Goal: Task Accomplishment & Management: Manage account settings

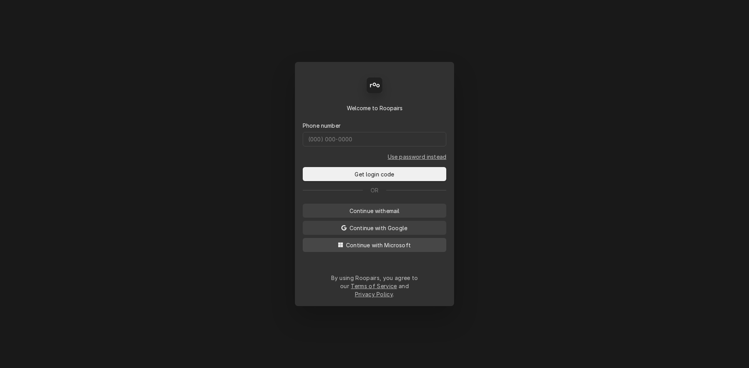
click at [393, 252] on button "Continue with Microsoft" at bounding box center [374, 245] width 143 height 14
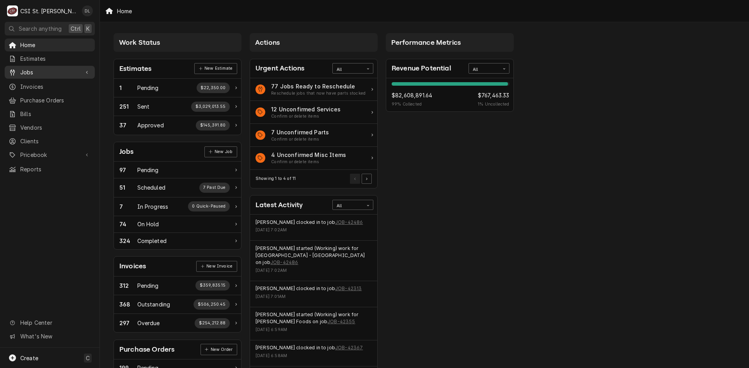
click at [39, 71] on span "Jobs" at bounding box center [49, 72] width 59 height 8
click at [30, 82] on span "Jobs" at bounding box center [55, 86] width 71 height 8
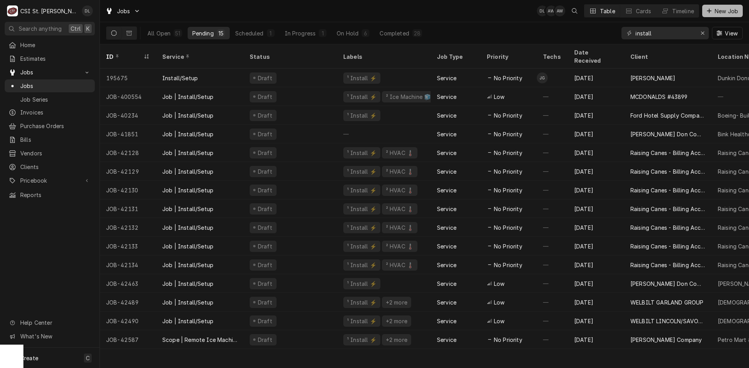
click at [707, 11] on icon "Dynamic Content Wrapper" at bounding box center [708, 10] width 5 height 5
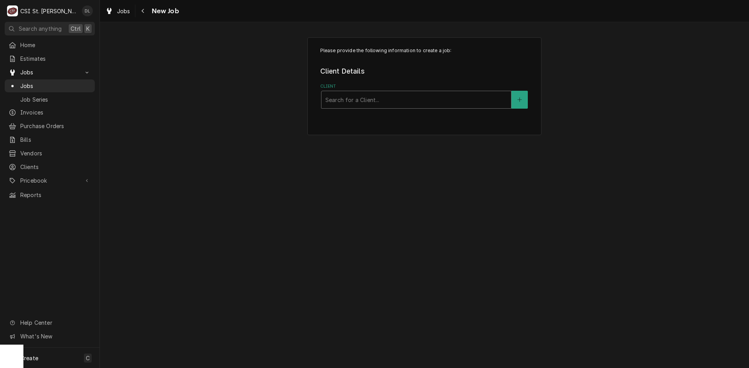
click at [389, 103] on div "Client" at bounding box center [416, 100] width 182 height 14
type input "CSI"
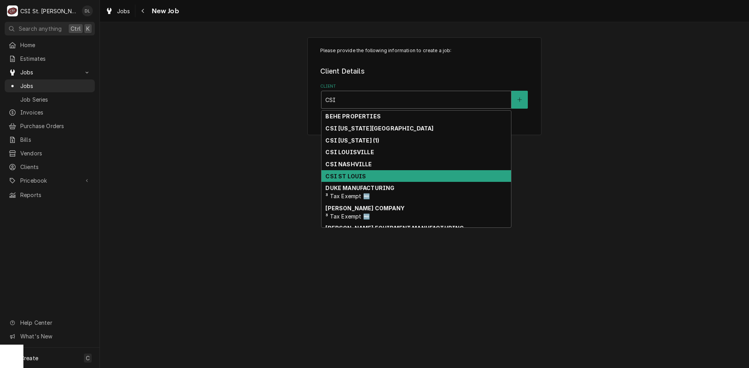
click at [355, 177] on strong "CSI ST LOUIS" at bounding box center [345, 176] width 41 height 7
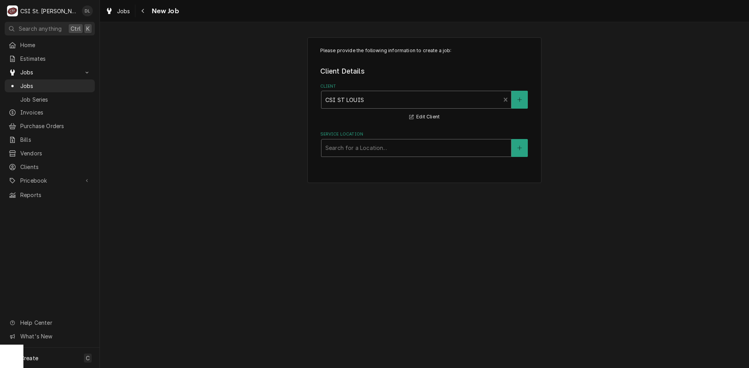
click at [422, 142] on div "Service Location" at bounding box center [416, 148] width 182 height 14
type input "SHOP"
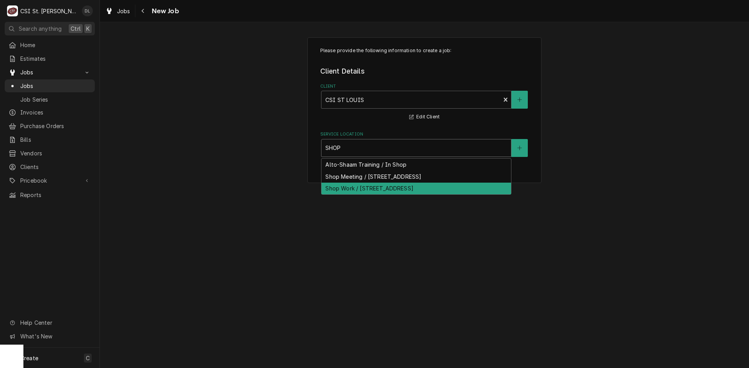
click at [435, 191] on div "Shop Work / 18330 Edison Ave, Chesterfield, MO 63005" at bounding box center [415, 189] width 189 height 12
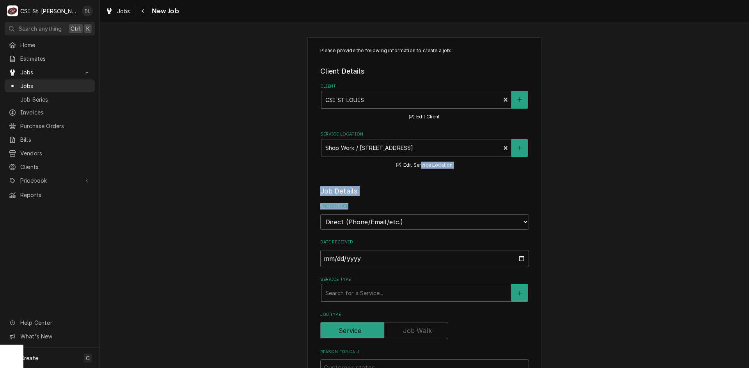
drag, startPoint x: 416, startPoint y: 173, endPoint x: 450, endPoint y: 293, distance: 124.2
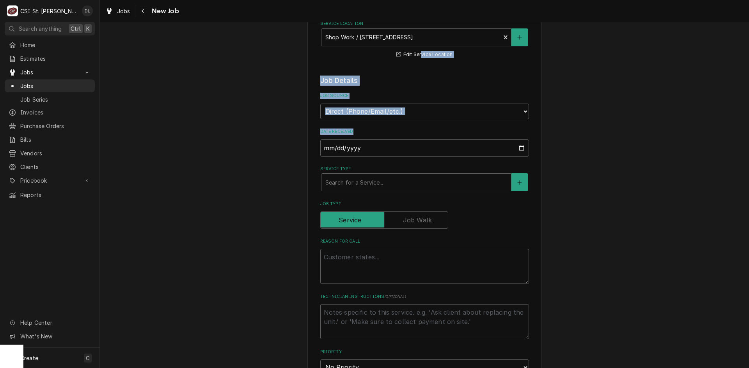
scroll to position [117, 0]
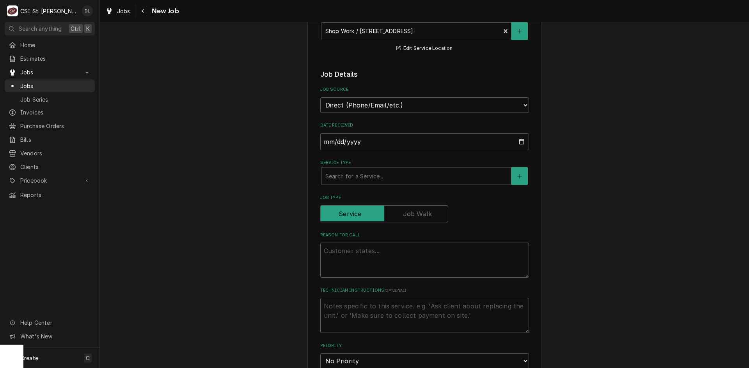
click at [414, 178] on div "Service Type" at bounding box center [416, 176] width 182 height 14
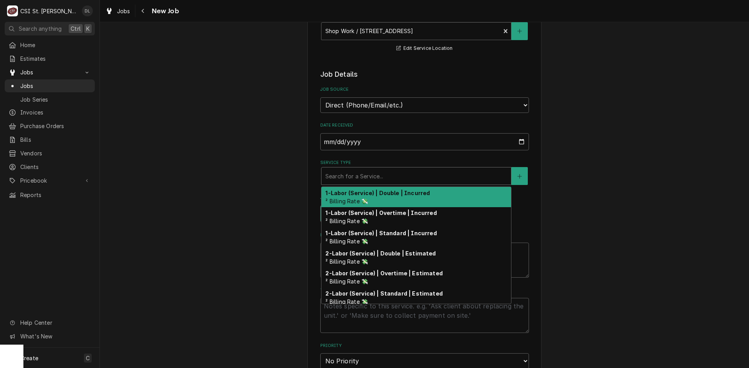
type textarea "x"
type input "S"
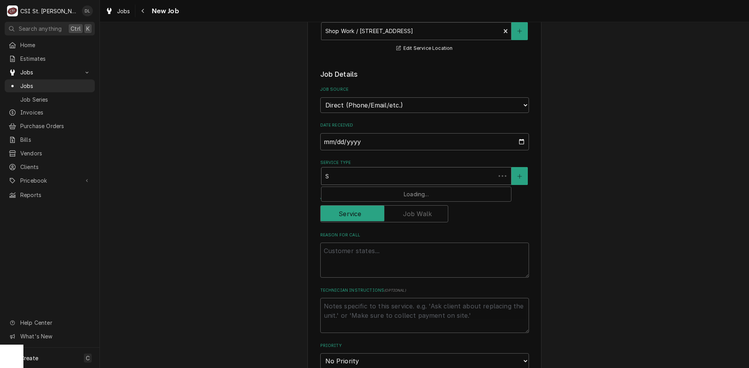
type textarea "x"
type input "SE"
type textarea "x"
type input "SER"
type textarea "x"
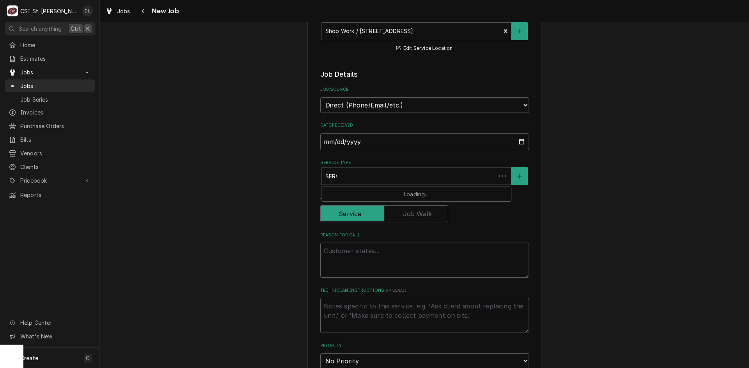
type input "SERVI"
type textarea "x"
type input "SERVIC"
type textarea "x"
type input "SERVICE"
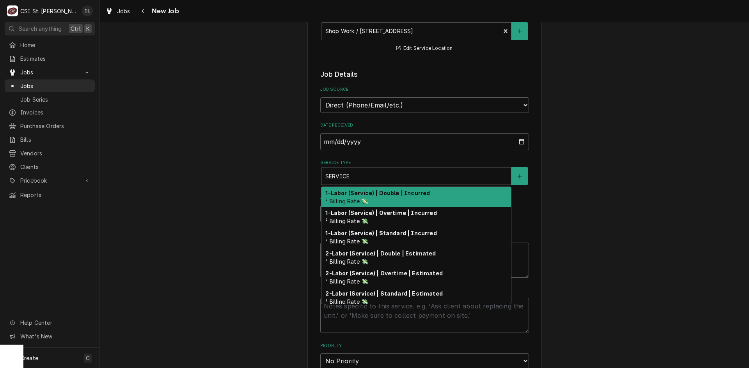
type textarea "x"
type input "SERVICE"
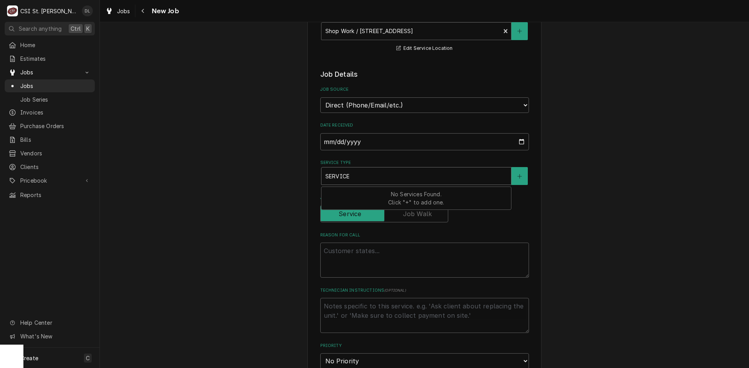
type textarea "x"
type input "SERVICE C"
type textarea "x"
type input "SERVICE CA"
type textarea "x"
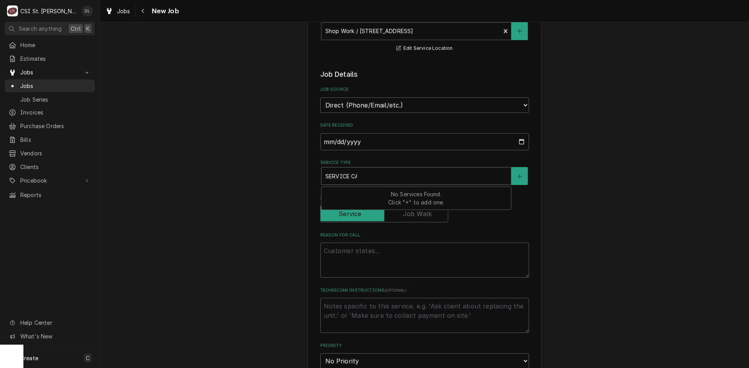
type input "SERVICE CAL"
type textarea "x"
type input "SERVICE CALL"
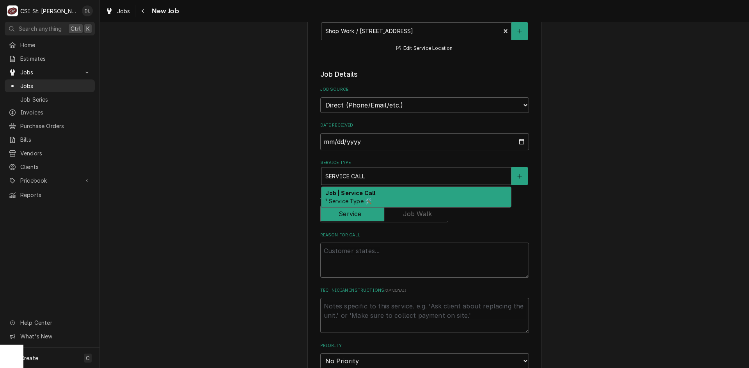
click at [397, 189] on div "Job | Service Call ¹ Service Type 🛠️" at bounding box center [415, 197] width 189 height 20
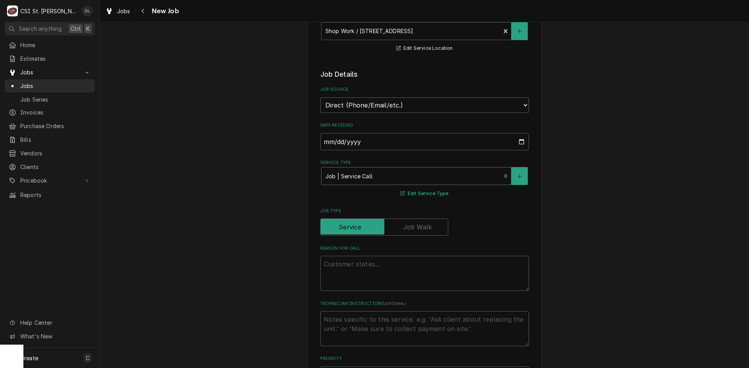
type textarea "x"
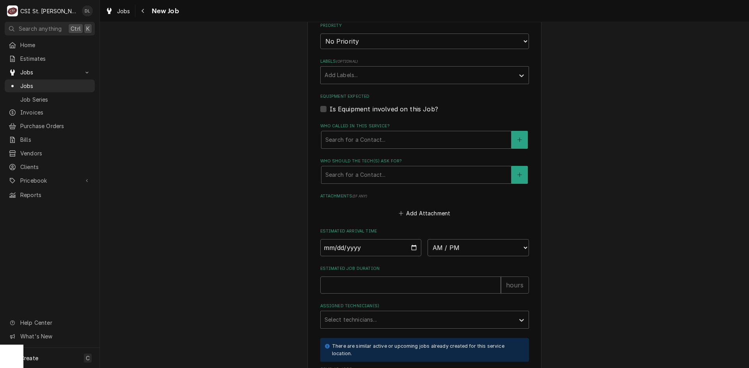
scroll to position [468, 0]
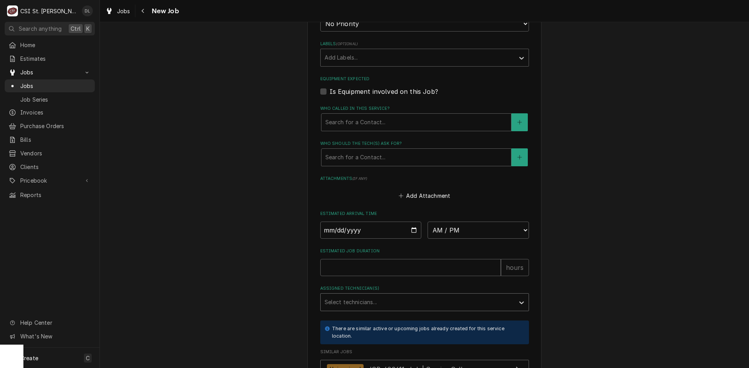
click at [424, 306] on div "Assigned Technician(s)" at bounding box center [417, 303] width 186 height 14
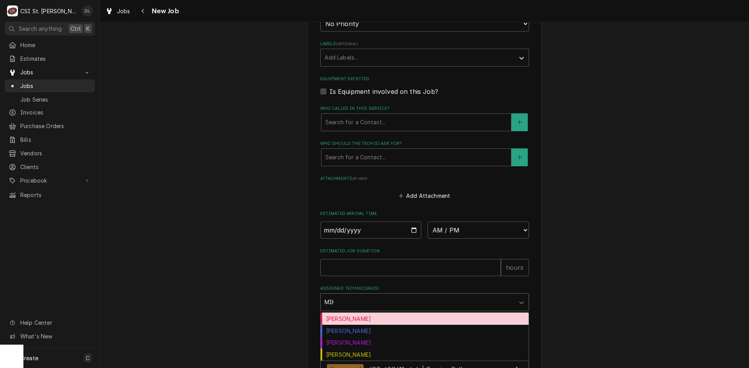
type input "MIKE"
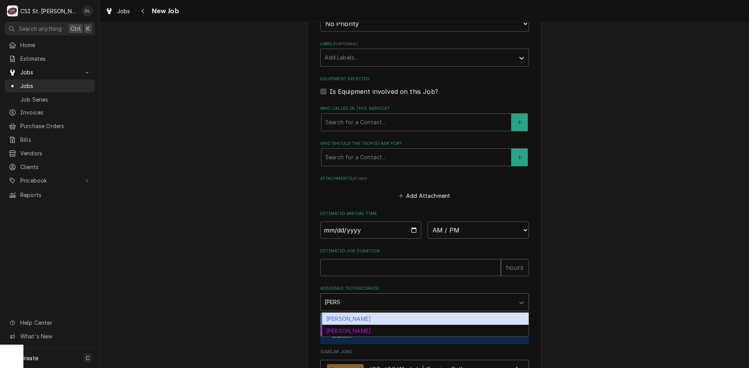
type textarea "x"
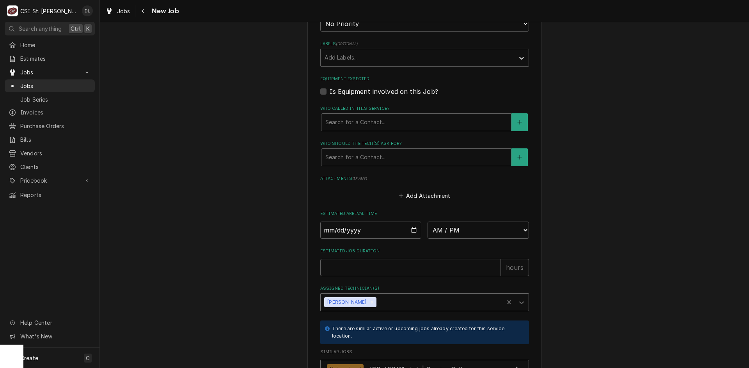
type textarea "x"
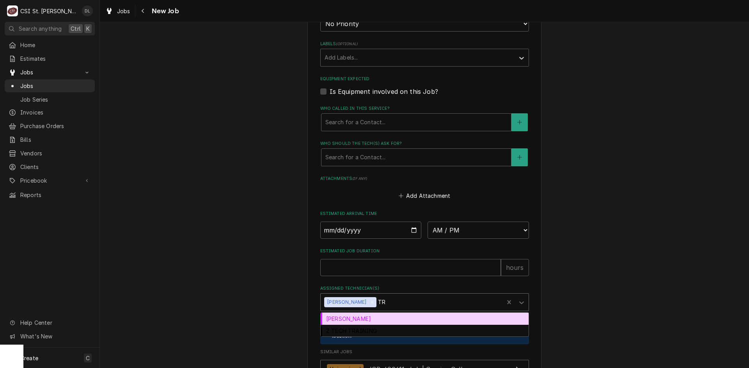
type input "TRE"
type textarea "x"
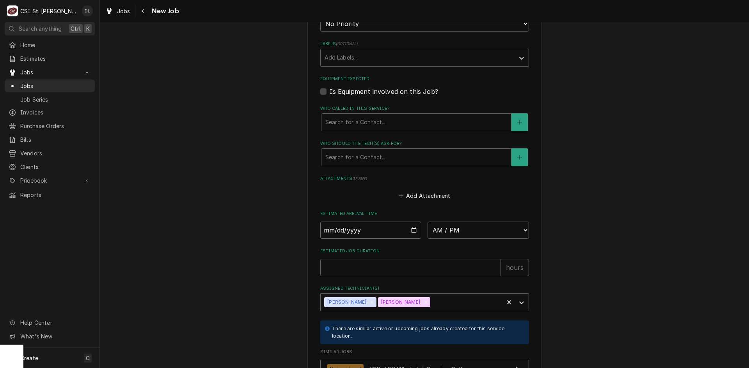
click at [413, 225] on input "Date" at bounding box center [370, 230] width 101 height 17
click at [414, 231] on input "Date" at bounding box center [370, 230] width 101 height 17
type textarea "x"
type input "2025-09-15"
type textarea "x"
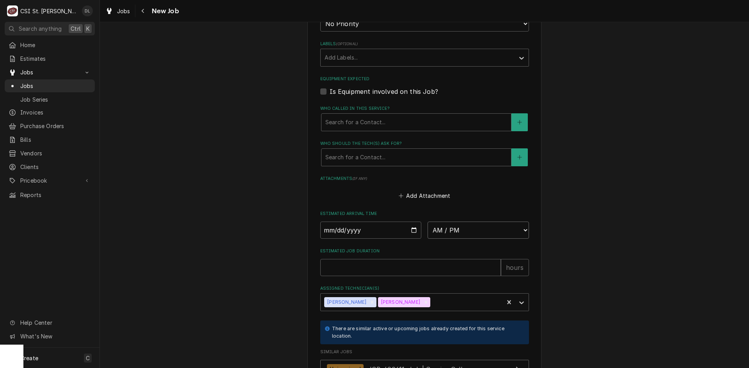
click at [511, 228] on select "AM / PM 6:00 AM 6:15 AM 6:30 AM 6:45 AM 7:00 AM 7:15 AM 7:30 AM 7:45 AM 8:00 AM…" at bounding box center [477, 230] width 101 height 17
select select "07:15:00"
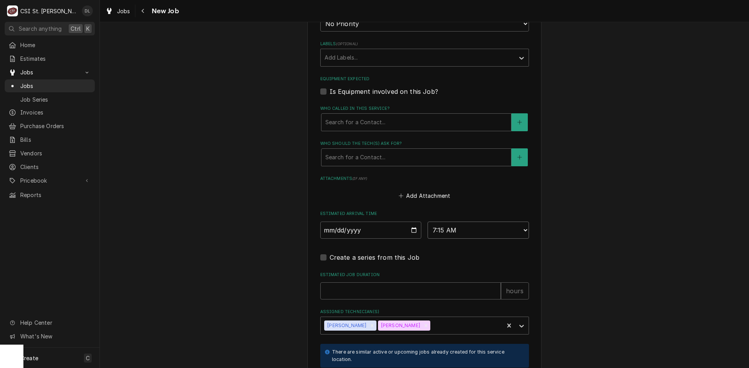
type textarea "x"
click at [522, 230] on select "AM / PM 6:00 AM 6:15 AM 6:30 AM 6:45 AM 7:00 AM 7:15 AM 7:30 AM 7:45 AM 8:00 AM…" at bounding box center [477, 230] width 101 height 17
select select "07:00:00"
click at [427, 222] on select "AM / PM 6:00 AM 6:15 AM 6:30 AM 6:45 AM 7:00 AM 7:15 AM 7:30 AM 7:45 AM 8:00 AM…" at bounding box center [477, 230] width 101 height 17
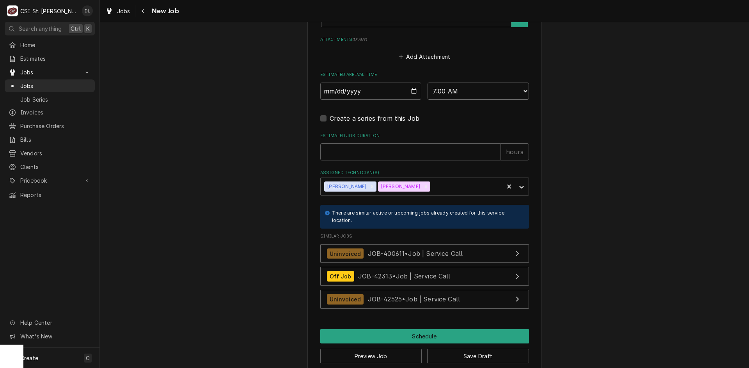
scroll to position [619, 0]
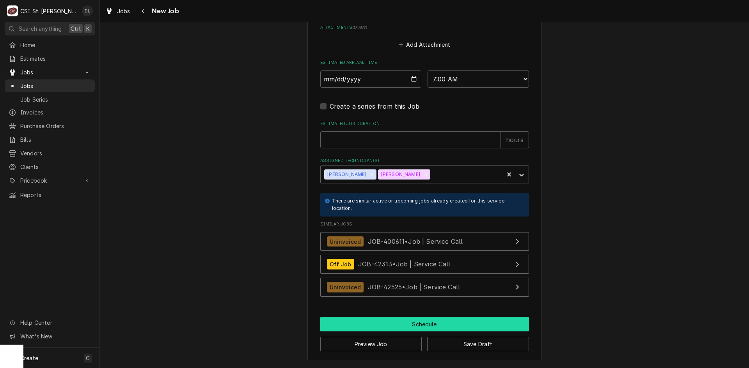
click at [415, 326] on button "Schedule" at bounding box center [424, 324] width 209 height 14
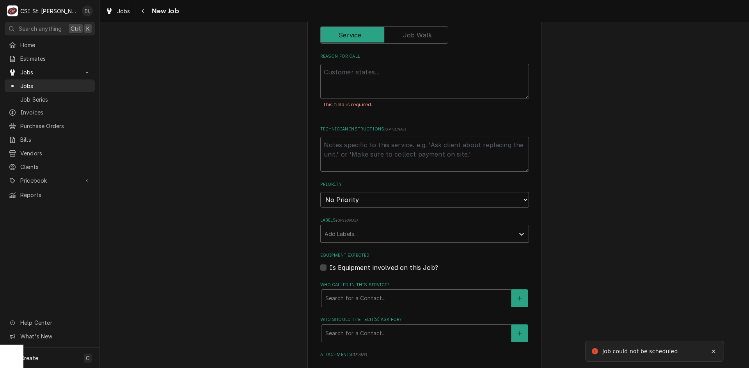
scroll to position [223, 0]
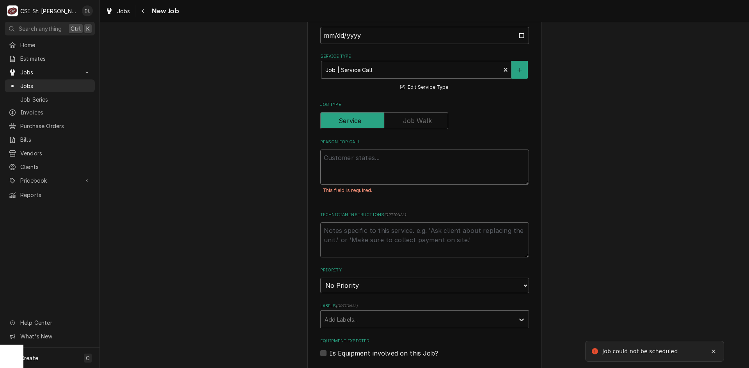
click at [363, 159] on textarea "Reason For Call" at bounding box center [424, 167] width 209 height 35
click at [375, 136] on fieldset "Job Details Job Source Direct (Phone/Email/etc.) Service Channel Corrigo Ecotra…" at bounding box center [424, 347] width 209 height 769
click at [370, 154] on textarea "Reason For Call" at bounding box center [424, 167] width 209 height 35
type textarea "x"
type textarea "C"
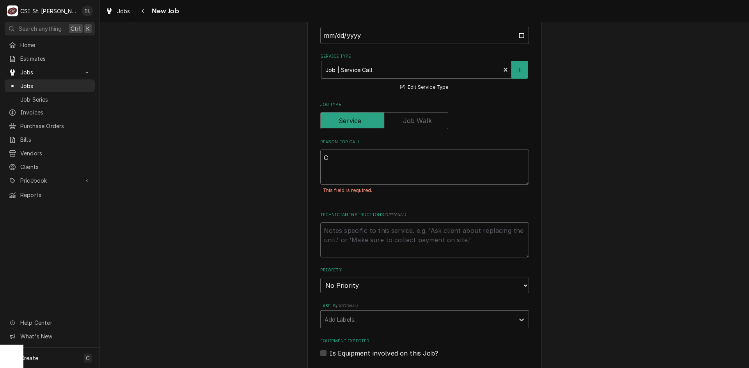
type textarea "x"
type textarea "CL"
type textarea "x"
type textarea "CLE"
type textarea "x"
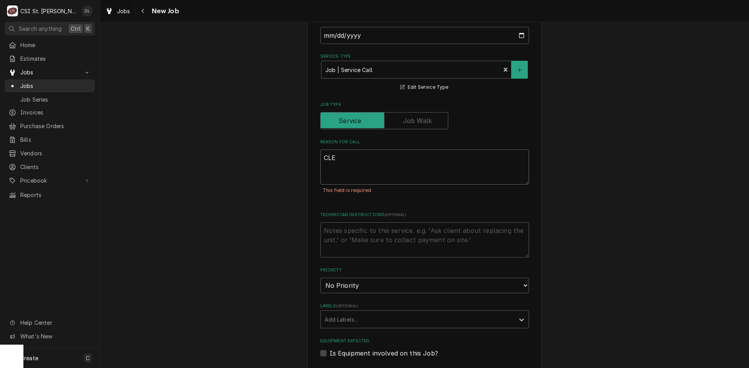
type textarea "CLEA"
type textarea "x"
type textarea "CLEAN"
type textarea "x"
type textarea "CLEAN"
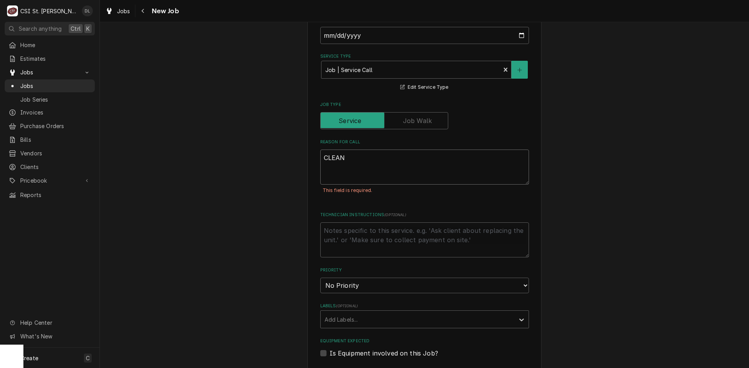
type textarea "x"
type textarea "CLEAN/"
type textarea "x"
type textarea "CLEAN/O"
type textarea "x"
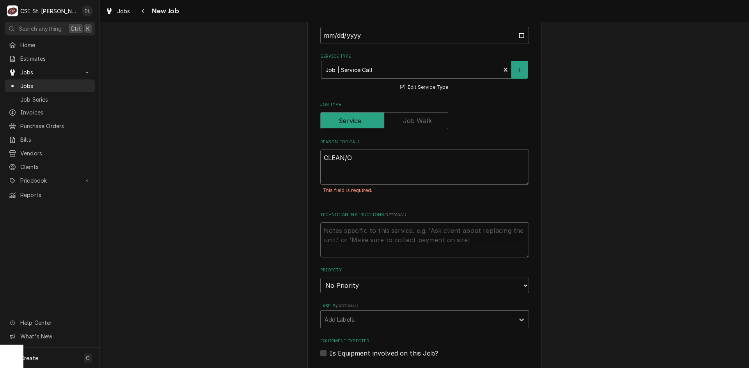
type textarea "CLEAN/OR"
type textarea "x"
type textarea "CLEAN/ORG"
type textarea "x"
type textarea "CLEAN/ORGA"
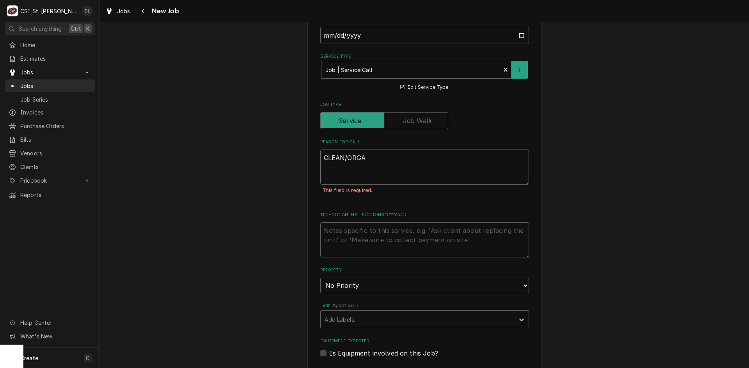
type textarea "x"
type textarea "CLEAN/ORGAN"
type textarea "x"
type textarea "CLEAN/ORGAN9"
type textarea "x"
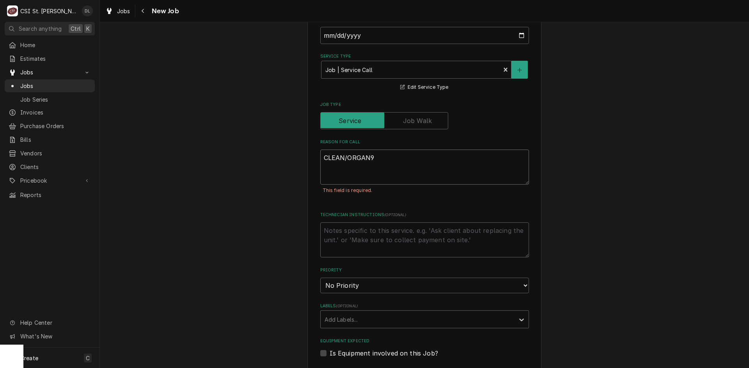
type textarea "CLEAN/ORGAN9Z"
type textarea "x"
type textarea "CLEAN/ORGAN9"
type textarea "x"
type textarea "CLEAN/ORGAN"
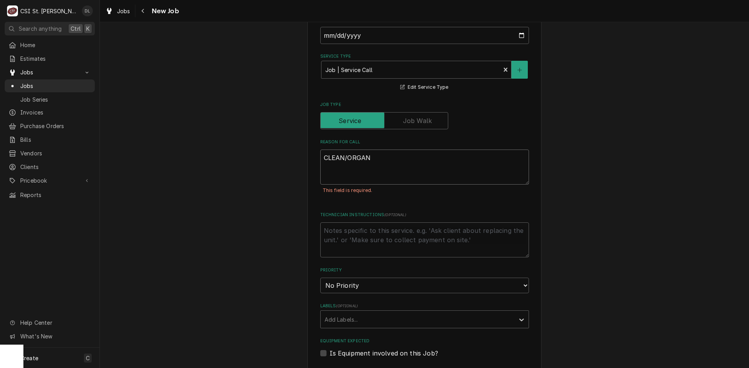
type textarea "x"
type textarea "CLEAN/ORGANI"
type textarea "x"
type textarea "CLEAN/ORGANIZ"
type textarea "x"
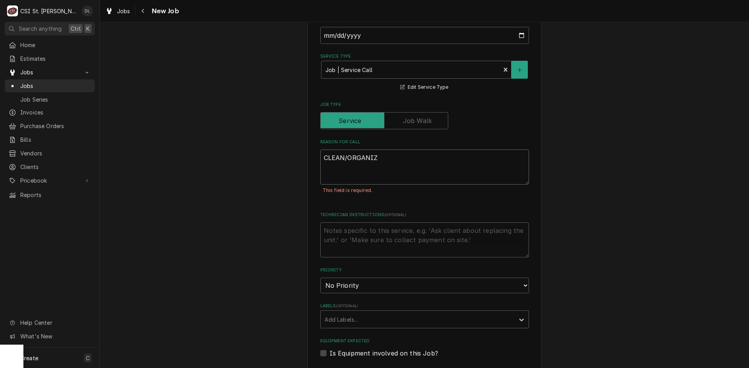
type textarea "CLEAN/ORGANIZE"
type textarea "x"
type textarea "CLEAN/ORGANIZE"
type textarea "x"
type textarea "CLEAN/ORGANIZE V"
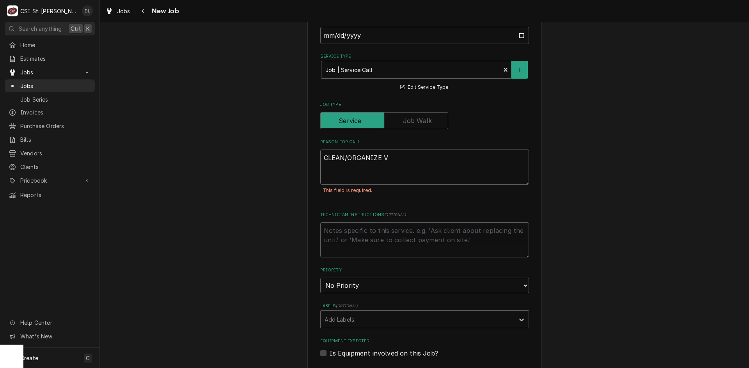
type textarea "x"
type textarea "CLEAN/ORGANIZE VE"
type textarea "x"
type textarea "CLEAN/ORGANIZE VEH"
type textarea "x"
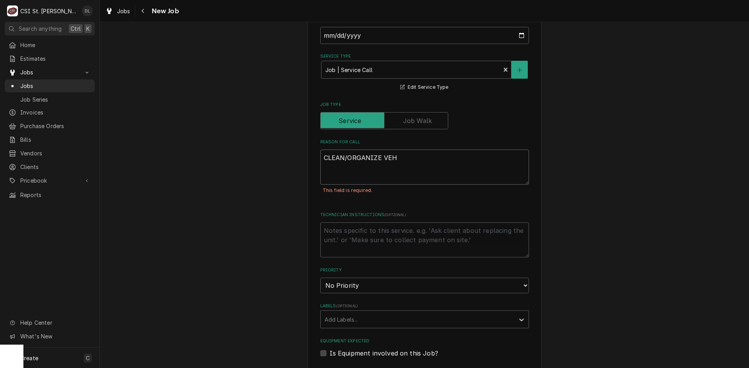
type textarea "CLEAN/ORGANIZE VEHI"
type textarea "x"
type textarea "CLEAN/ORGANIZE VEHIC"
type textarea "x"
type textarea "CLEAN/ORGANIZE VEHICL"
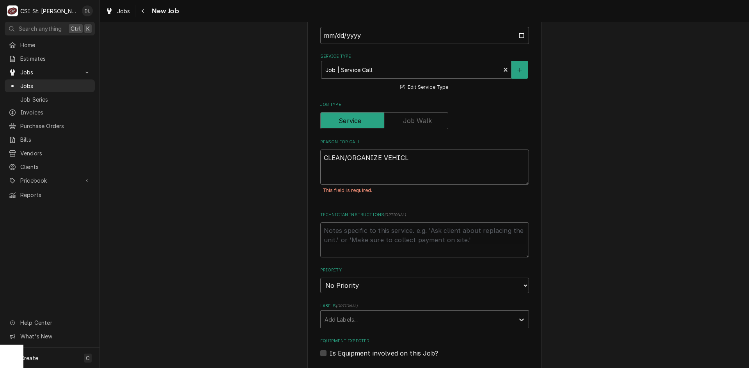
type textarea "x"
type textarea "CLEAN/ORGANIZE VEHICLE"
type textarea "x"
type textarea "CLEAN/ORGANIZE VEHICLES"
type textarea "x"
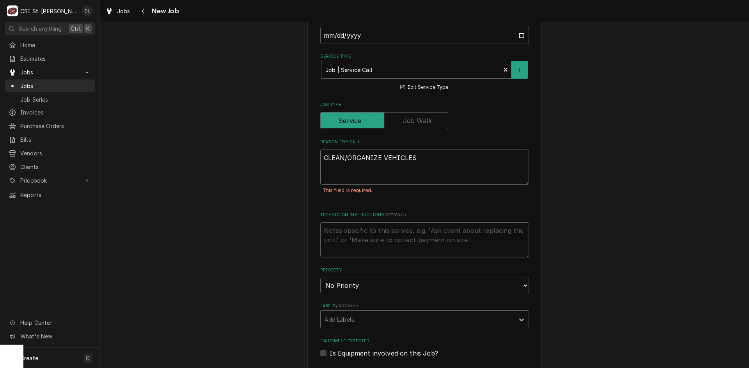
type textarea "CLEAN/ORGANIZE VEHICLES,"
type textarea "x"
type textarea "CLEAN/ORGANIZE VEHICLES,"
type textarea "x"
type textarea "CLEAN/ORGANIZE VEHICLES, CL"
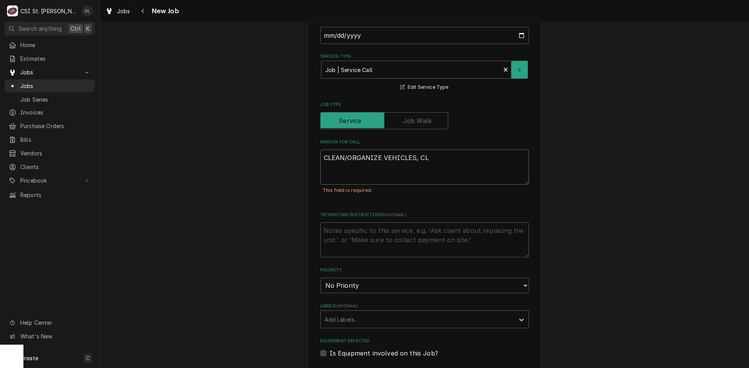
type textarea "x"
type textarea "CLEAN/ORGANIZE VEHICLES, CLE"
type textarea "x"
type textarea "CLEAN/ORGANIZE VEHICLES, CLEA"
type textarea "x"
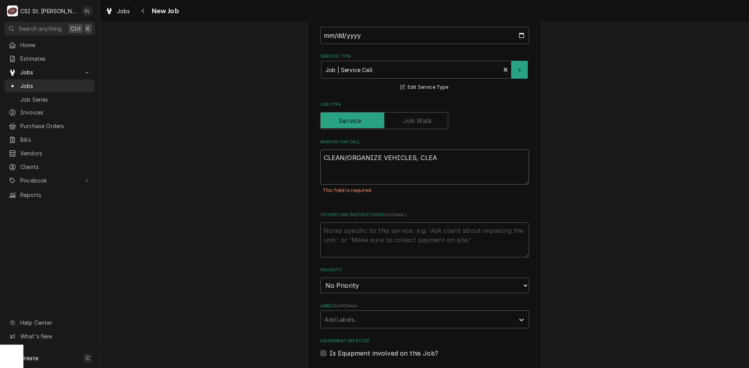
type textarea "CLEAN/ORGANIZE VEHICLES, CLEAN"
type textarea "x"
type textarea "CLEAN/ORGANIZE VEHICLES, CLEAN"
type textarea "x"
type textarea "CLEAN/ORGANIZE VEHICLES, CLEAN U"
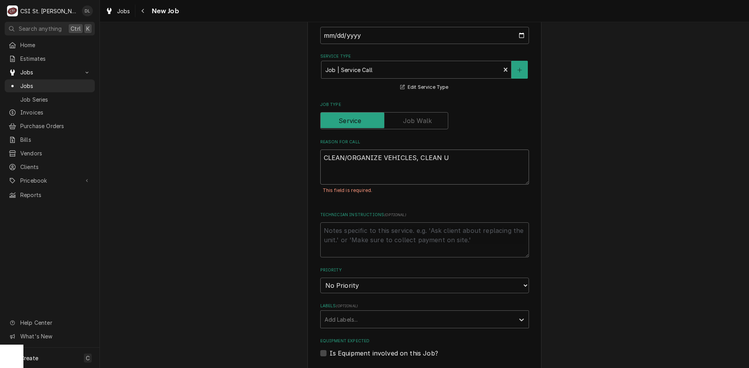
type textarea "x"
type textarea "CLEAN/ORGANIZE VEHICLES, CLEAN UP"
type textarea "x"
type textarea "CLEAN/ORGANIZE VEHICLES, CLEAN UP"
type textarea "x"
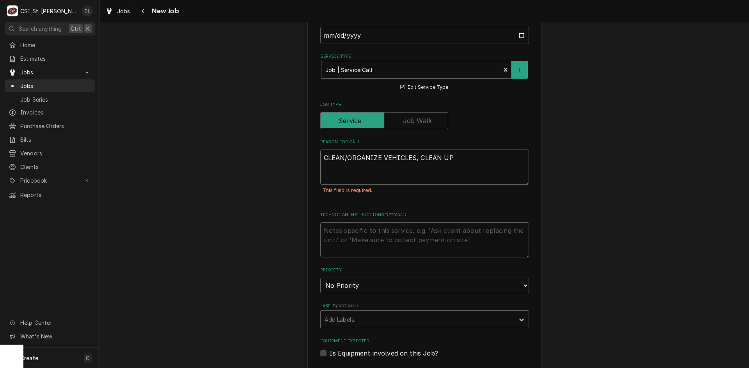
type textarea "CLEAN/ORGANIZE VEHICLES, CLEAN UP W"
type textarea "x"
type textarea "CLEAN/ORGANIZE VEHICLES, CLEAN UP WA"
type textarea "x"
type textarea "CLEAN/ORGANIZE VEHICLES, CLEAN UP WAR"
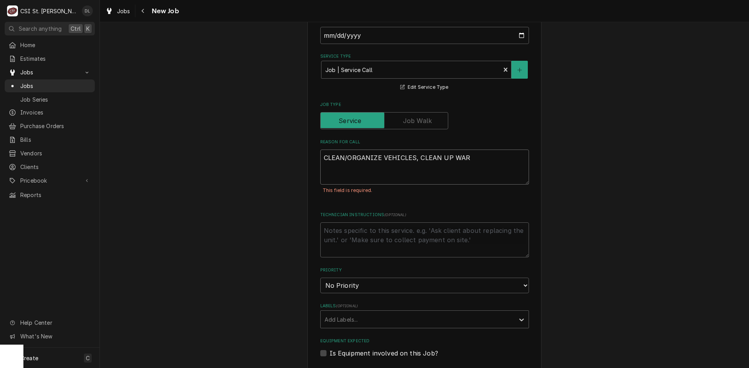
type textarea "x"
type textarea "CLEAN/ORGANIZE VEHICLES, CLEAN UP WARE"
type textarea "x"
type textarea "CLEAN/ORGANIZE VEHICLES, CLEAN UP WAREH"
type textarea "x"
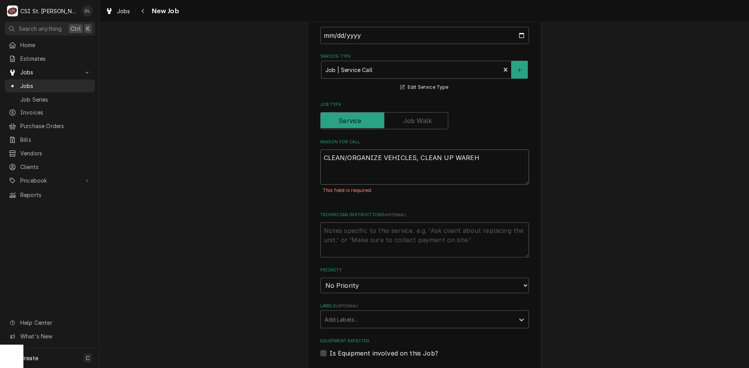
type textarea "CLEAN/ORGANIZE VEHICLES, CLEAN UP WAREHO"
type textarea "x"
type textarea "CLEAN/ORGANIZE VEHICLES, CLEAN UP WAREHOU"
type textarea "x"
type textarea "CLEAN/ORGANIZE VEHICLES, CLEAN UP WAREHOUS"
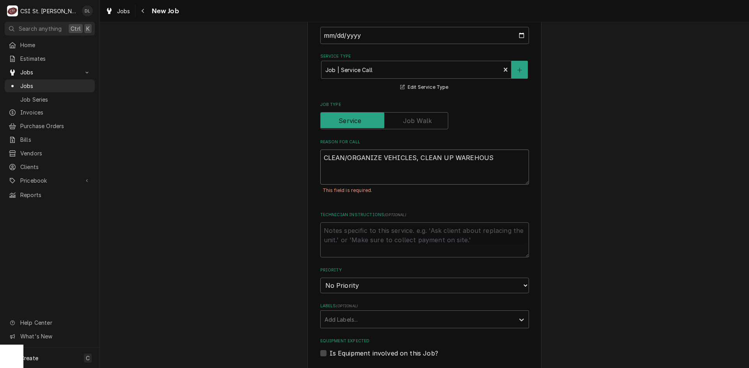
type textarea "x"
type textarea "CLEAN/ORGANIZE VEHICLES, CLEAN UP WAREHOUSE"
type textarea "x"
type textarea "CLEAN/ORGANIZE VEHICLES, CLEAN UP WAREHOUSE."
click at [444, 155] on textarea "CLEAN/ORGANIZE VEHICLES, CLEAN UP WAREHOUSE." at bounding box center [424, 167] width 209 height 35
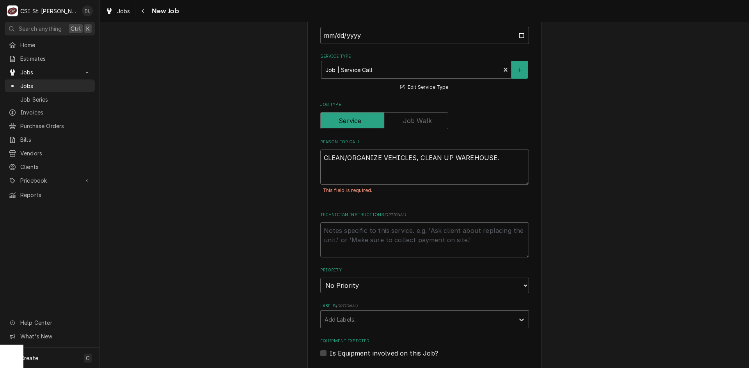
type textarea "x"
type textarea "CLEAN/ORGANIZE VEHICLES, CLEAN UP A WAREHOUSE."
type textarea "x"
type textarea "CLEAN/ORGANIZE VEHICLES, CLEAN UP AN WAREHOUSE."
type textarea "x"
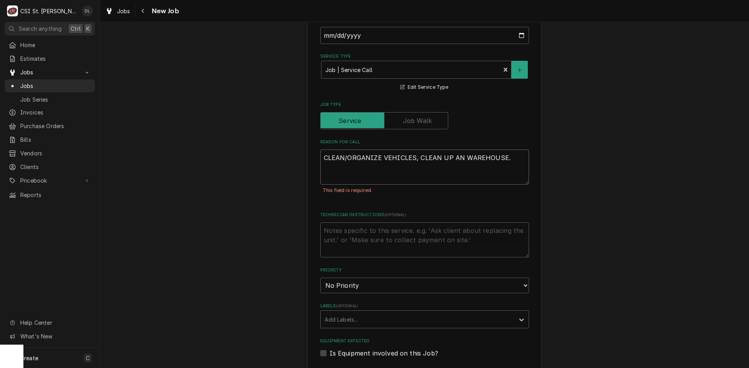
type textarea "CLEAN/ORGANIZE VEHICLES, CLEAN UP AND WAREHOUSE."
type textarea "x"
type textarea "CLEAN/ORGANIZE VEHICLES, CLEAN UP AND WAREHOUSE."
type textarea "x"
type textarea "CLEAN/ORGANIZE VEHICLES, CLEAN UP AND O WAREHOUSE."
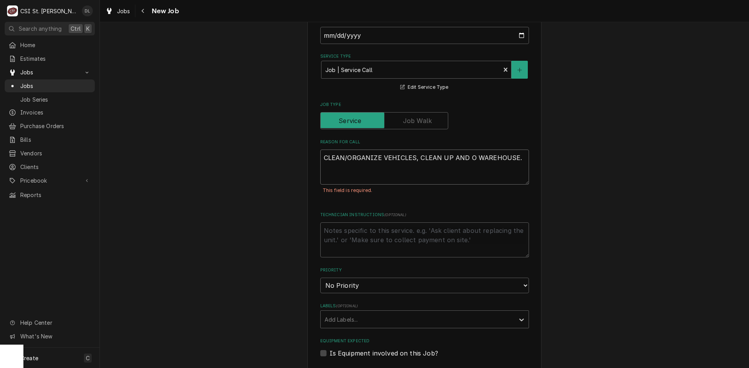
type textarea "x"
type textarea "CLEAN/ORGANIZE VEHICLES, CLEAN UP AND OR WAREHOUSE."
type textarea "x"
type textarea "CLEAN/ORGANIZE VEHICLES, CLEAN UP AND ORG WAREHOUSE."
type textarea "x"
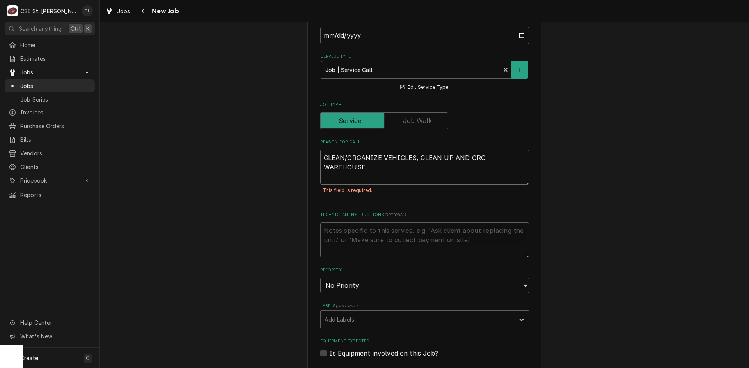
type textarea "CLEAN/ORGANIZE VEHICLES, CLEAN UP AND ORGA WAREHOUSE."
type textarea "x"
type textarea "CLEAN/ORGANIZE VEHICLES, CLEAN UP AND ORGAN WAREHOUSE."
type textarea "x"
type textarea "CLEAN/ORGANIZE VEHICLES, CLEAN UP AND ORGANI WAREHOUSE."
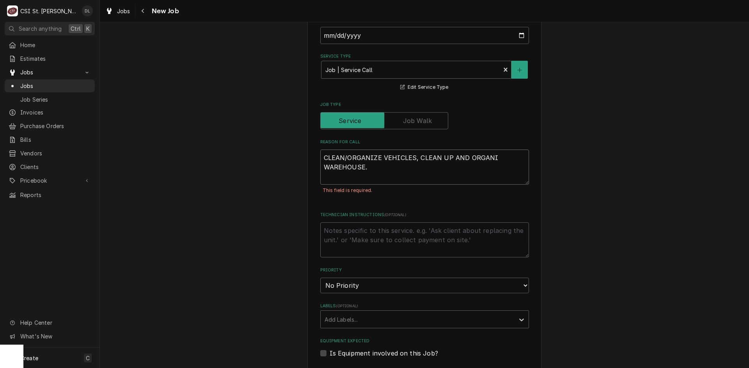
type textarea "x"
type textarea "CLEAN/ORGANIZE VEHICLES, CLEAN UP AND ORGANIZ WAREHOUSE."
type textarea "x"
type textarea "CLEAN/ORGANIZE VEHICLES, CLEAN UP AND ORGANIZE WAREHOUSE."
type textarea "x"
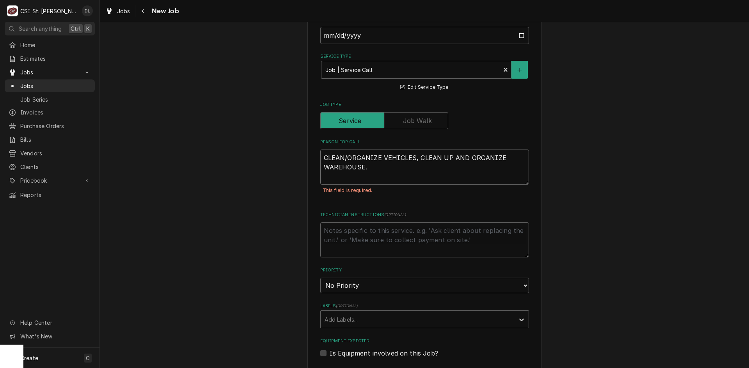
type textarea "CLEAN/ORGANIZE VEHICLES, CLEAN UP AND ORGANIZE WAREHOUSE."
type textarea "x"
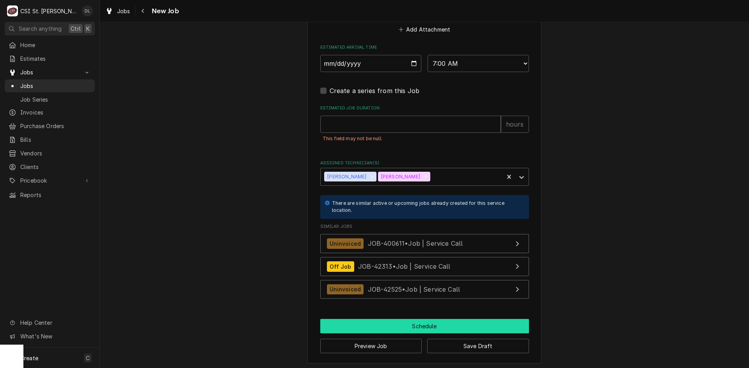
type textarea "CLEAN/ORGANIZE VEHICLES, CLEAN UP AND ORGANIZE WAREHOUSE."
click at [393, 327] on button "Schedule" at bounding box center [424, 326] width 209 height 14
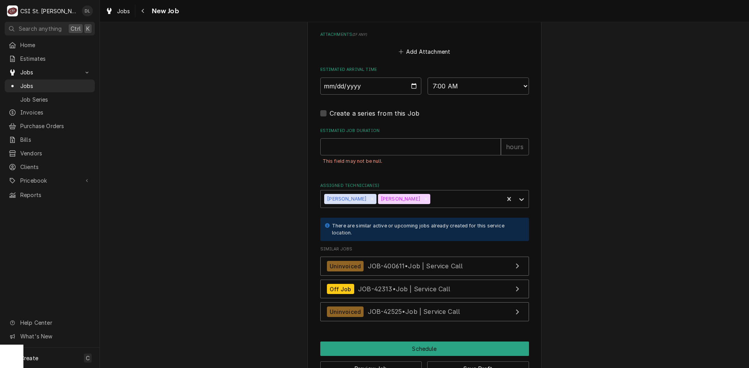
scroll to position [635, 0]
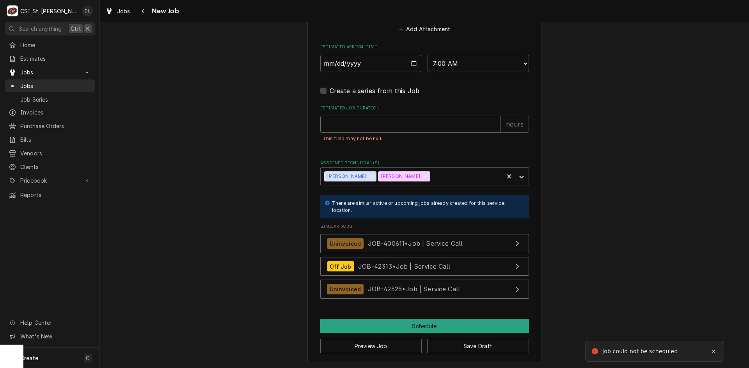
click at [377, 123] on input "Estimated Job Duration" at bounding box center [410, 124] width 181 height 17
type textarea "x"
type input "8"
type textarea "x"
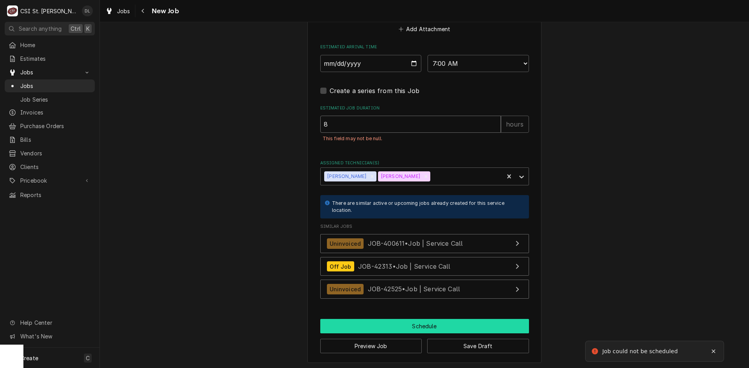
type input "8"
click at [426, 324] on button "Schedule" at bounding box center [424, 326] width 209 height 14
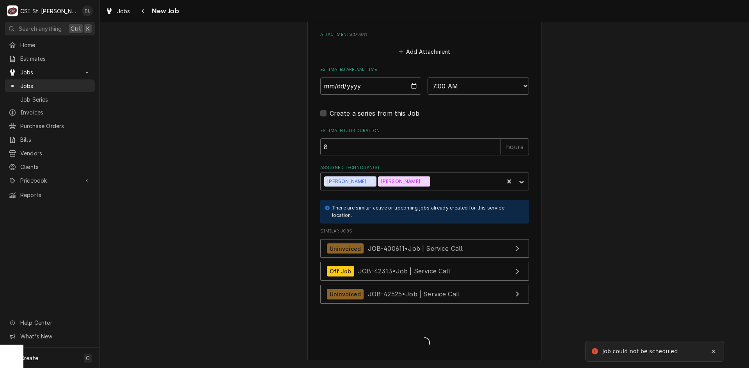
scroll to position [612, 0]
type textarea "x"
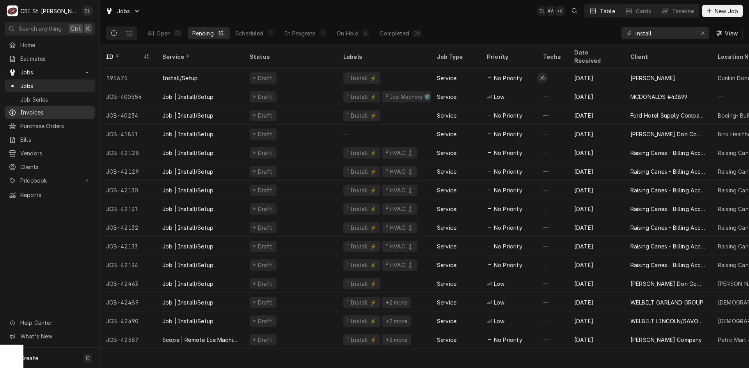
click at [32, 106] on link "Invoices" at bounding box center [50, 112] width 90 height 13
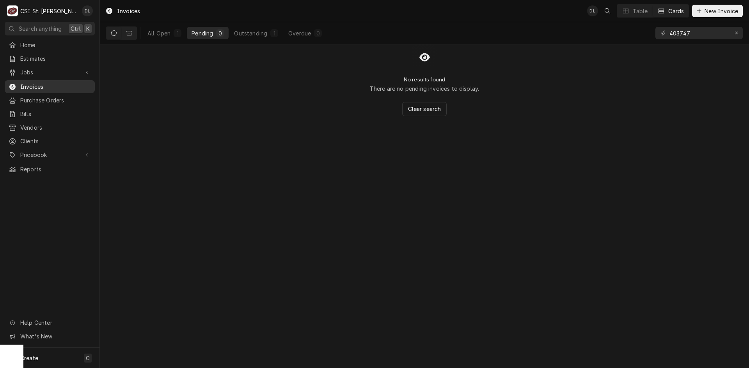
click at [36, 85] on span "Invoices" at bounding box center [55, 87] width 71 height 8
click at [735, 31] on icon "Erase input" at bounding box center [736, 32] width 4 height 5
click at [715, 34] on input "Dynamic Content Wrapper" at bounding box center [705, 33] width 73 height 12
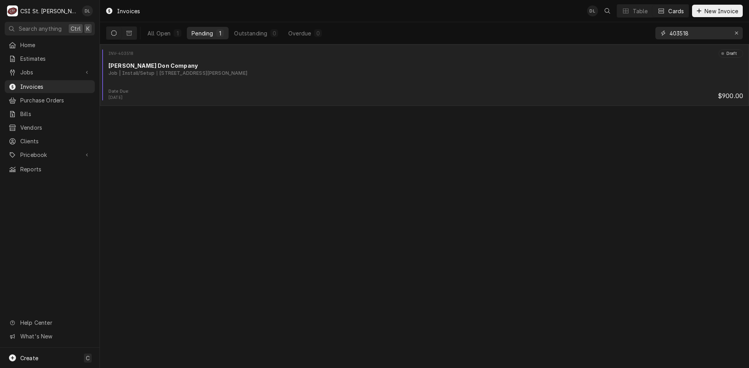
type input "403518"
click at [283, 87] on div "INV-403518 Draft Edward Don Company Job | Install/Setup 825 Ofallon Road, Weldo…" at bounding box center [424, 69] width 643 height 39
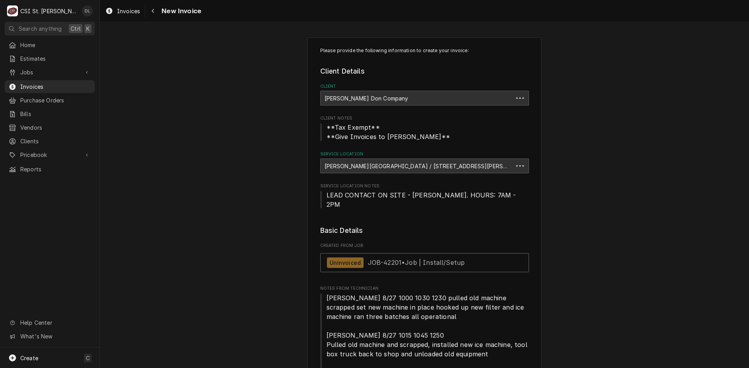
type textarea "x"
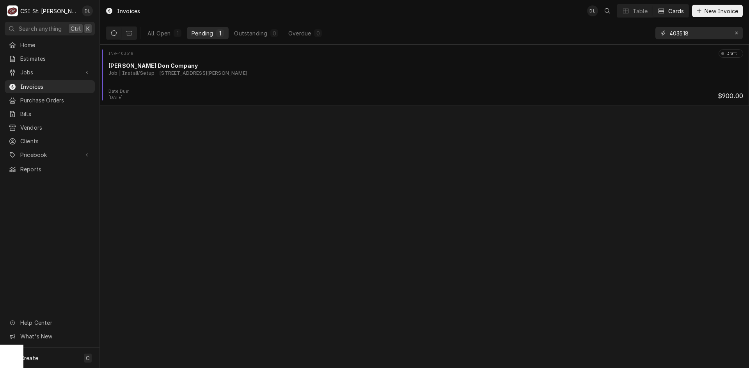
drag, startPoint x: 702, startPoint y: 35, endPoint x: 594, endPoint y: 42, distance: 108.2
click at [593, 42] on div "All Open 1 Pending 1 Outstanding 0 Overdue 0 403518" at bounding box center [424, 33] width 636 height 22
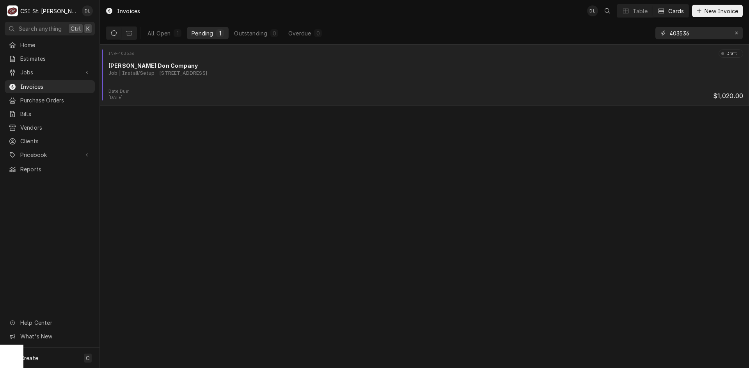
type input "403536"
click at [346, 56] on div "INV-403536 Draft" at bounding box center [424, 54] width 643 height 8
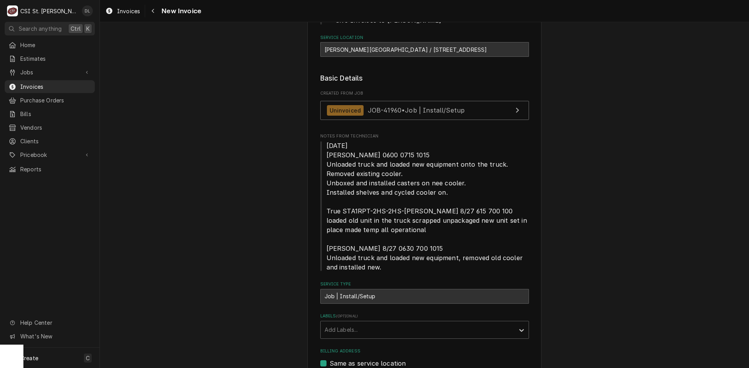
scroll to position [156, 0]
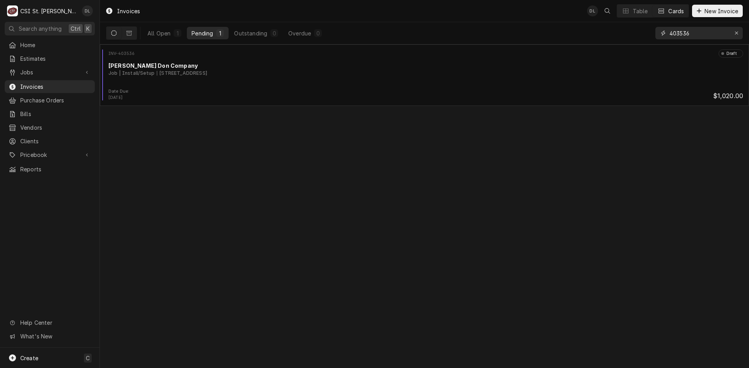
click at [705, 33] on input "403536" at bounding box center [698, 33] width 58 height 12
click at [695, 33] on input "403570" at bounding box center [698, 33] width 58 height 12
type input "403571"
click at [228, 169] on div "Invoices DL Table Cards New Invoice All Open 1 Pending 1 Outstanding 0 Overdue …" at bounding box center [424, 184] width 649 height 368
click at [201, 194] on div "Invoices DL KP + 3 Table Cards New Invoice All Open 1 Pending 1 Outstanding 0 O…" at bounding box center [424, 184] width 649 height 368
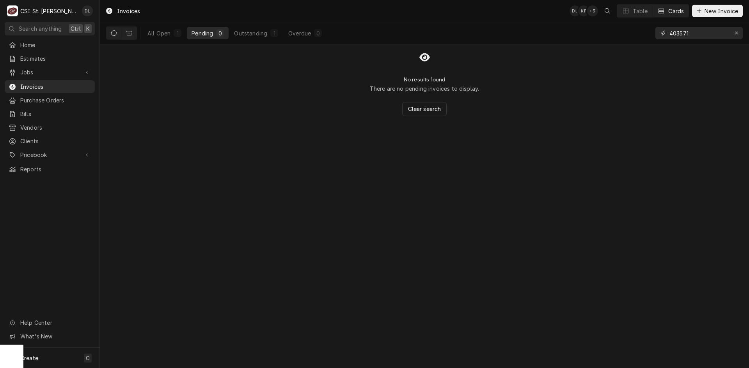
click at [738, 31] on div "Erase input" at bounding box center [736, 33] width 8 height 8
click at [715, 32] on input "Dynamic Content Wrapper" at bounding box center [705, 33] width 73 height 12
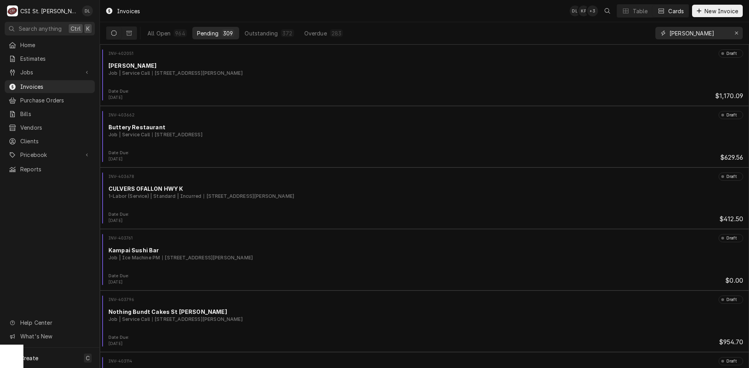
type input "shawn hagen"
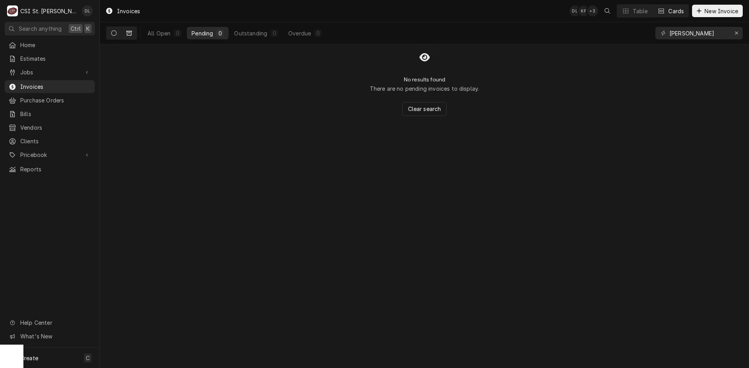
click at [129, 33] on icon "Dynamic Content Wrapper" at bounding box center [128, 32] width 5 height 5
click at [116, 31] on icon "Dynamic Content Wrapper" at bounding box center [113, 32] width 5 height 5
click at [42, 71] on span "Jobs" at bounding box center [49, 72] width 59 height 8
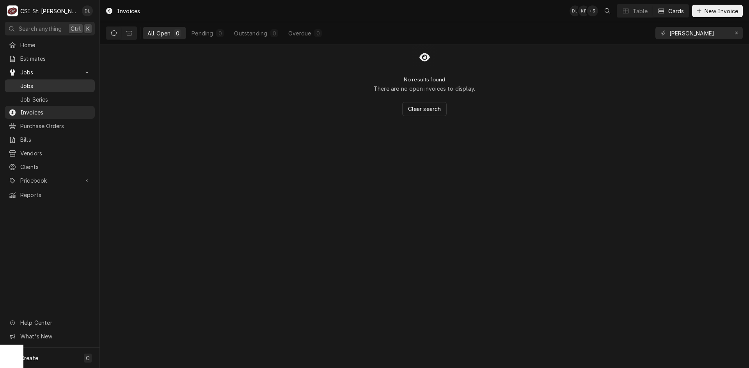
click at [39, 81] on div "Jobs" at bounding box center [49, 86] width 87 height 10
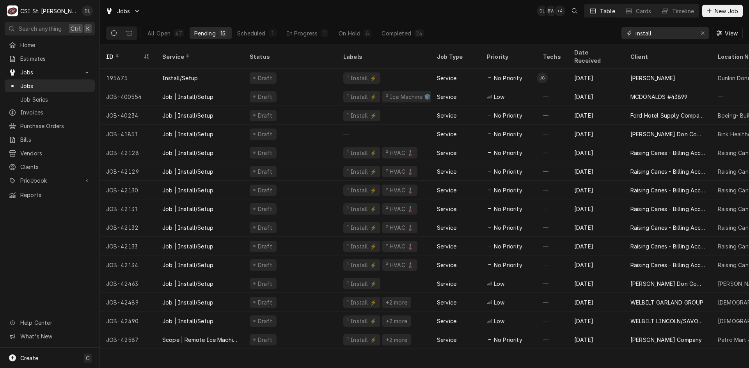
drag, startPoint x: 701, startPoint y: 32, endPoint x: 674, endPoint y: 32, distance: 26.5
click at [700, 32] on icon "Erase input" at bounding box center [702, 32] width 4 height 5
click at [666, 32] on input "Dynamic Content Wrapper" at bounding box center [671, 33] width 73 height 12
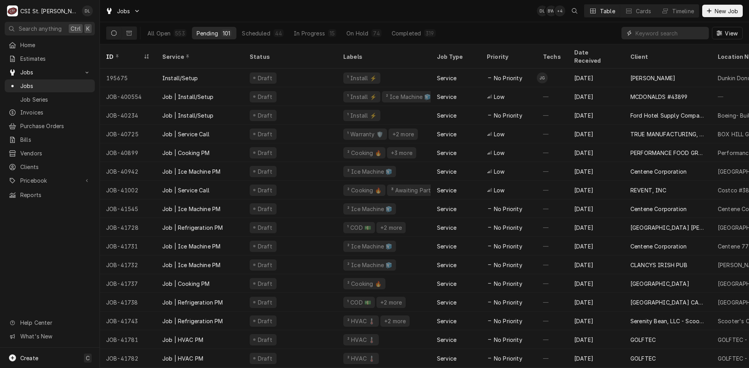
type input "a"
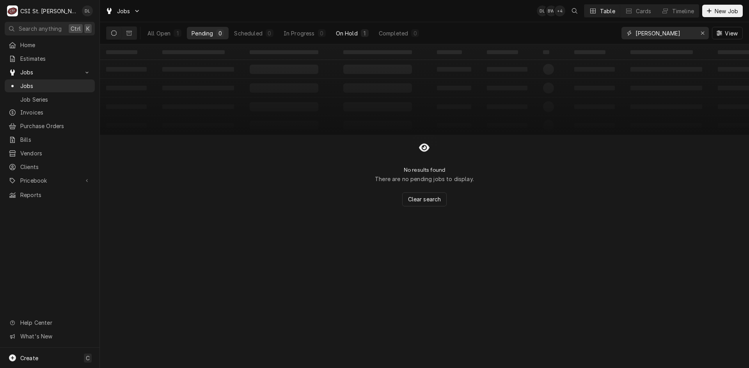
type input "[PERSON_NAME]"
click at [355, 35] on div "On Hold" at bounding box center [347, 33] width 22 height 8
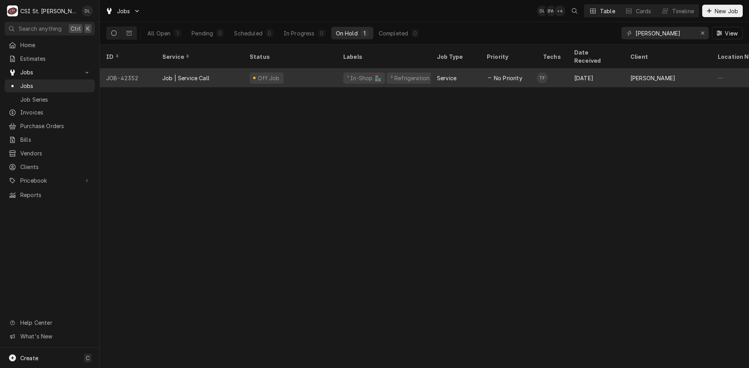
click at [300, 70] on div "Off Job" at bounding box center [290, 78] width 94 height 19
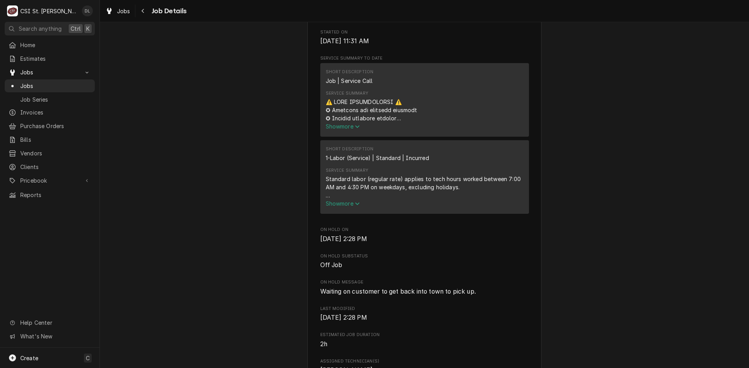
scroll to position [273, 0]
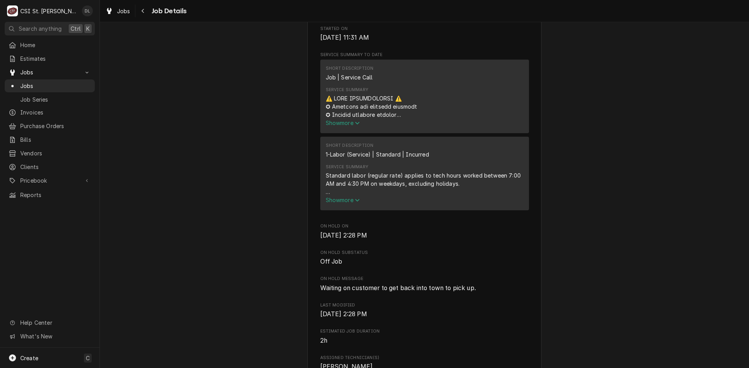
click at [352, 123] on span "Show more" at bounding box center [343, 123] width 34 height 7
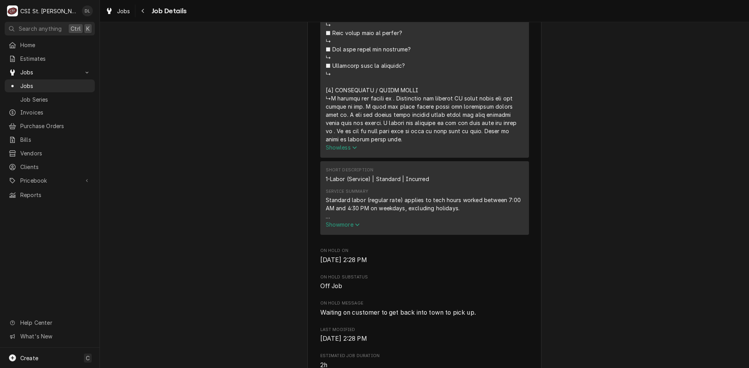
scroll to position [702, 0]
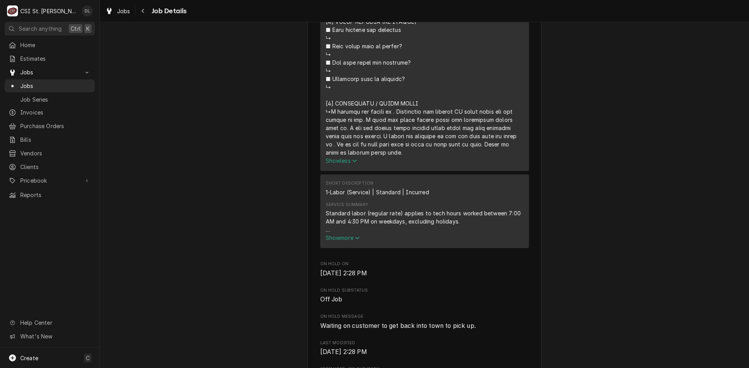
click at [343, 159] on span "Show less" at bounding box center [342, 161] width 32 height 7
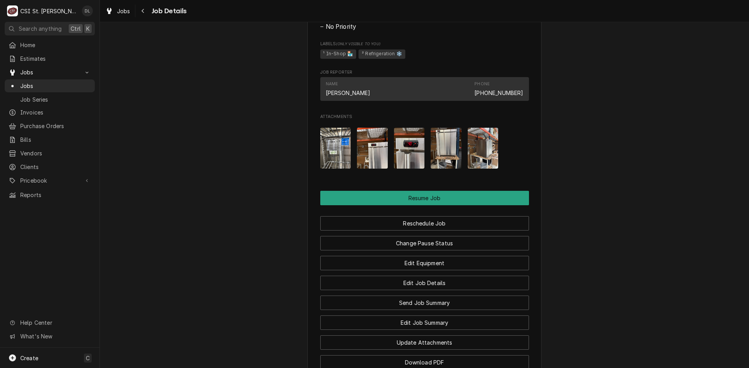
click at [331, 147] on img "Attachments" at bounding box center [335, 148] width 31 height 41
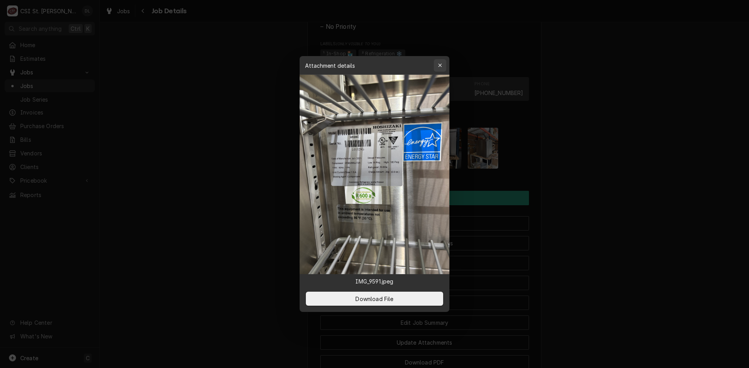
click at [438, 64] on icon "button" at bounding box center [440, 65] width 4 height 5
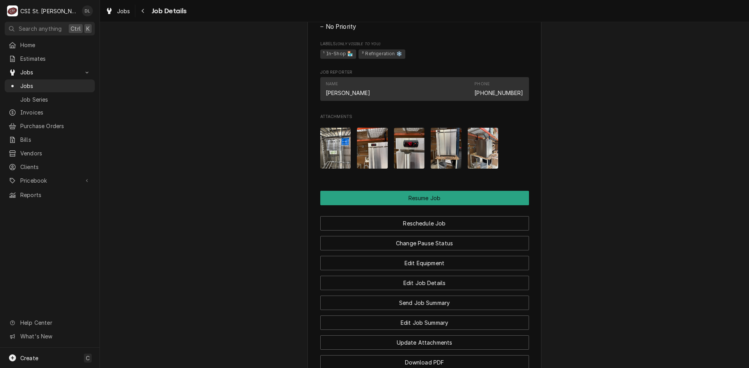
click at [361, 143] on img "Attachments" at bounding box center [372, 148] width 31 height 41
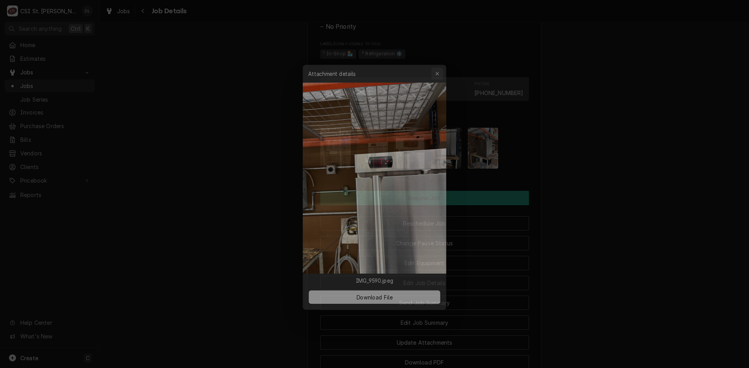
click at [442, 62] on div "button" at bounding box center [440, 66] width 8 height 8
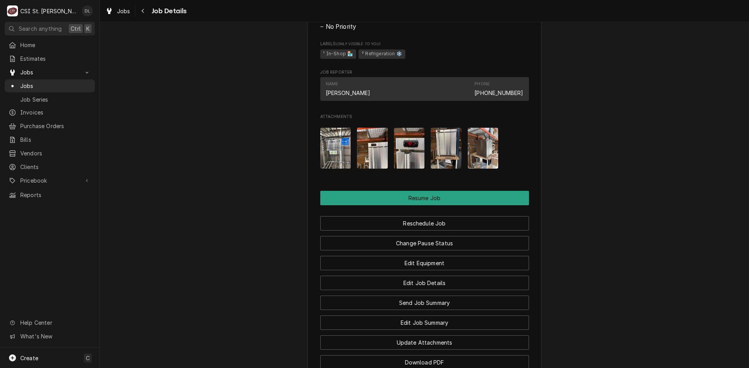
click at [406, 135] on img "Attachments" at bounding box center [409, 148] width 31 height 41
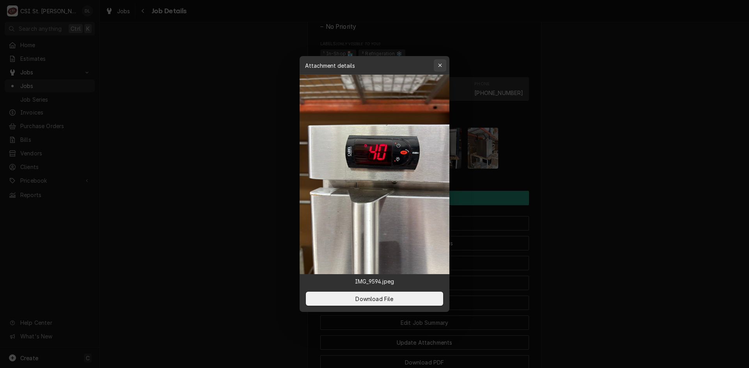
click at [439, 64] on icon "button" at bounding box center [440, 65] width 4 height 5
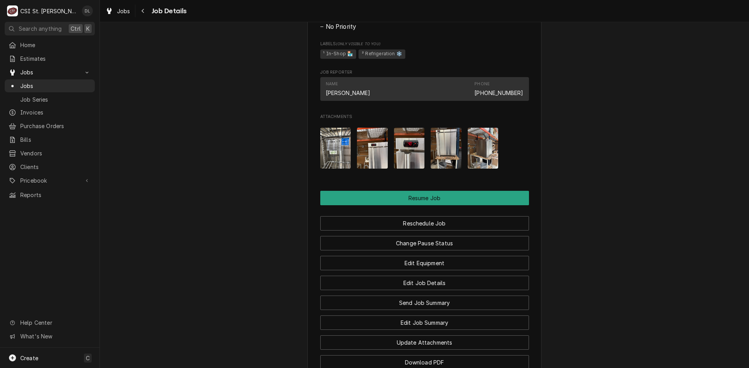
click at [437, 145] on img "Attachments" at bounding box center [445, 148] width 31 height 41
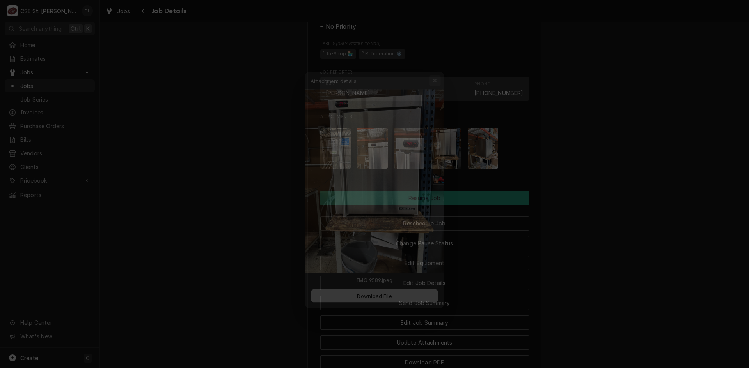
click at [441, 66] on icon "button" at bounding box center [440, 65] width 4 height 5
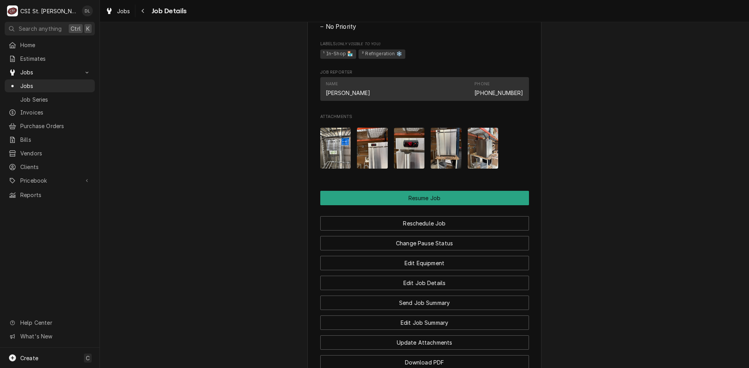
click at [474, 144] on img "Attachments" at bounding box center [482, 148] width 31 height 41
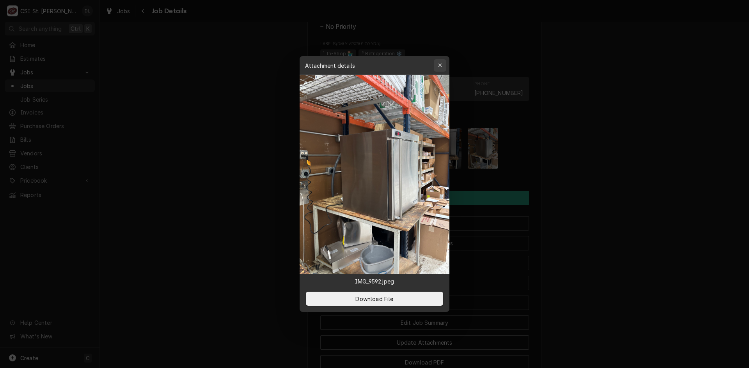
click at [441, 59] on button "button" at bounding box center [440, 65] width 12 height 12
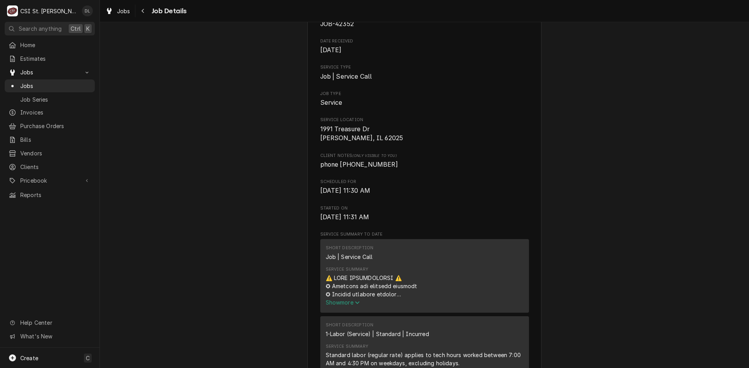
scroll to position [117, 0]
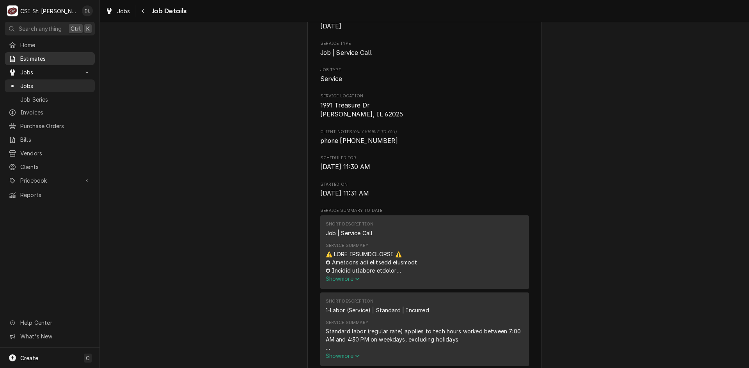
click at [48, 56] on span "Estimates" at bounding box center [55, 59] width 71 height 8
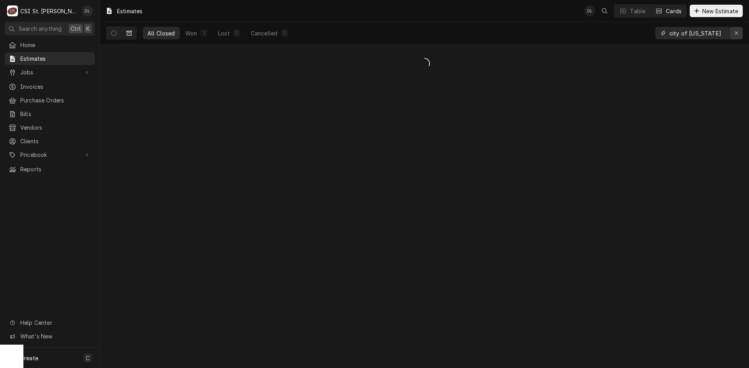
click at [734, 33] on icon "Erase input" at bounding box center [736, 32] width 4 height 5
click at [716, 34] on input "Dynamic Content Wrapper" at bounding box center [705, 33] width 73 height 12
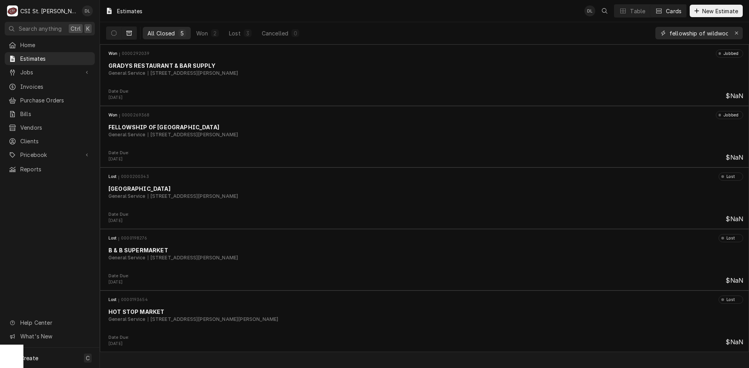
scroll to position [0, 3]
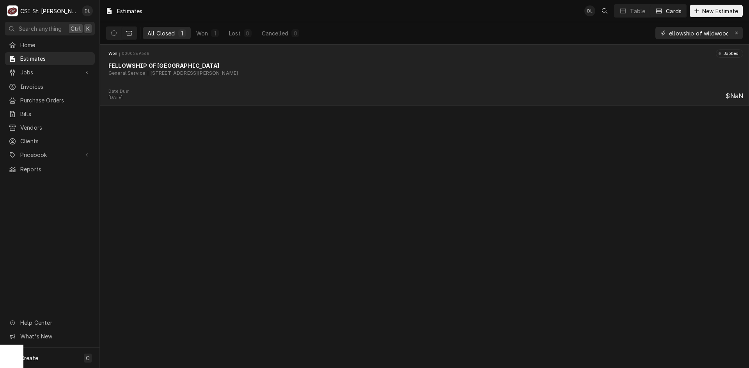
type input "fellowship of wildwood"
click at [288, 72] on div "General Service 17770 Mueller Rd, Glencoe, MO 63038" at bounding box center [425, 73] width 634 height 7
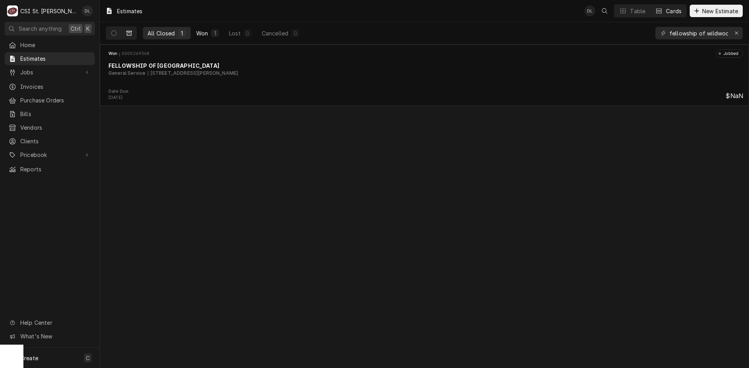
click at [203, 34] on div "Won" at bounding box center [202, 33] width 12 height 8
click at [114, 33] on icon "Dynamic Content Wrapper" at bounding box center [113, 32] width 5 height 5
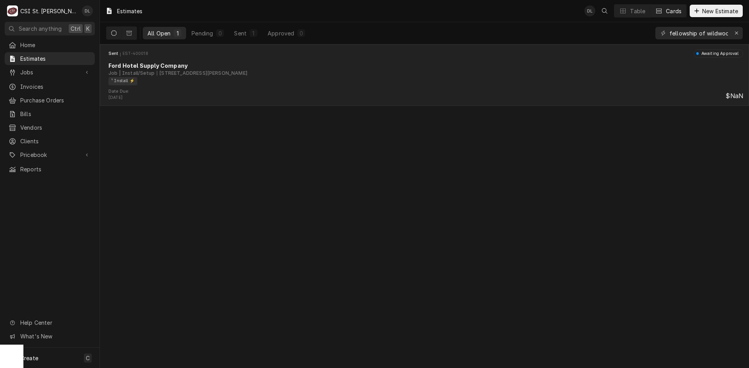
click at [324, 72] on div "Job | Install/Setup [STREET_ADDRESS][PERSON_NAME]" at bounding box center [425, 73] width 634 height 7
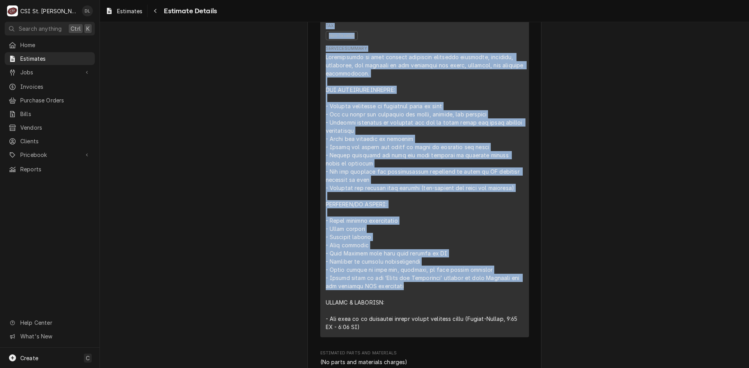
scroll to position [651, 0]
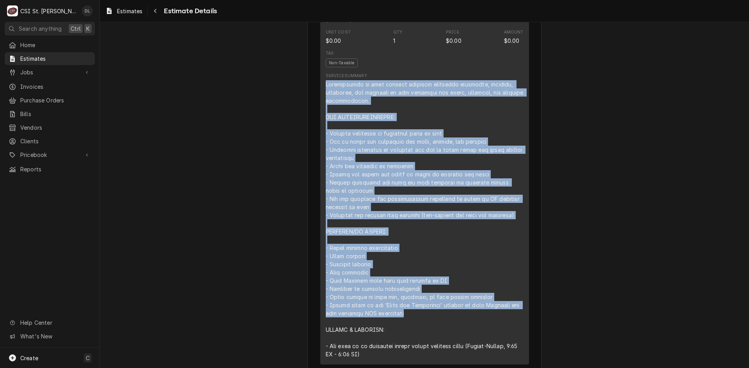
drag, startPoint x: 400, startPoint y: 246, endPoint x: 319, endPoint y: 101, distance: 165.8
click at [320, 101] on div "Short Description Scope | Equipment Set Subtype [#1-SALE] LABR-PROJ Unit Cost $…" at bounding box center [424, 173] width 209 height 384
copy div "Installation of food service equipment including receiving, assembly, placement…"
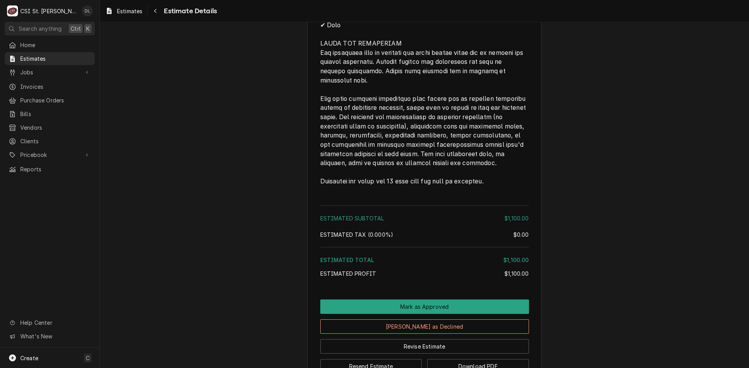
scroll to position [1352, 0]
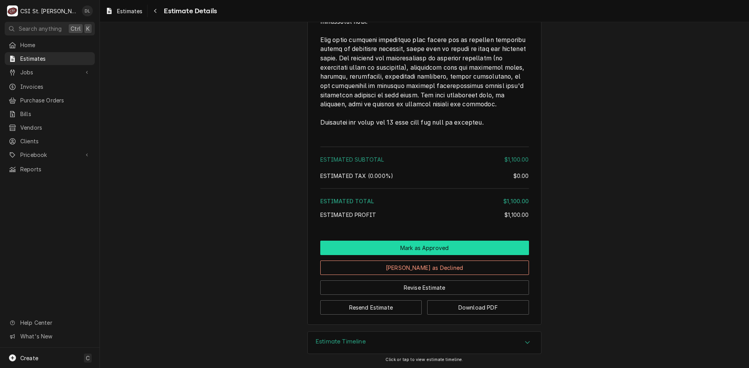
click at [458, 248] on button "Mark as Approved" at bounding box center [424, 248] width 209 height 14
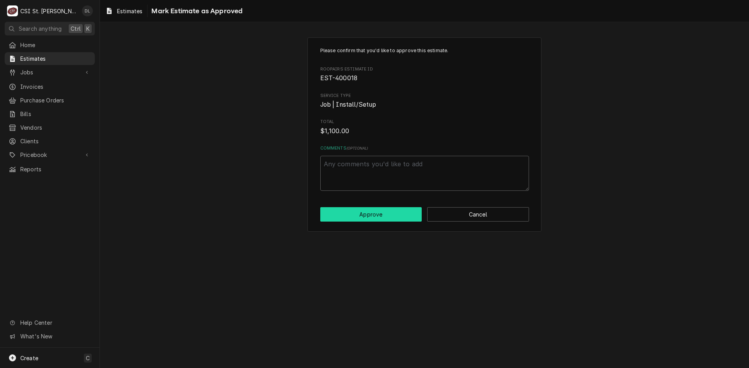
click at [377, 214] on button "Approve" at bounding box center [371, 214] width 102 height 14
type textarea "x"
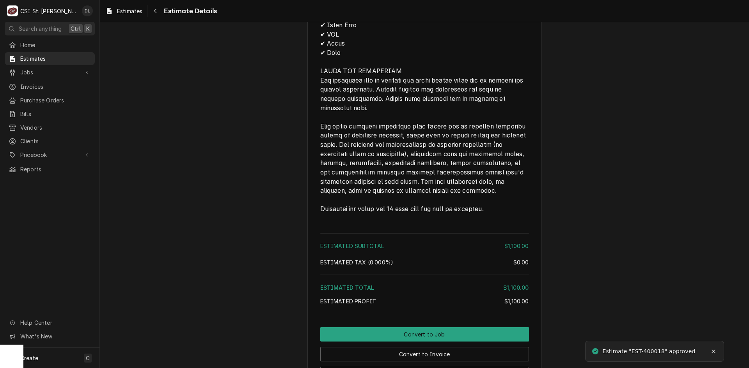
scroll to position [1352, 0]
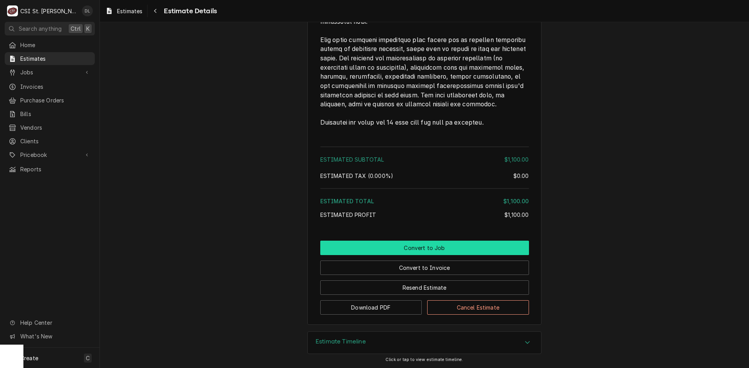
click at [439, 249] on button "Convert to Job" at bounding box center [424, 248] width 209 height 14
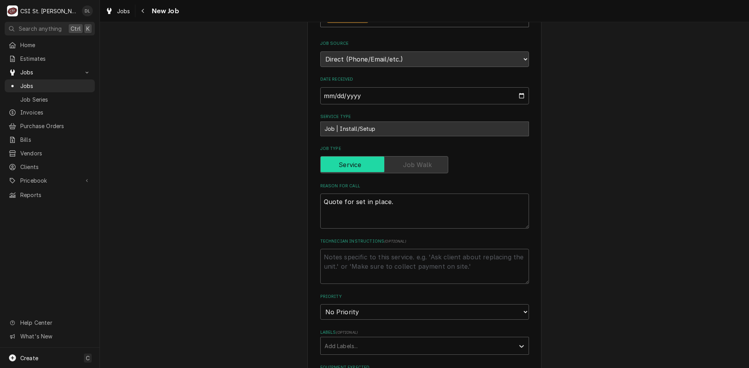
scroll to position [312, 0]
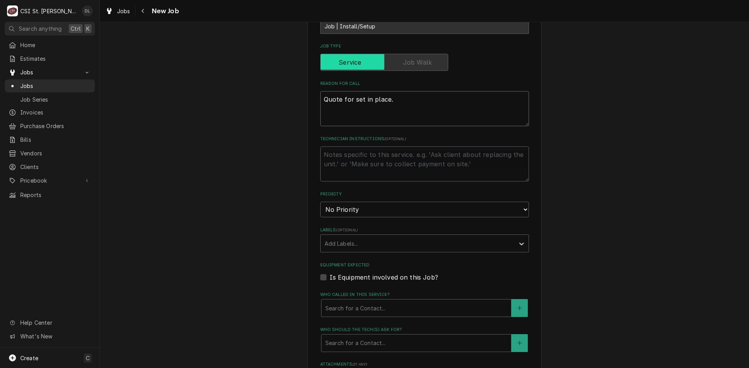
drag, startPoint x: 435, startPoint y: 101, endPoint x: 268, endPoint y: 85, distance: 168.4
click at [268, 85] on div "Please provide the following information to create a job: Client Details Client…" at bounding box center [424, 142] width 649 height 846
type textarea "x"
paste textarea "Installation of food service equipment including receiving, assembly, placement…"
type textarea "x"
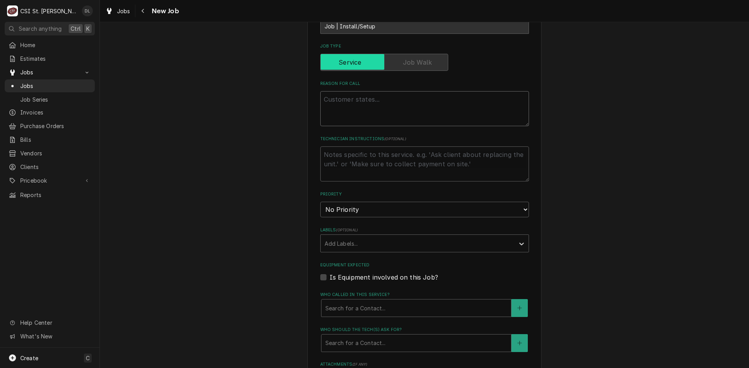
type textarea "Installation of food service equipment including receiving, assembly, placement…"
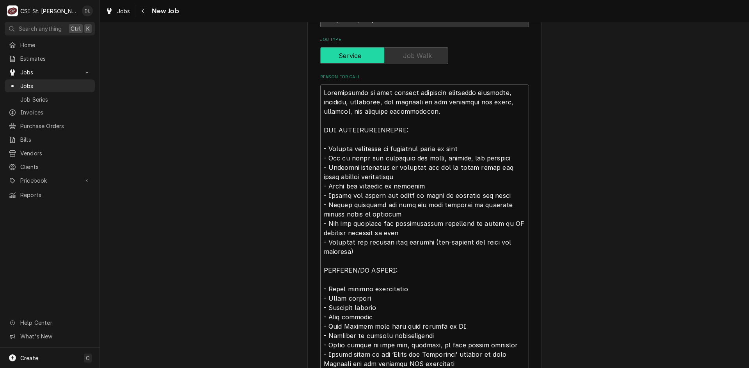
type textarea "x"
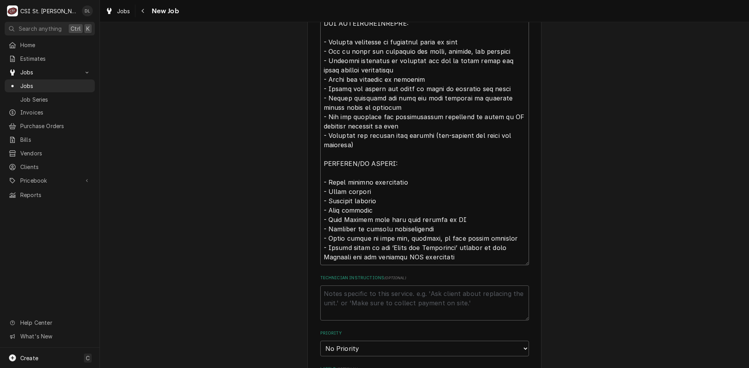
scroll to position [591, 0]
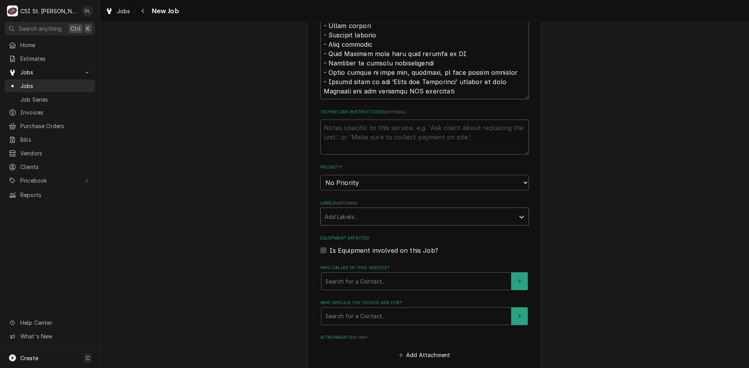
type textarea "Installation of food service equipment including receiving, assembly, placement…"
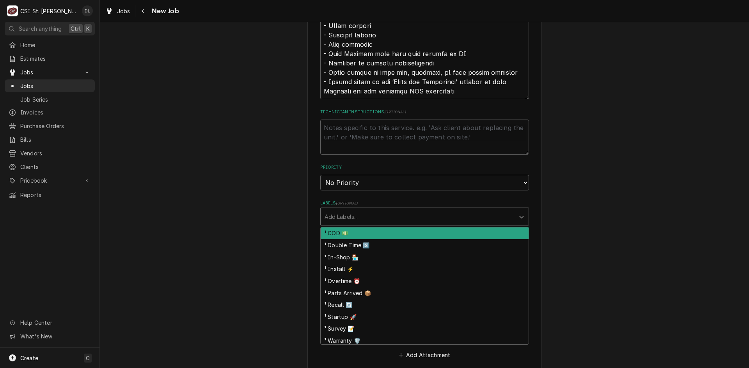
click at [506, 214] on div "Labels" at bounding box center [417, 217] width 186 height 14
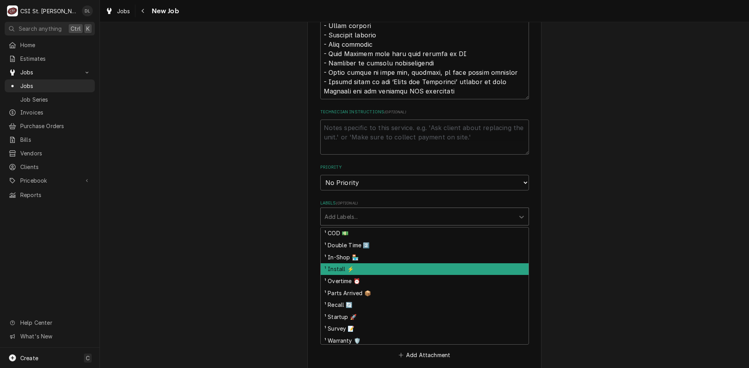
drag, startPoint x: 351, startPoint y: 274, endPoint x: 361, endPoint y: 237, distance: 39.0
click at [351, 274] on div "¹ Install ⚡️" at bounding box center [424, 270] width 208 height 12
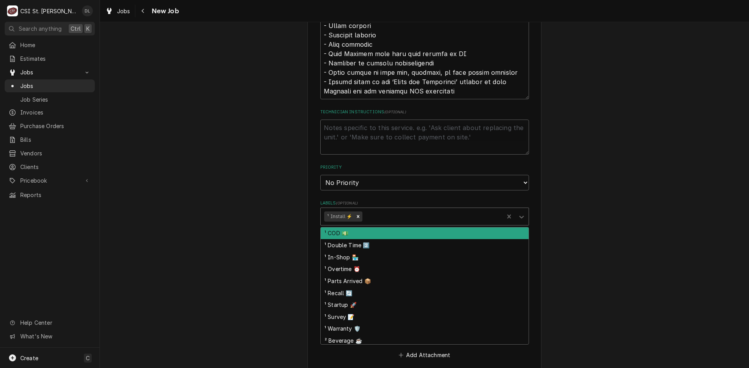
click at [381, 216] on div "Labels" at bounding box center [432, 217] width 136 height 14
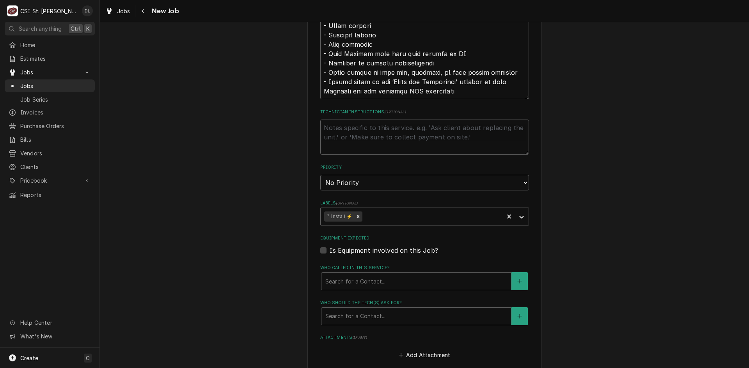
drag, startPoint x: 695, startPoint y: 225, endPoint x: 682, endPoint y: 224, distance: 13.0
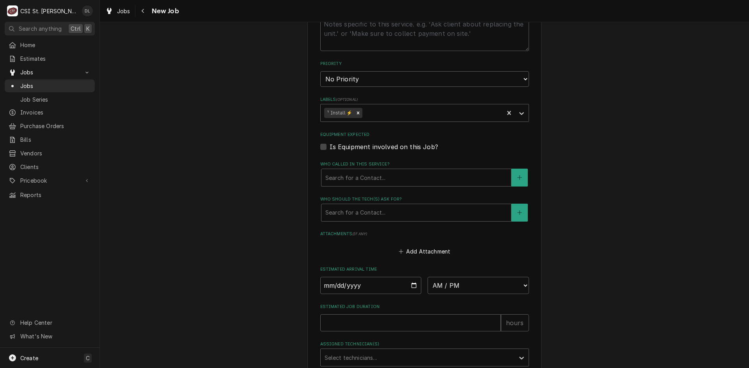
scroll to position [683, 0]
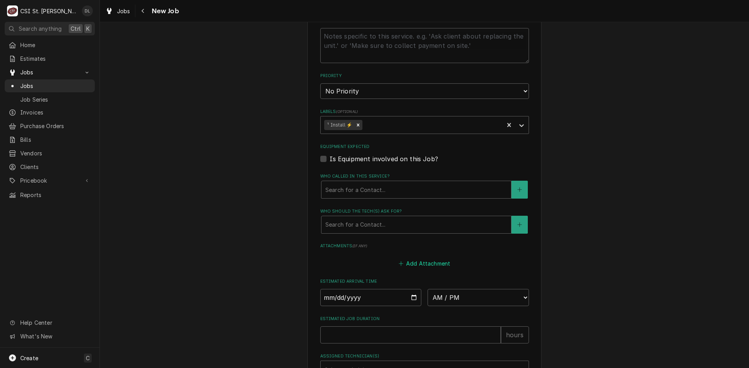
click at [398, 262] on icon "Attachments" at bounding box center [400, 263] width 5 height 5
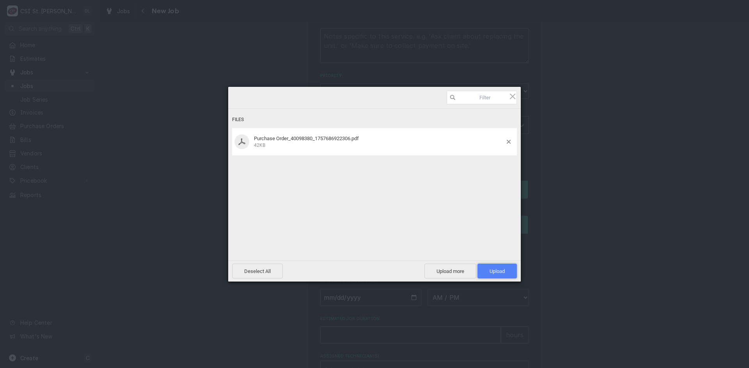
click at [503, 266] on span "Upload 1" at bounding box center [496, 271] width 39 height 15
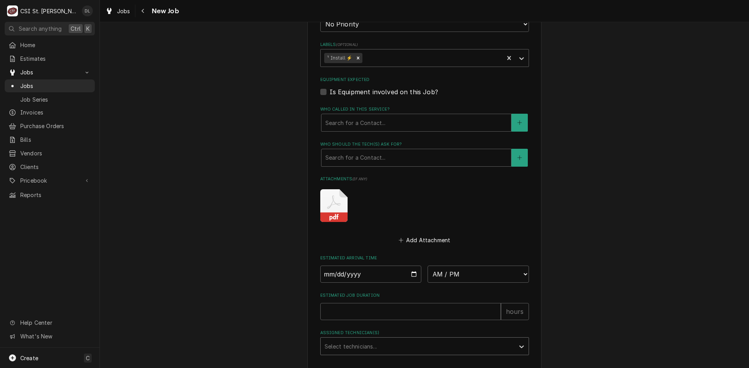
scroll to position [805, 0]
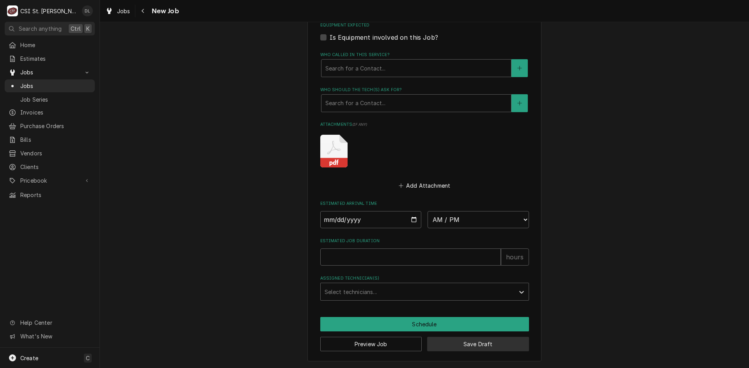
click at [458, 342] on button "Save Draft" at bounding box center [478, 344] width 102 height 14
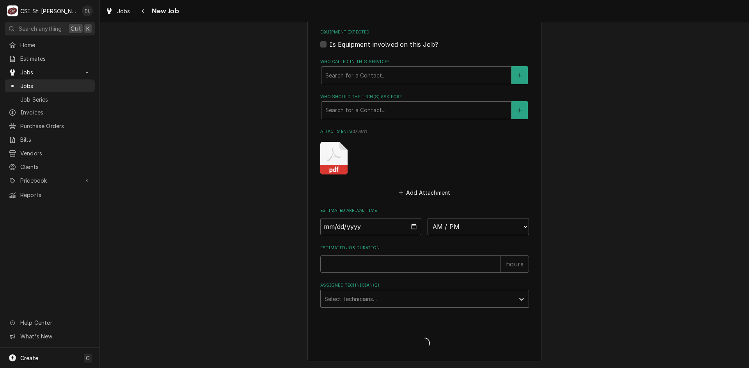
type textarea "x"
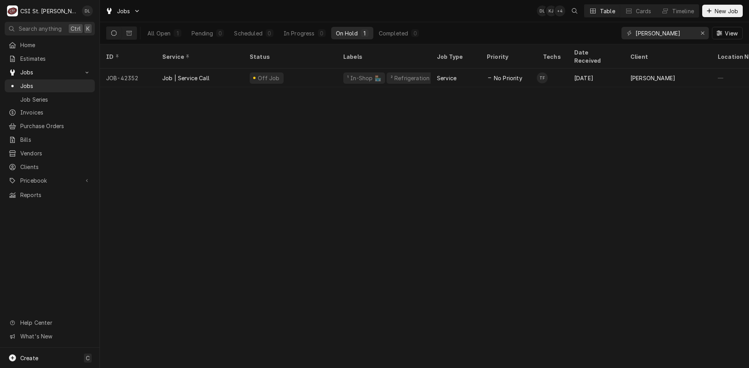
click at [156, 222] on div "ID Service Status Labels Job Type Priority Techs Date Received Client Location …" at bounding box center [424, 206] width 649 height 324
click at [216, 296] on div "ID Service Status Labels Job Type Priority Techs Date Received Client Location …" at bounding box center [424, 206] width 649 height 324
click at [251, 34] on div "Scheduled" at bounding box center [248, 33] width 28 height 8
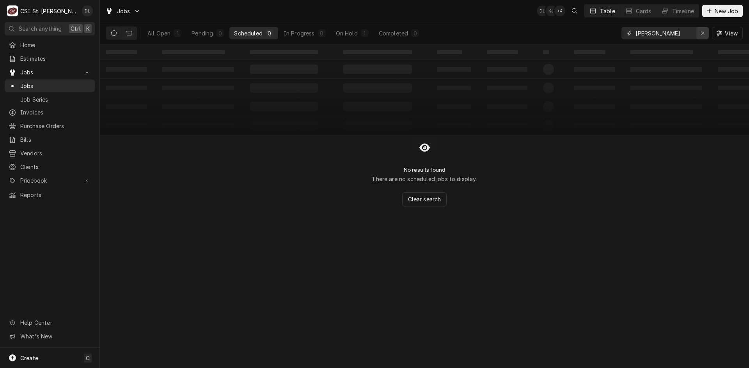
click at [699, 36] on div "Erase input" at bounding box center [702, 33] width 8 height 8
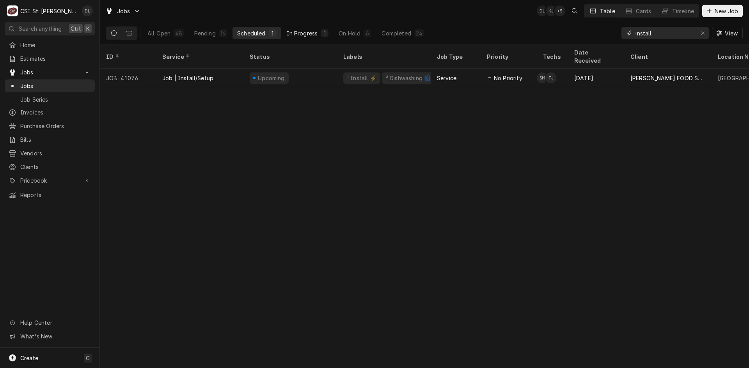
type input "install"
click at [312, 37] on button "In Progress 1" at bounding box center [307, 33] width 51 height 12
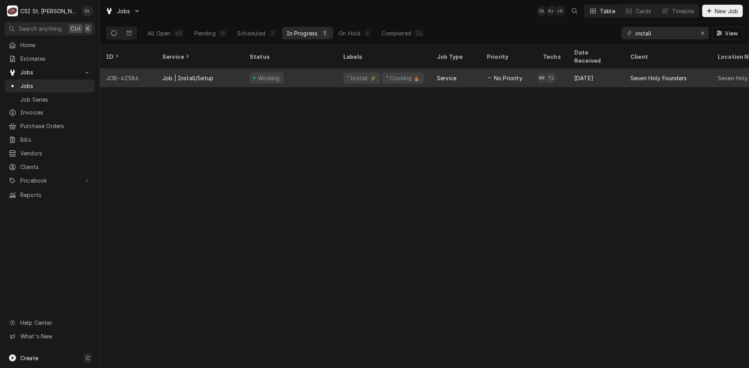
click at [413, 73] on div "² Cooking 🔥" at bounding box center [403, 78] width 42 height 11
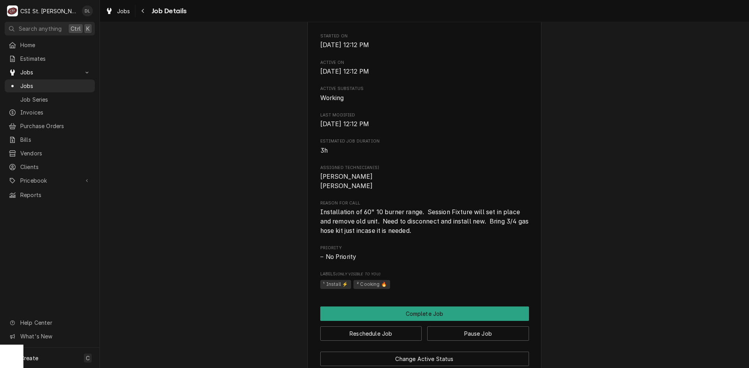
scroll to position [44, 0]
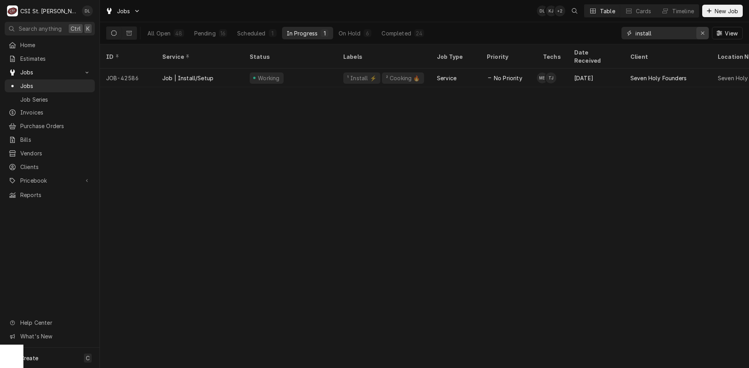
click at [701, 33] on icon "Erase input" at bounding box center [702, 32] width 4 height 5
click at [664, 37] on input "Dynamic Content Wrapper" at bounding box center [671, 33] width 73 height 12
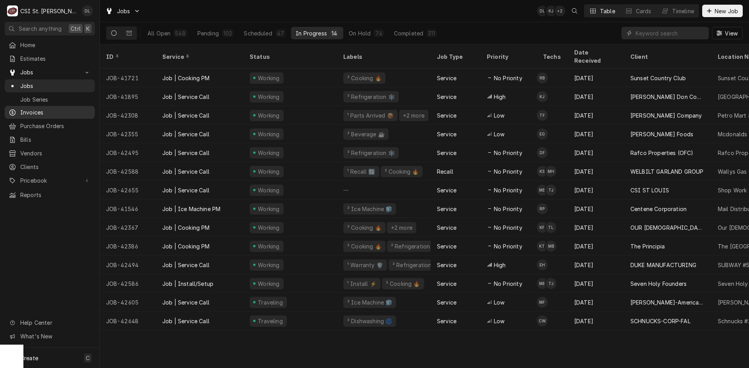
click at [31, 108] on div "Invoices" at bounding box center [49, 113] width 87 height 10
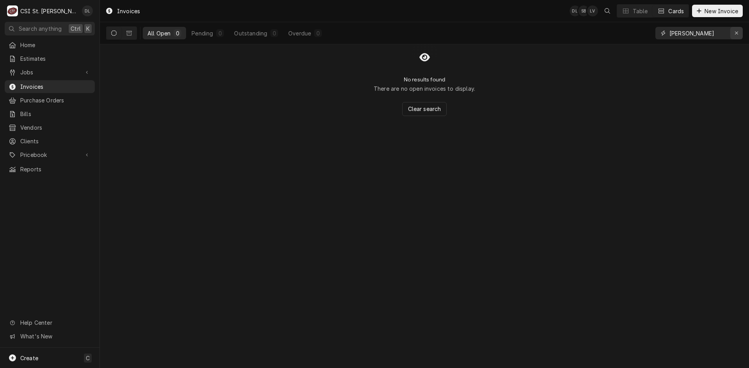
click at [733, 34] on div "Erase input" at bounding box center [736, 33] width 8 height 8
click at [717, 34] on input "Dynamic Content Wrapper" at bounding box center [705, 33] width 73 height 12
type input "302971"
click at [127, 33] on icon "Dynamic Content Wrapper" at bounding box center [128, 33] width 5 height 5
click at [115, 31] on icon "Dynamic Content Wrapper" at bounding box center [113, 32] width 5 height 5
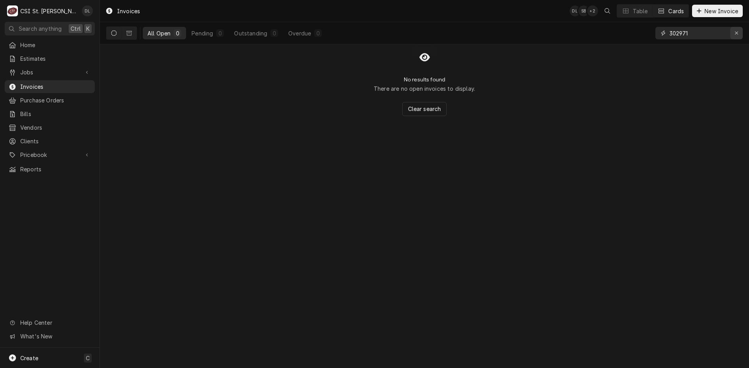
click at [734, 33] on icon "Erase input" at bounding box center [736, 32] width 4 height 5
click at [709, 33] on input "Dynamic Content Wrapper" at bounding box center [705, 33] width 73 height 12
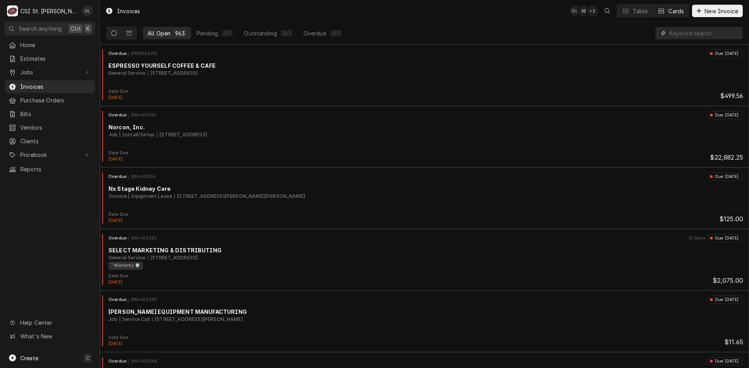
type input "1"
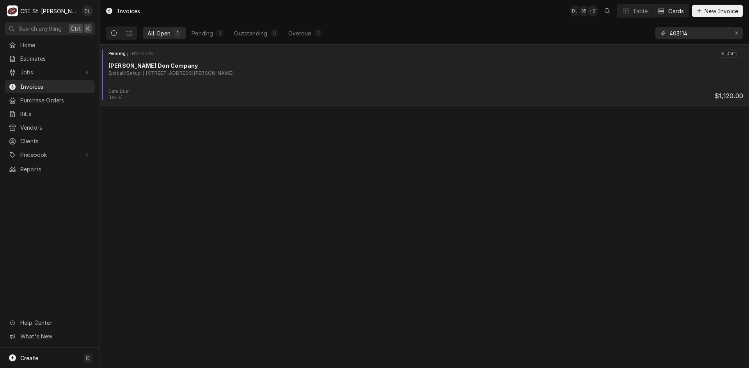
type input "403114"
click at [382, 76] on div "Install/Setup 605 Independence Rd, Weldon Spring, MO 63304" at bounding box center [425, 73] width 634 height 7
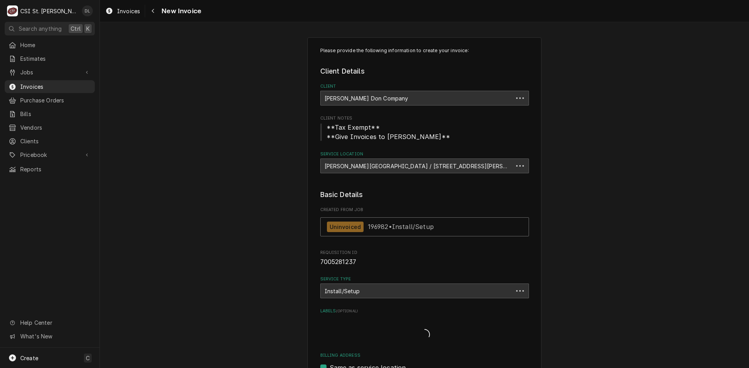
type textarea "x"
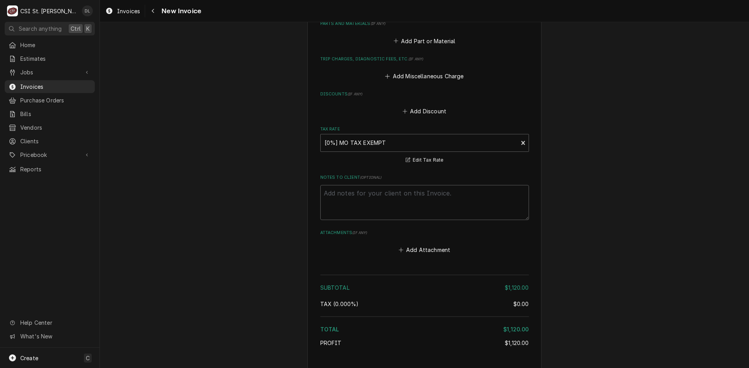
scroll to position [741, 0]
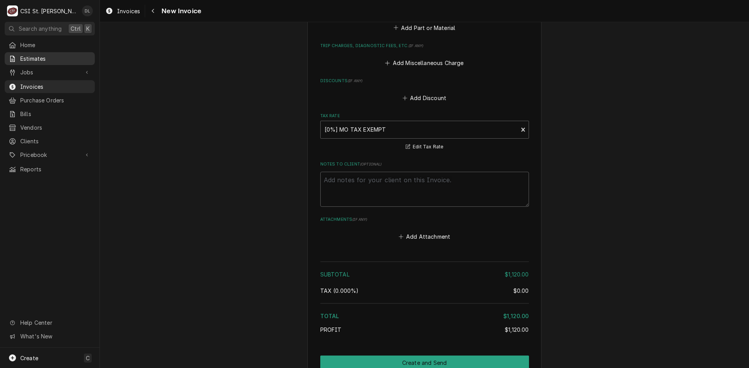
click at [60, 58] on span "Estimates" at bounding box center [55, 59] width 71 height 8
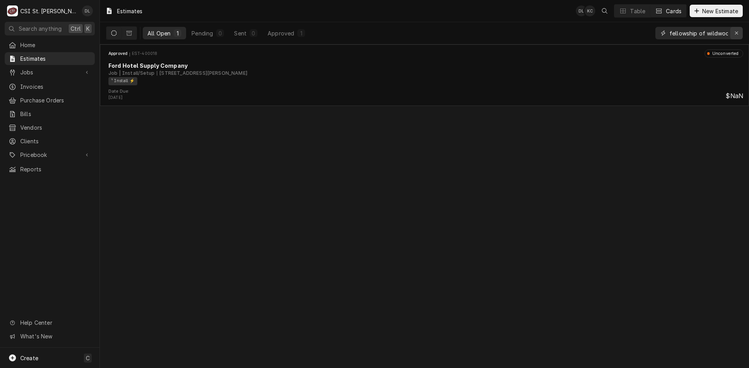
click at [733, 32] on div "Erase input" at bounding box center [736, 33] width 8 height 8
click at [723, 32] on input "Dynamic Content Wrapper" at bounding box center [705, 33] width 73 height 12
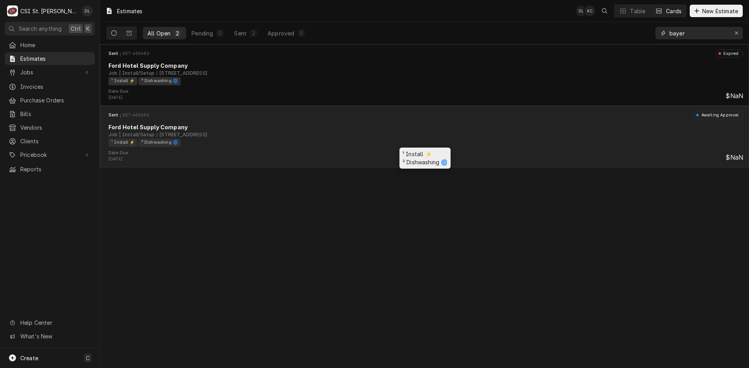
type input "bayer"
click at [377, 140] on div "¹ Install ⚡️ ² Dishwashing 🌀" at bounding box center [422, 143] width 629 height 8
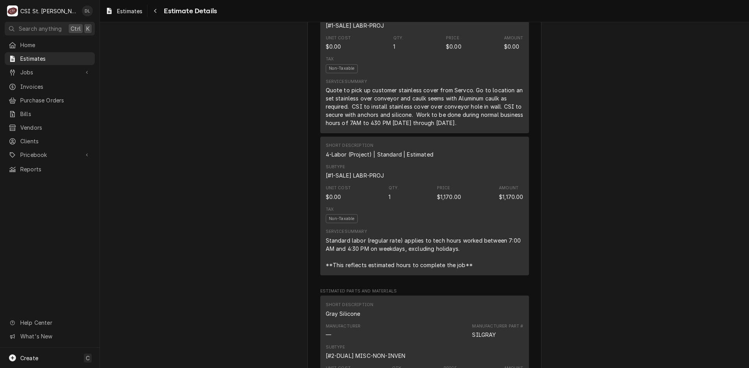
scroll to position [457, 0]
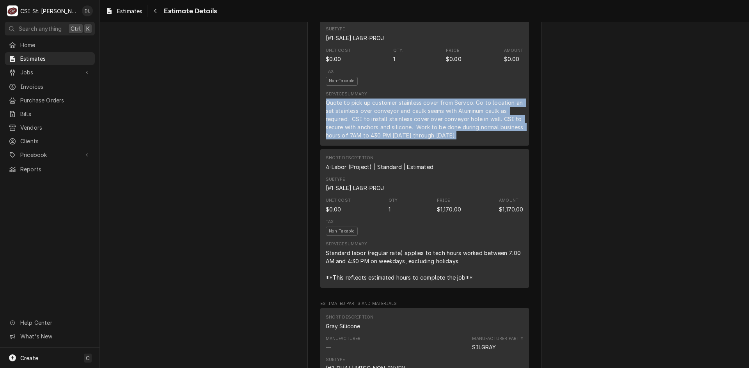
drag, startPoint x: 483, startPoint y: 161, endPoint x: 307, endPoint y: 128, distance: 179.2
click at [307, 128] on div "Sender CSI St. Louis CSI Commercial Services Inc18330 Edison Ave Chesterfield, …" at bounding box center [424, 312] width 234 height 1455
copy div "Quote to pick up customer stainless cover from Servco. Go to location an set st…"
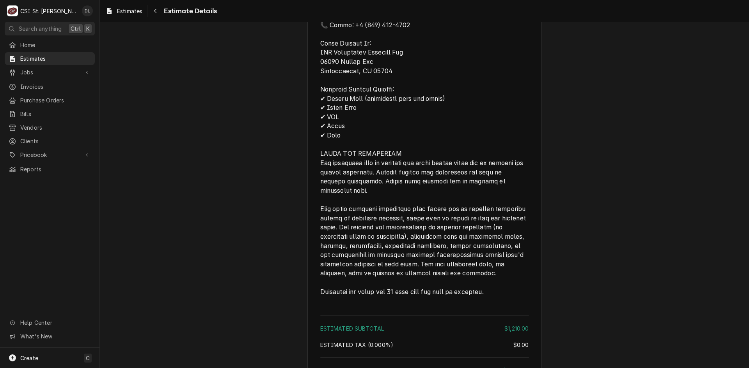
scroll to position [1197, 0]
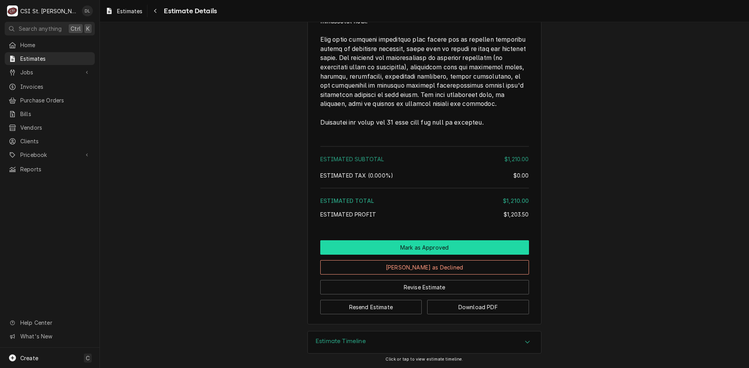
click at [423, 251] on button "Mark as Approved" at bounding box center [424, 248] width 209 height 14
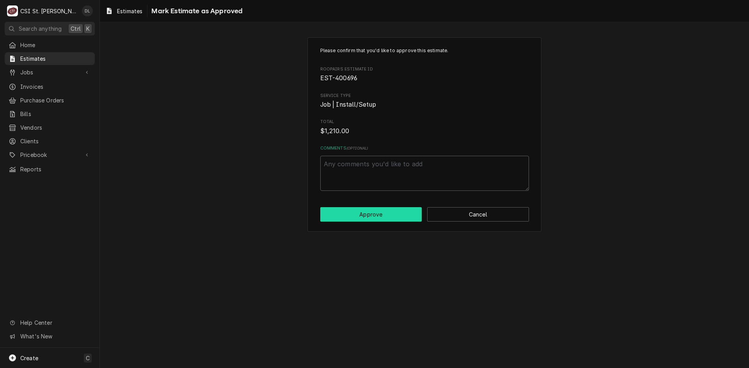
click at [372, 214] on button "Approve" at bounding box center [371, 214] width 102 height 14
type textarea "x"
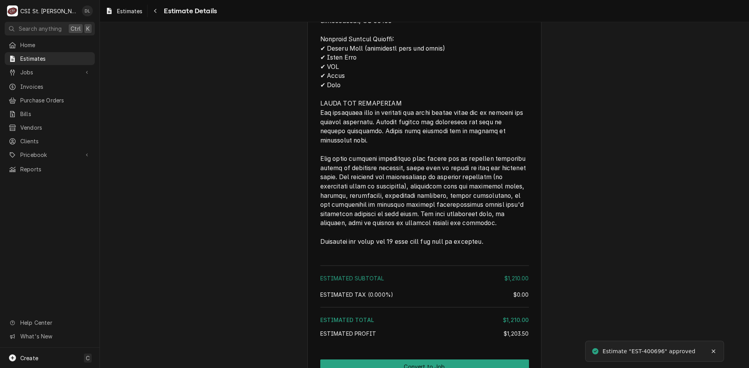
scroll to position [1197, 0]
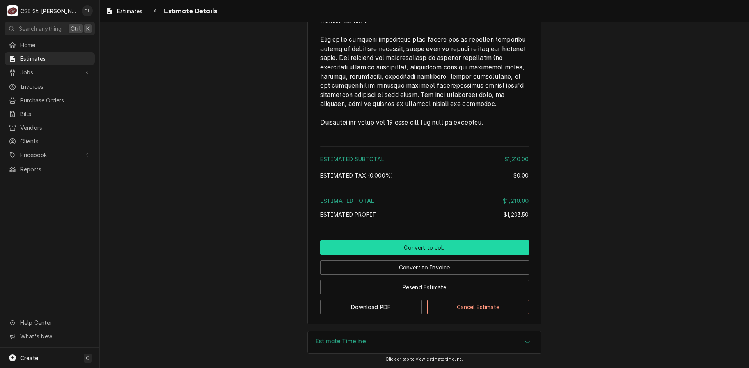
click at [437, 246] on button "Convert to Job" at bounding box center [424, 248] width 209 height 14
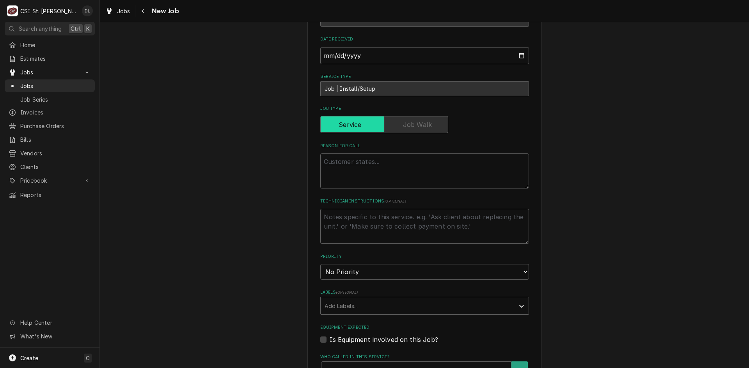
scroll to position [234, 0]
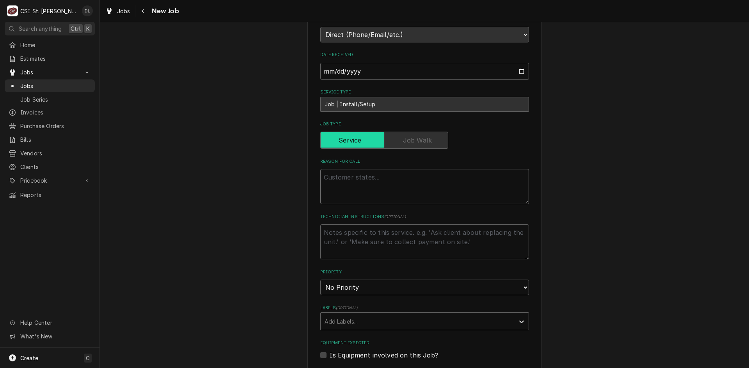
paste textarea "Quote to pick up customer stainless cover from Servco. Go to location an set st…"
type textarea "x"
type textarea "Quote to pick up customer stainless cover from Servco. Go to location an set st…"
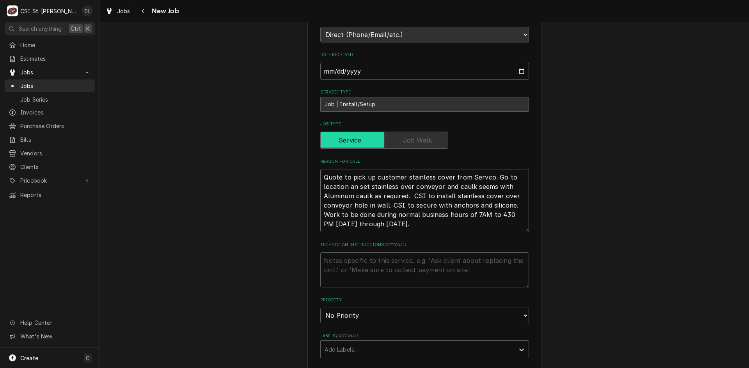
type textarea "x"
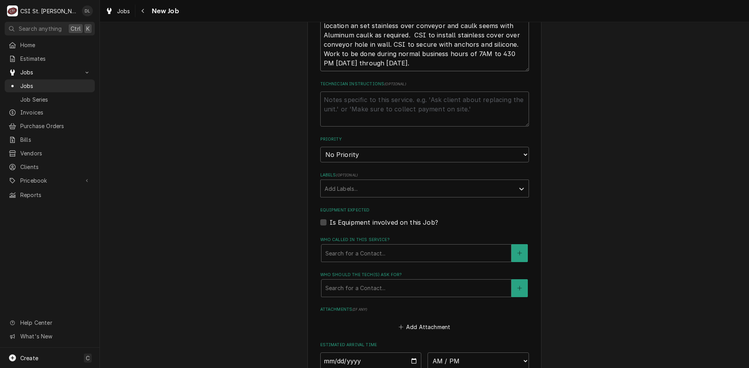
scroll to position [468, 0]
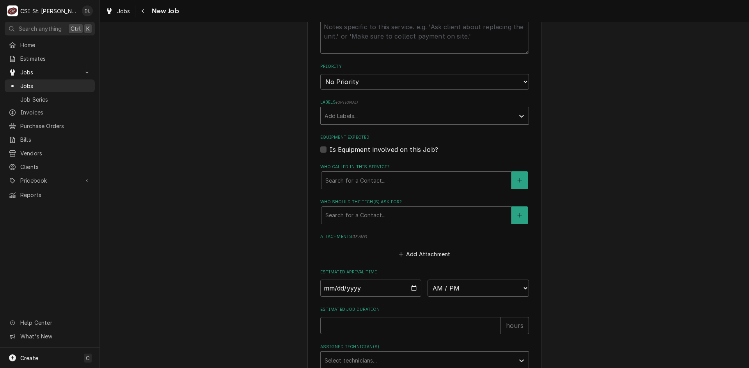
type textarea "Quote to pick up customer stainless cover from Servco. Go to location an set st…"
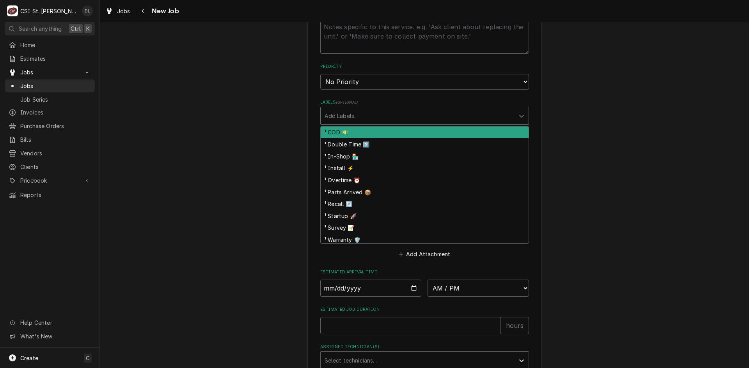
click at [414, 113] on div "Labels" at bounding box center [417, 116] width 186 height 14
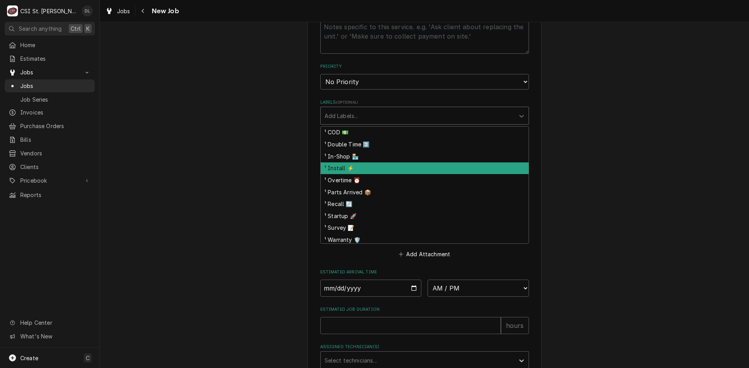
click at [353, 164] on div "¹ Install ⚡️" at bounding box center [424, 169] width 208 height 12
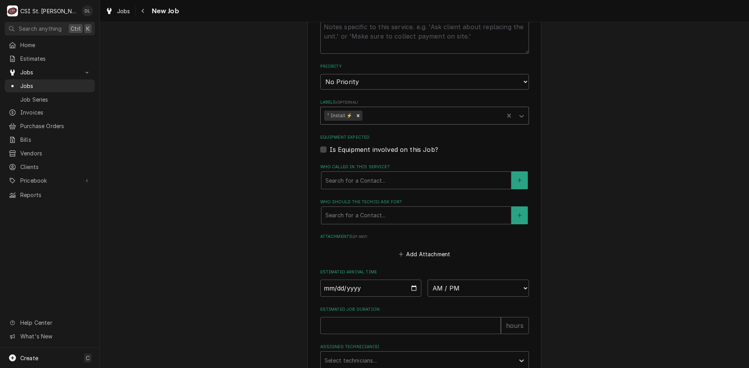
click at [400, 118] on div "Labels" at bounding box center [432, 116] width 136 height 14
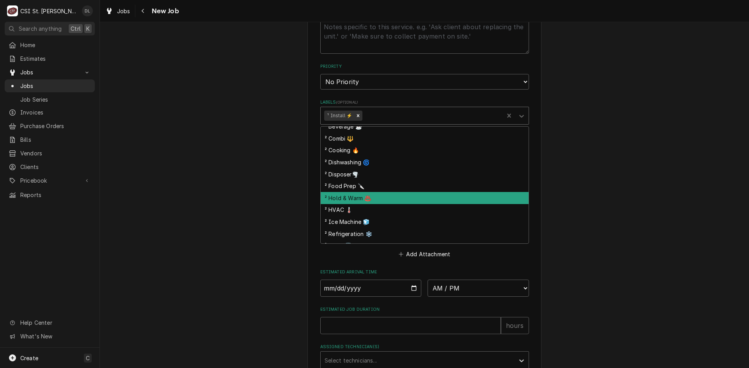
scroll to position [117, 0]
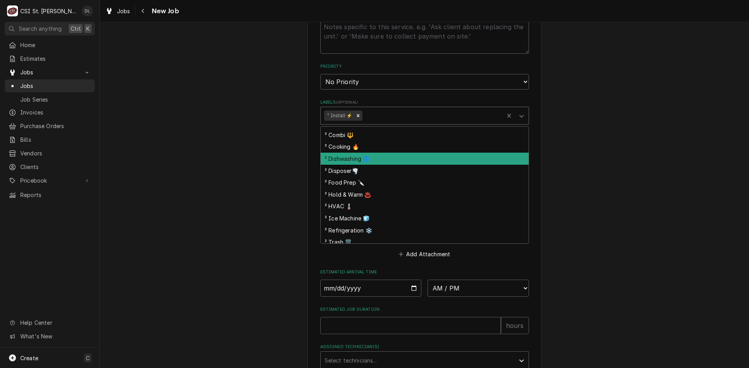
click at [354, 162] on div "² Dishwashing 🌀" at bounding box center [424, 159] width 208 height 12
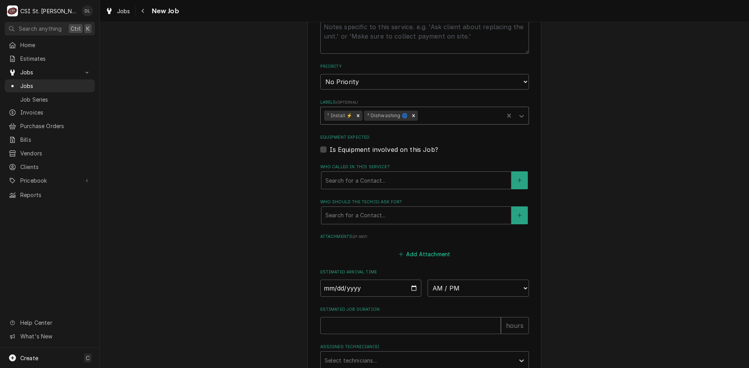
scroll to position [507, 0]
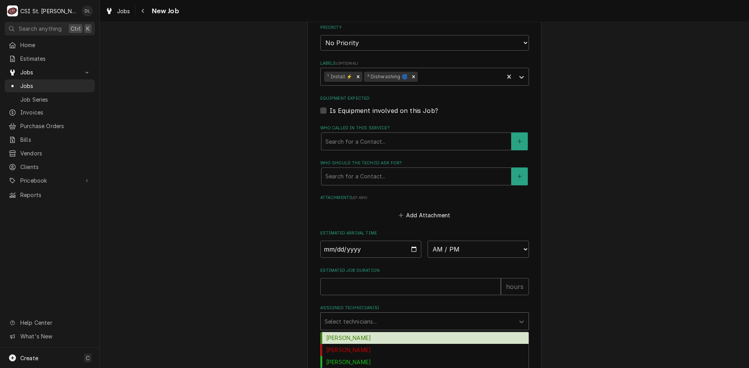
click at [482, 326] on div "Assigned Technician(s)" at bounding box center [417, 322] width 186 height 14
click at [480, 323] on div "Assigned Technician(s)" at bounding box center [417, 322] width 186 height 14
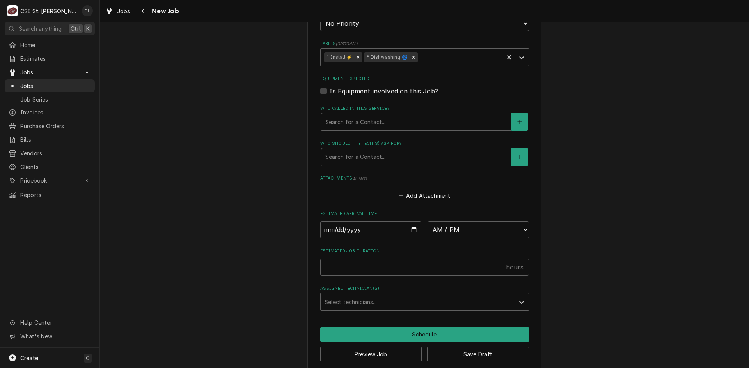
scroll to position [536, 0]
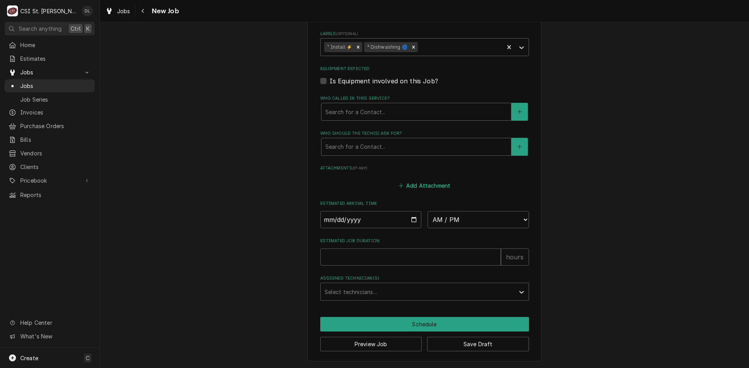
click at [398, 186] on icon "Attachments" at bounding box center [400, 186] width 4 height 4
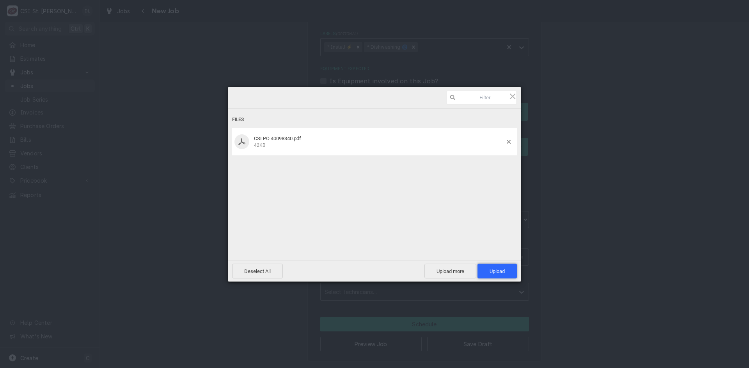
click at [494, 269] on span "Upload 1" at bounding box center [496, 272] width 15 height 6
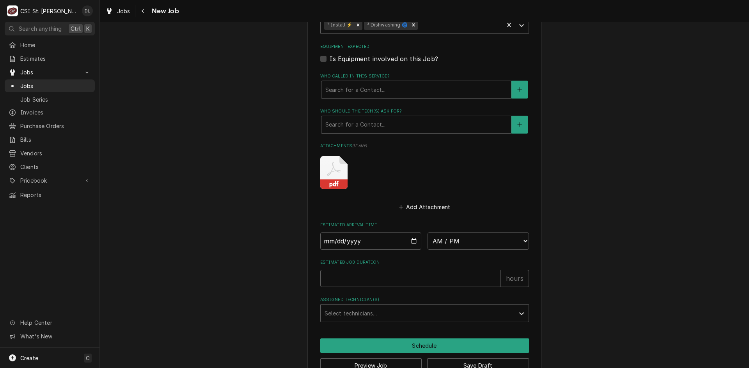
scroll to position [580, 0]
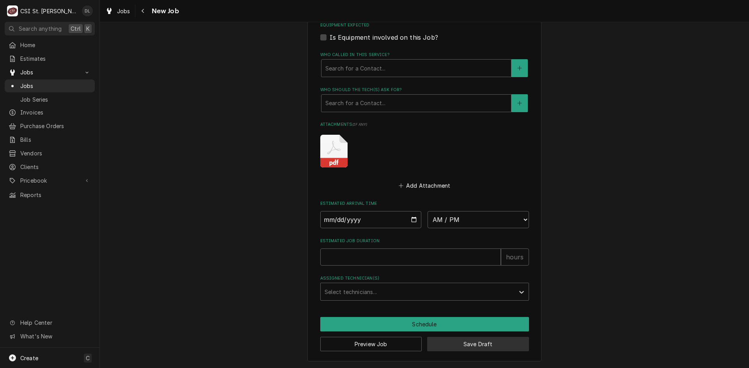
click at [471, 343] on button "Save Draft" at bounding box center [478, 344] width 102 height 14
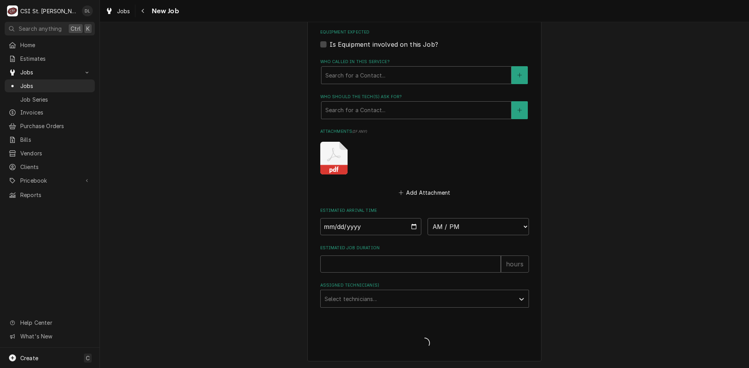
type textarea "x"
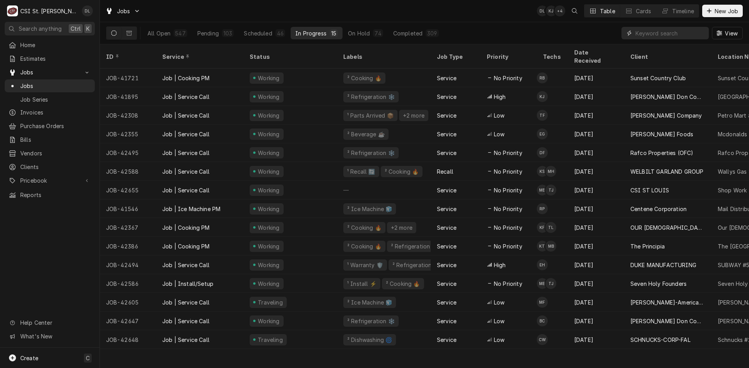
click at [660, 35] on input "Dynamic Content Wrapper" at bounding box center [669, 33] width 69 height 12
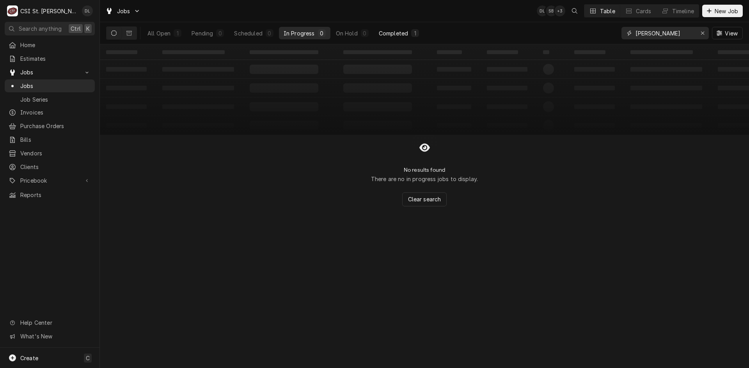
type input "[PERSON_NAME]"
click at [406, 30] on div "Completed" at bounding box center [393, 33] width 29 height 8
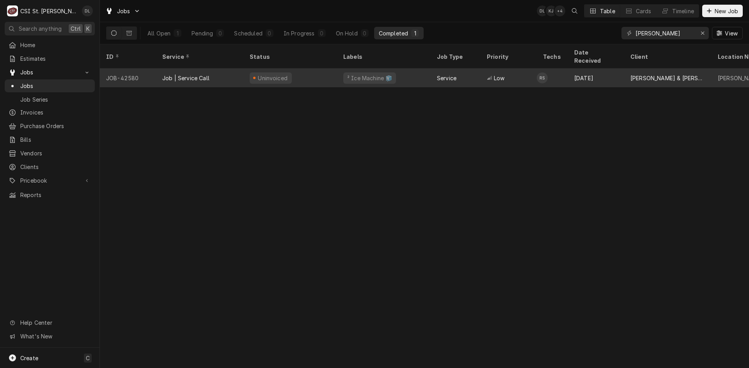
click at [306, 72] on div "Uninvoiced" at bounding box center [290, 78] width 94 height 19
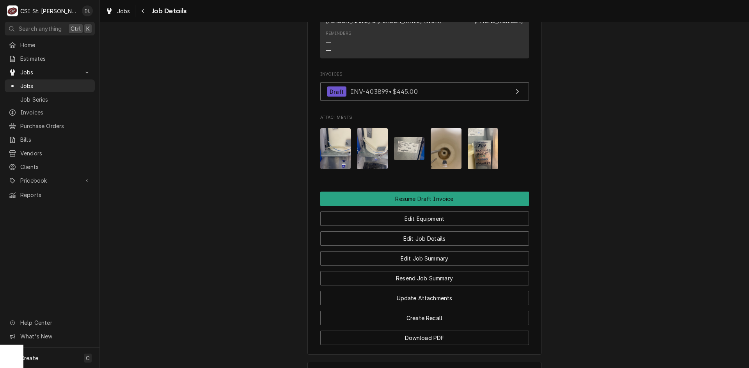
scroll to position [780, 0]
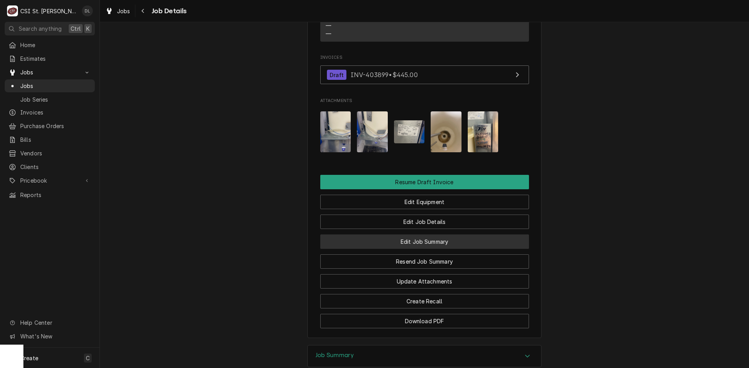
click at [438, 235] on button "Edit Job Summary" at bounding box center [424, 242] width 209 height 14
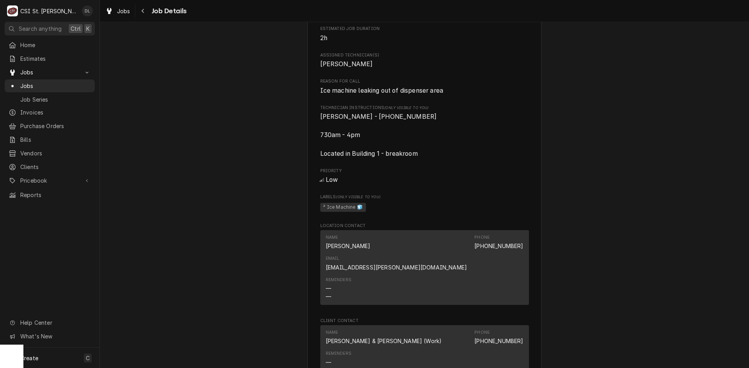
scroll to position [429, 0]
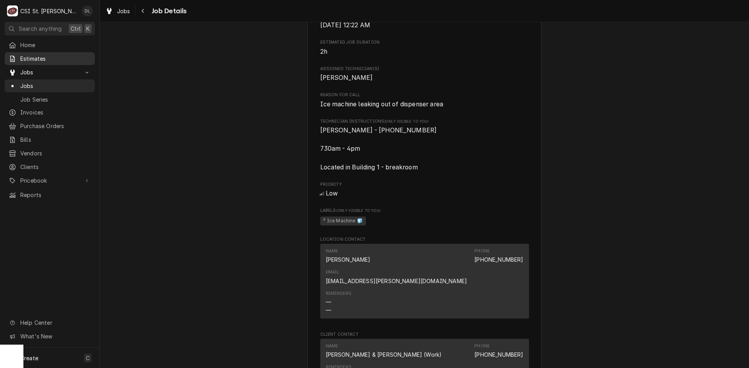
click at [62, 57] on span "Estimates" at bounding box center [55, 59] width 71 height 8
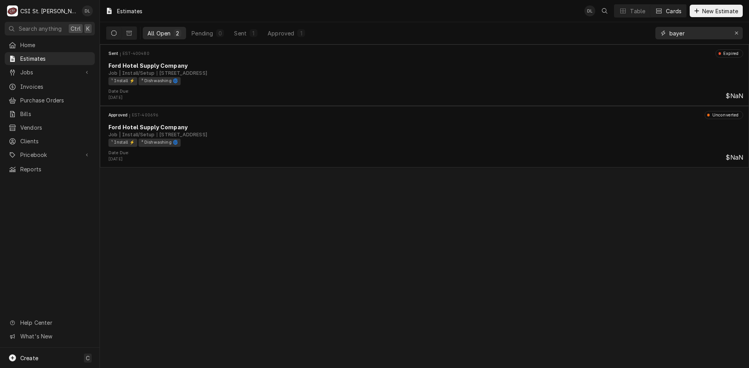
drag, startPoint x: 689, startPoint y: 30, endPoint x: 630, endPoint y: 25, distance: 59.1
click at [630, 25] on div "All Open 2 Pending 0 Sent 1 Approved 1 bayer" at bounding box center [424, 33] width 636 height 22
type input "henn"
click at [245, 32] on div "Sent" at bounding box center [240, 33] width 12 height 8
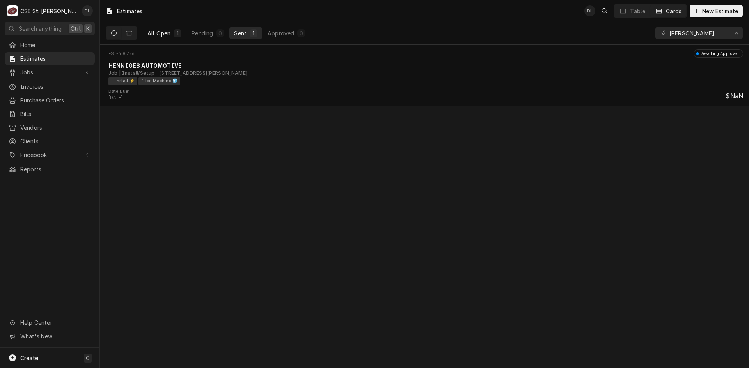
click at [171, 32] on button "All Open 1" at bounding box center [164, 33] width 43 height 12
click at [117, 32] on button "Dynamic Content Wrapper" at bounding box center [113, 33] width 15 height 12
click at [133, 32] on button "Dynamic Content Wrapper" at bounding box center [129, 33] width 15 height 12
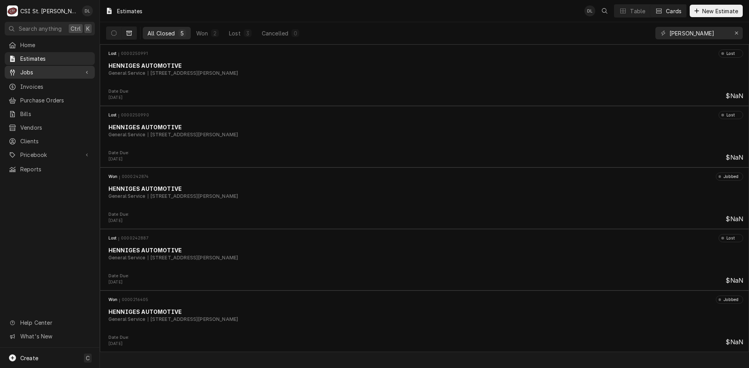
click at [46, 71] on span "Jobs" at bounding box center [49, 72] width 59 height 8
click at [196, 35] on div "Won" at bounding box center [202, 33] width 12 height 8
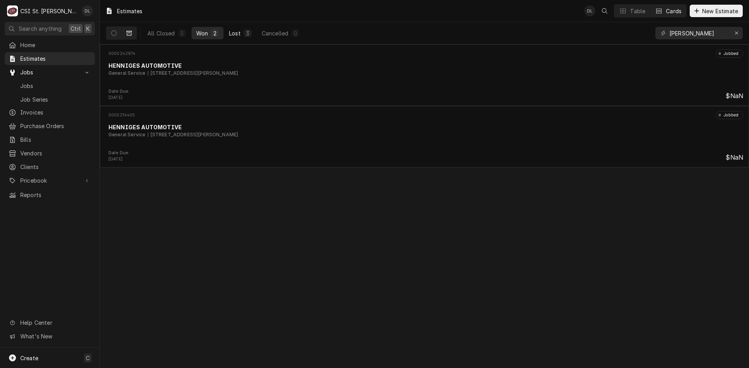
click at [235, 28] on button "Lost 3" at bounding box center [240, 33] width 32 height 12
click at [283, 33] on div "Cancelled" at bounding box center [275, 33] width 27 height 8
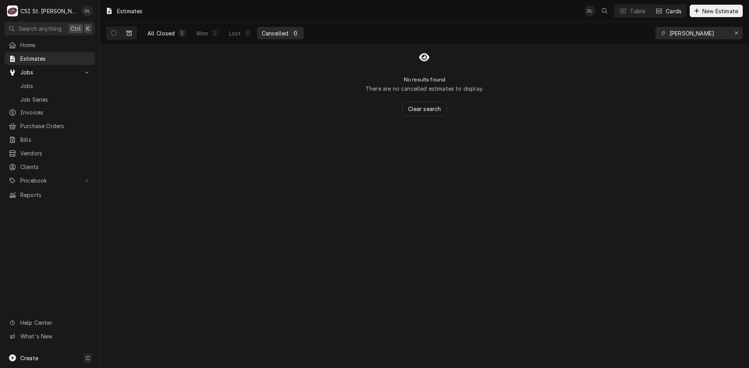
click at [173, 33] on div "All Closed" at bounding box center [161, 33] width 28 height 8
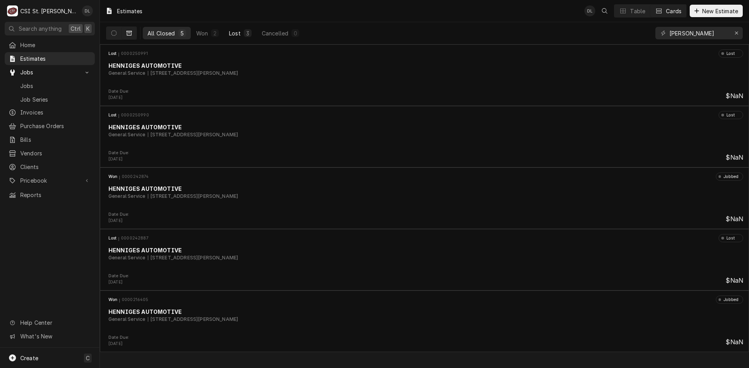
click at [244, 33] on div "3" at bounding box center [248, 33] width 8 height 8
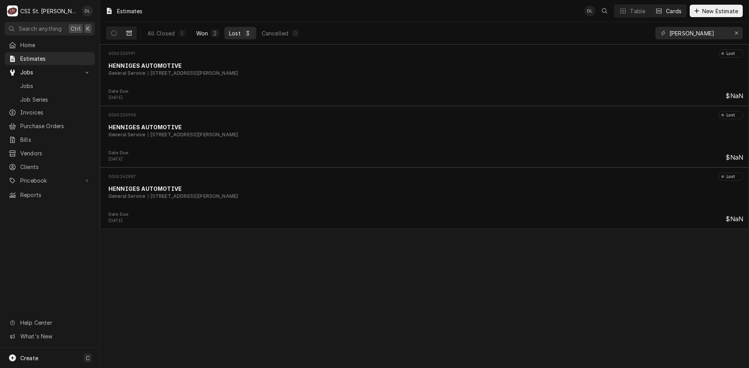
click at [211, 30] on div "2" at bounding box center [215, 33] width 8 height 8
click at [111, 33] on button "Dynamic Content Wrapper" at bounding box center [113, 33] width 15 height 12
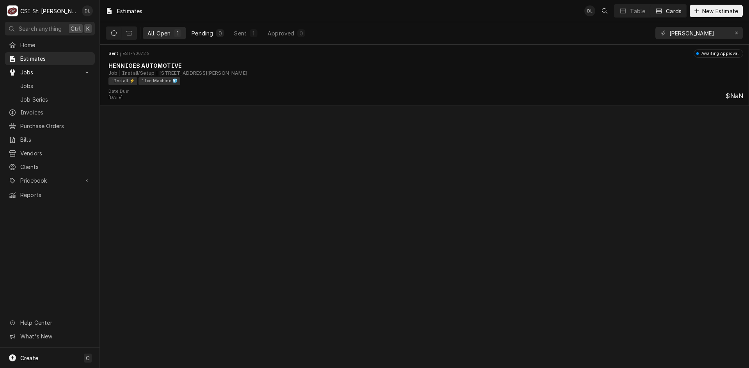
click at [217, 35] on div "0" at bounding box center [220, 33] width 8 height 8
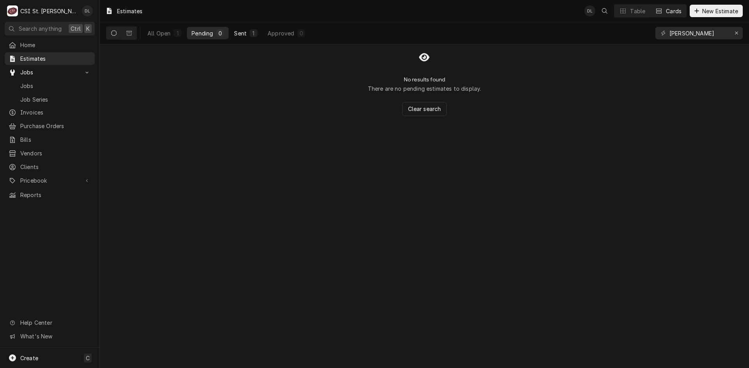
click at [256, 35] on div "1" at bounding box center [254, 33] width 8 height 8
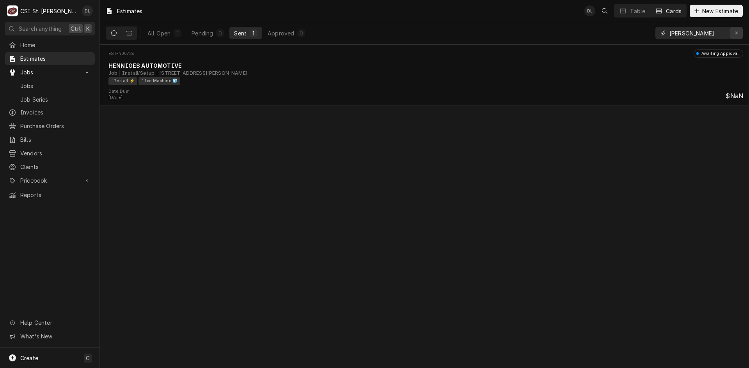
click at [735, 32] on icon "Erase input" at bounding box center [736, 32] width 4 height 5
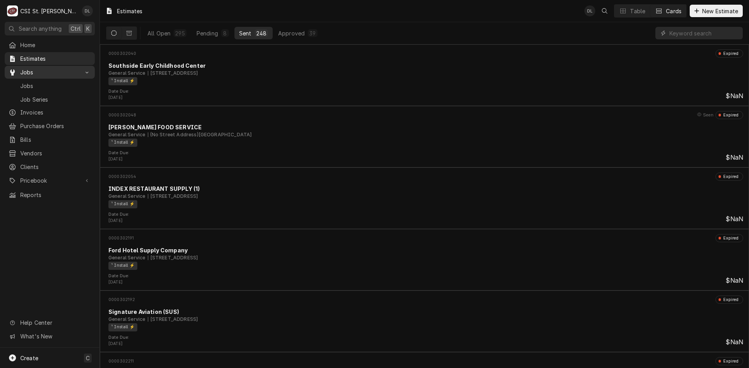
click at [32, 71] on span "Jobs" at bounding box center [49, 72] width 59 height 8
click at [27, 72] on span "Jobs" at bounding box center [49, 72] width 59 height 8
click at [79, 218] on div "Home Estimates Jobs Jobs Job Series Invoices Purchase Orders Bills Vendors Clie…" at bounding box center [49, 194] width 99 height 310
click at [28, 80] on link "Jobs" at bounding box center [50, 86] width 90 height 13
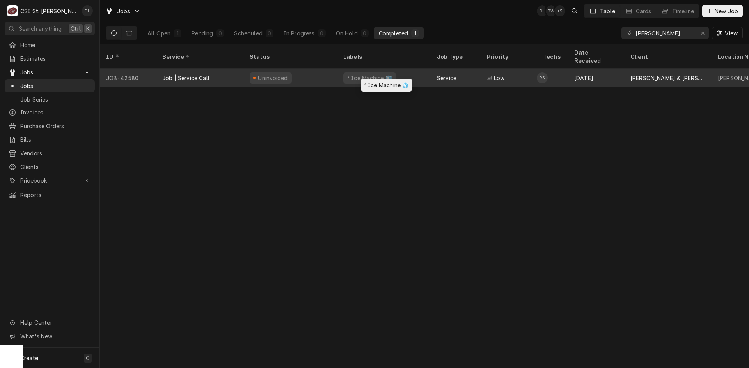
click at [395, 69] on div "² Ice Machine 🧊" at bounding box center [384, 78] width 94 height 19
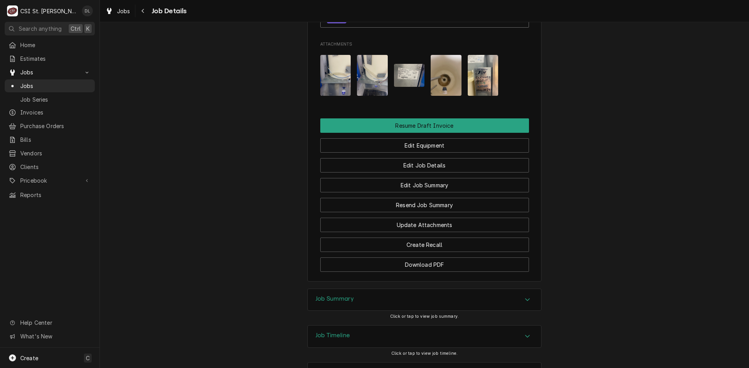
scroll to position [855, 0]
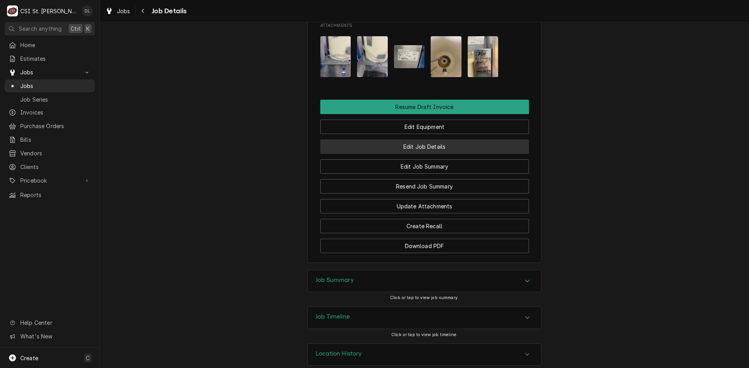
click at [408, 140] on button "Edit Job Details" at bounding box center [424, 147] width 209 height 14
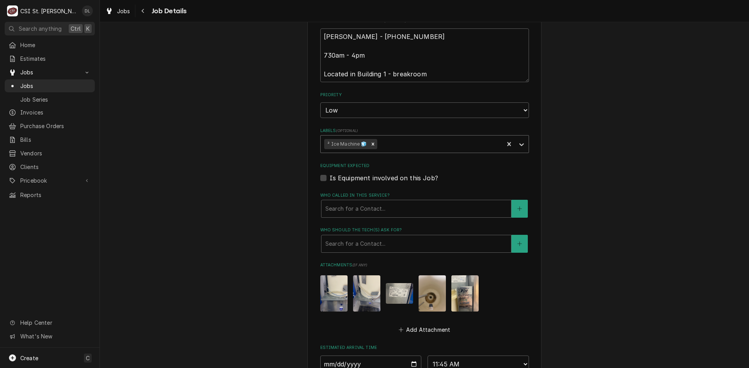
scroll to position [234, 0]
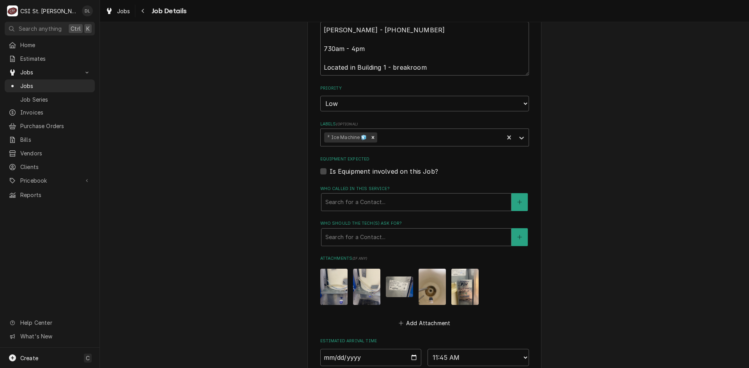
click at [328, 292] on img "Attachments" at bounding box center [333, 287] width 27 height 36
type textarea "x"
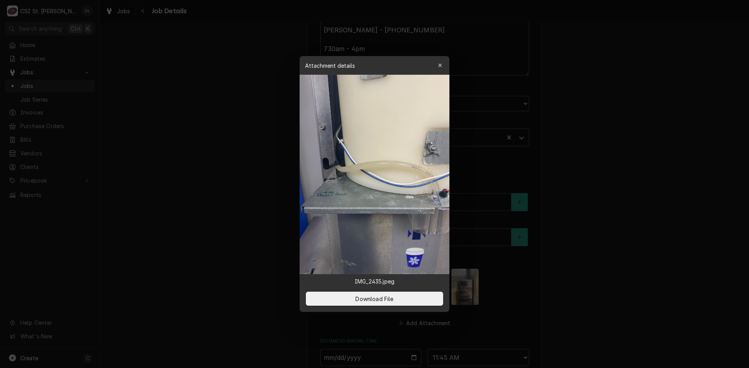
click at [444, 66] on button "button" at bounding box center [440, 65] width 12 height 12
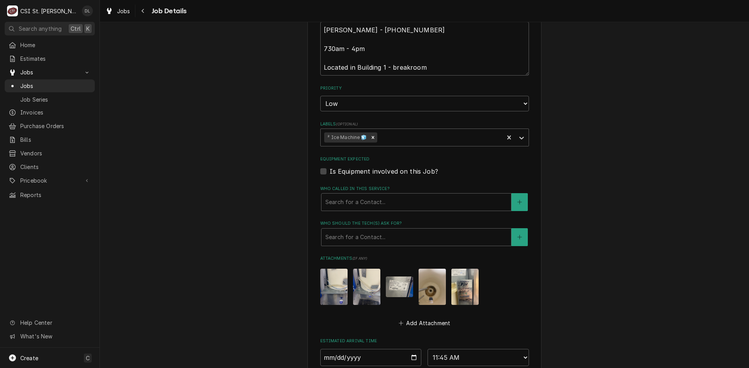
click at [365, 289] on img "Attachments" at bounding box center [366, 287] width 27 height 36
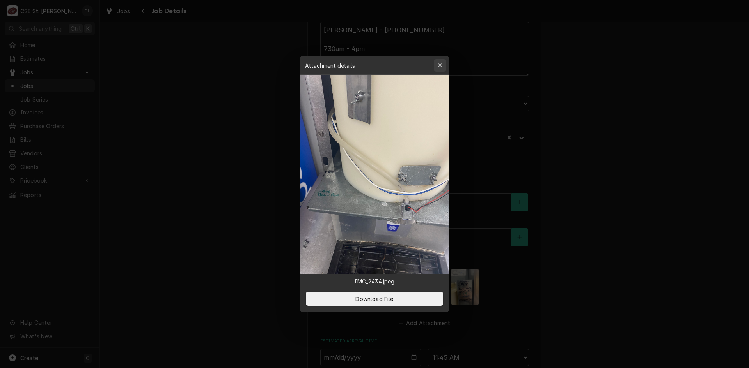
click at [439, 64] on icon "button" at bounding box center [440, 65] width 4 height 5
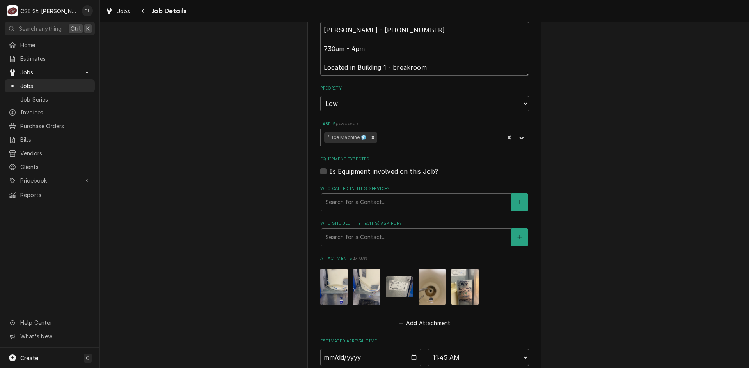
click at [393, 285] on img "Attachments" at bounding box center [399, 287] width 27 height 21
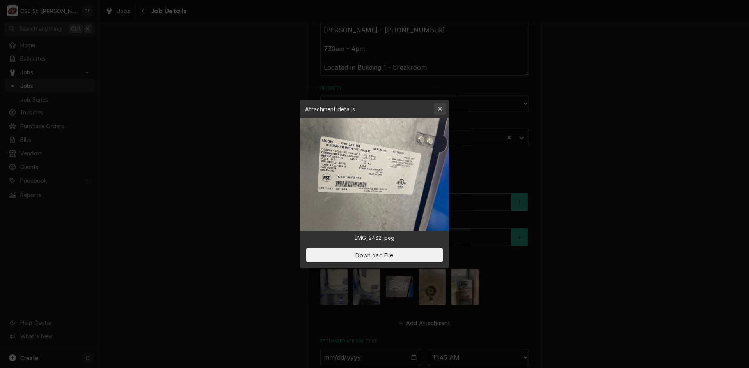
click at [443, 108] on div "button" at bounding box center [440, 109] width 8 height 8
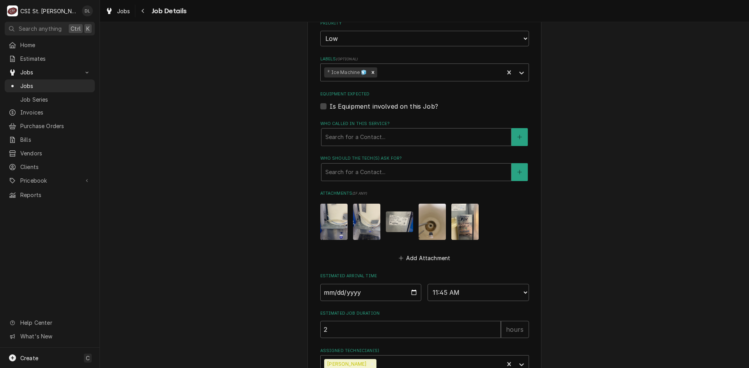
scroll to position [352, 0]
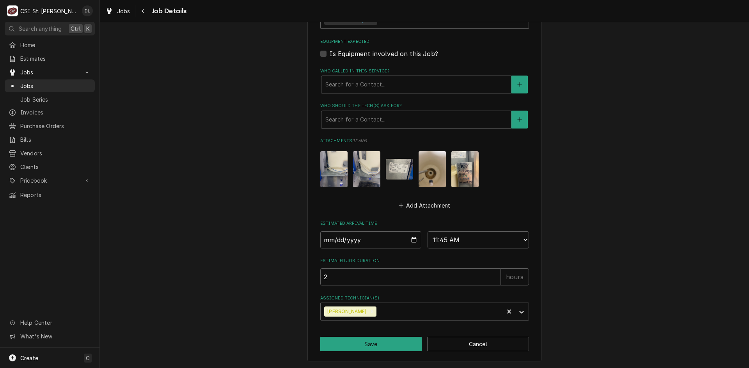
click at [403, 170] on img "Attachments" at bounding box center [399, 169] width 27 height 21
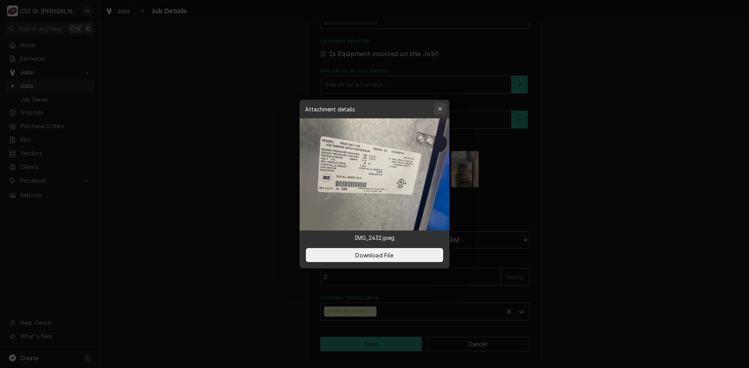
click at [441, 108] on icon "button" at bounding box center [440, 109] width 4 height 4
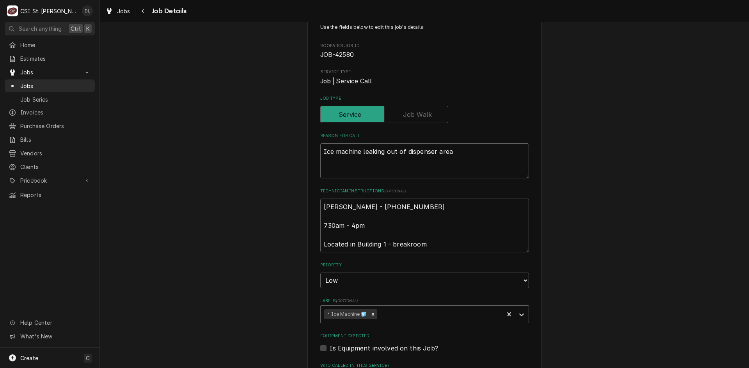
scroll to position [0, 0]
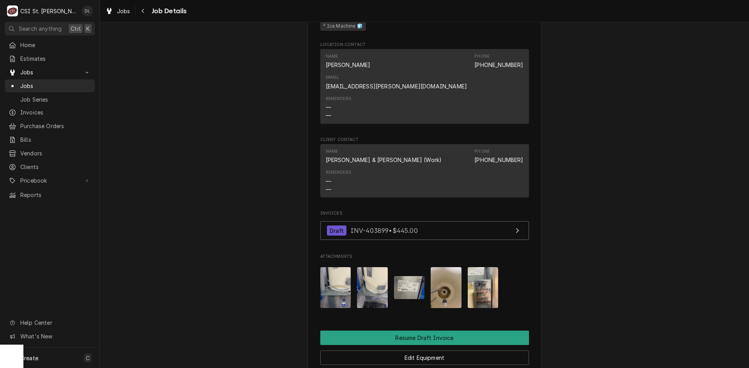
scroll to position [819, 0]
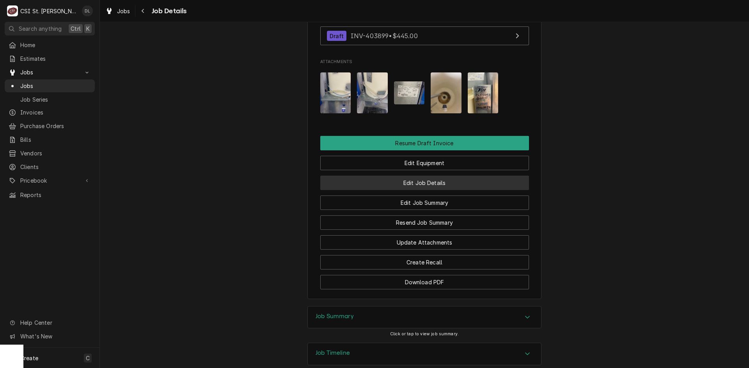
click at [451, 176] on button "Edit Job Details" at bounding box center [424, 183] width 209 height 14
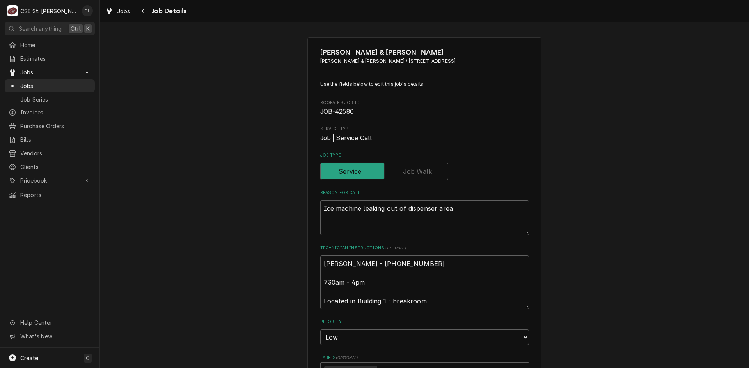
type textarea "x"
click at [34, 82] on span "Jobs" at bounding box center [55, 86] width 71 height 8
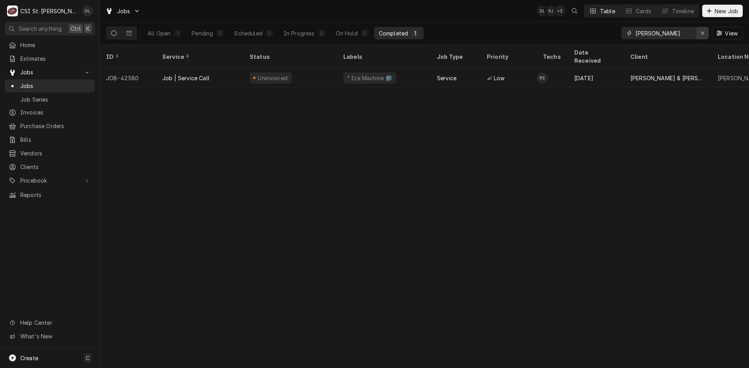
click at [696, 34] on button "Erase input" at bounding box center [702, 33] width 12 height 12
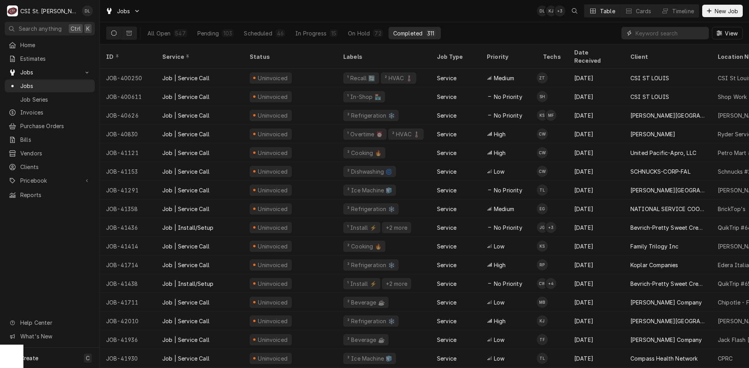
click at [667, 36] on input "Dynamic Content Wrapper" at bounding box center [669, 33] width 69 height 12
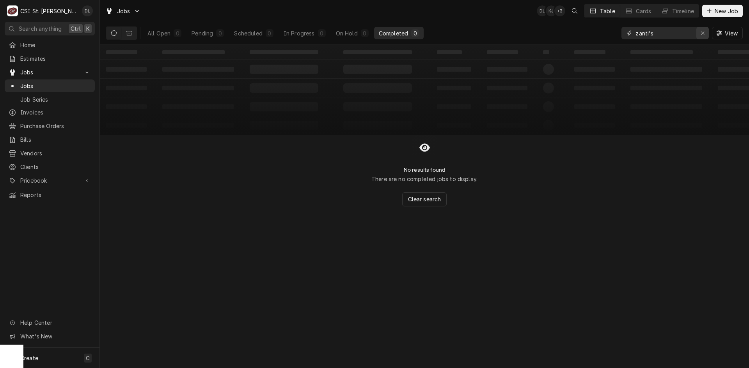
type input "zanti's"
click at [701, 34] on icon "Erase input" at bounding box center [702, 33] width 3 height 3
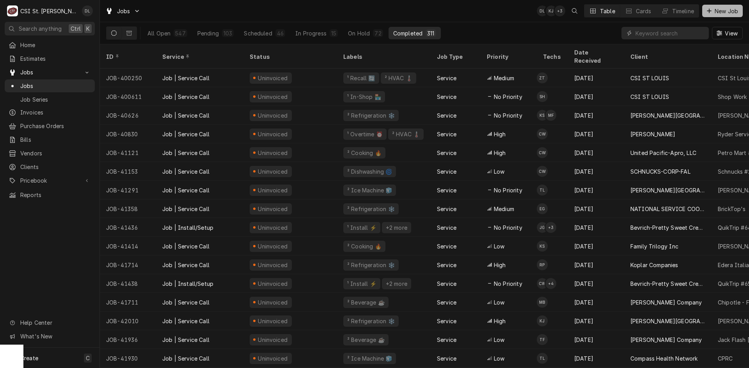
click at [706, 12] on icon "Dynamic Content Wrapper" at bounding box center [708, 10] width 5 height 5
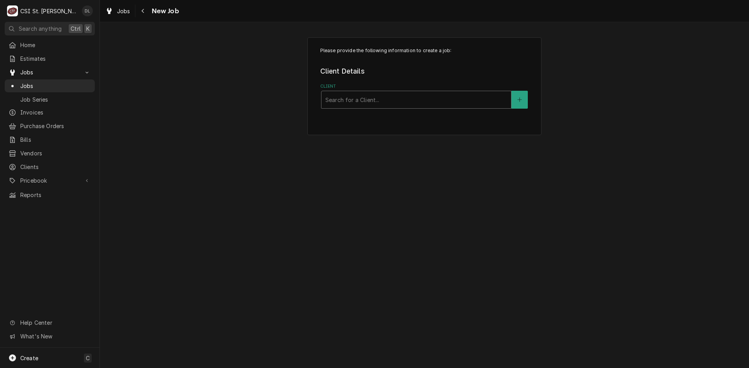
click at [414, 103] on div "Client" at bounding box center [416, 100] width 182 height 14
type input "cake lady"
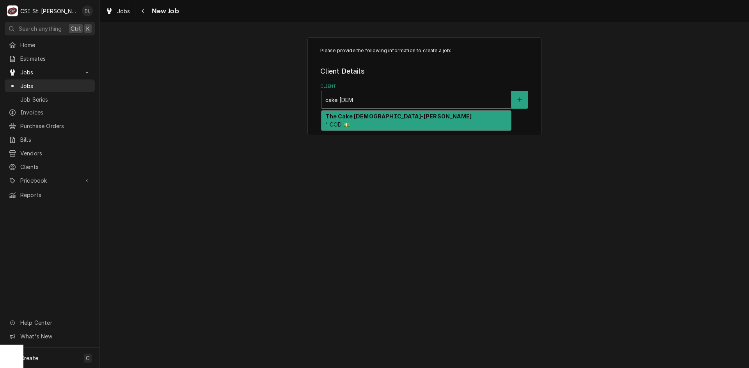
click at [384, 118] on strong "The Cake Lady-Zantis Deli" at bounding box center [398, 116] width 146 height 7
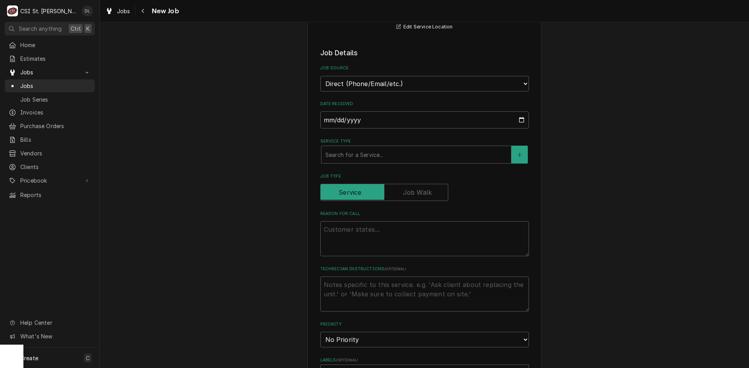
scroll to position [195, 0]
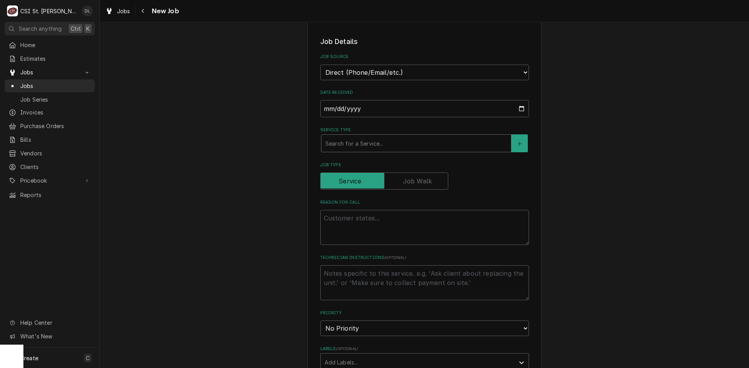
click at [474, 143] on div "Service Type" at bounding box center [416, 143] width 182 height 14
click at [462, 144] on div "Service Type" at bounding box center [416, 143] width 182 height 14
type textarea "x"
type input "i"
type textarea "x"
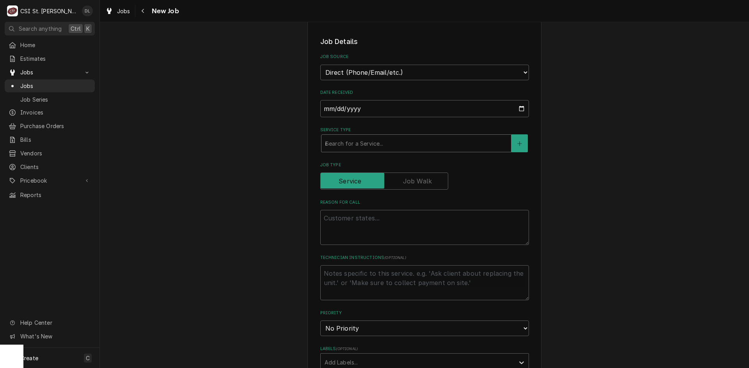
type input "in"
type textarea "x"
type input "ins"
type textarea "x"
type input "inst"
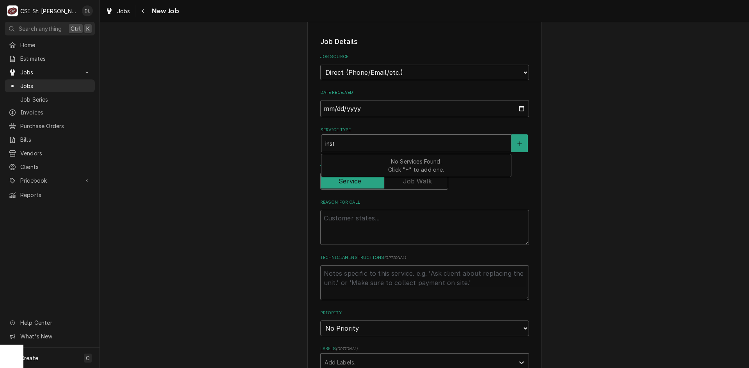
type textarea "x"
type input "insta"
type textarea "x"
type input "instal"
type textarea "x"
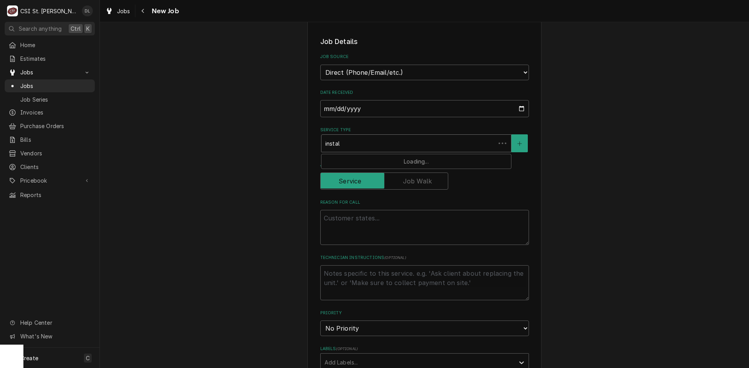
type input "install"
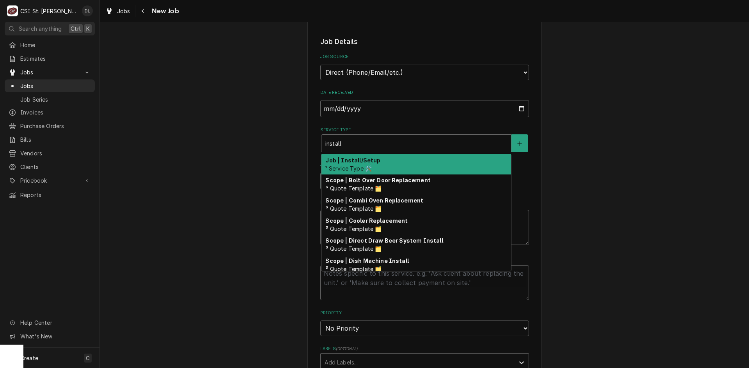
click at [390, 160] on div "Job | Install/Setup ¹ Service Type 🛠️" at bounding box center [415, 164] width 189 height 20
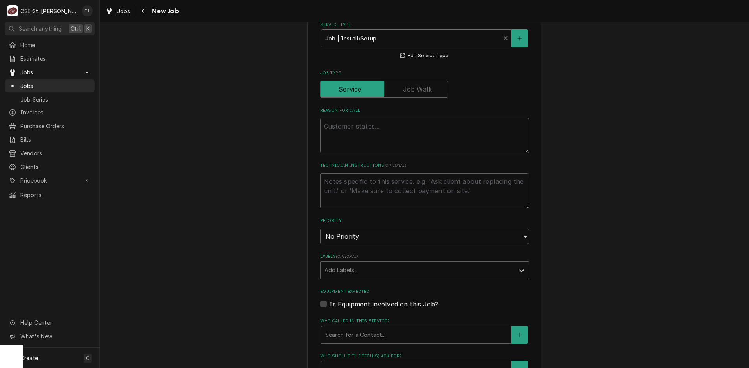
scroll to position [312, 0]
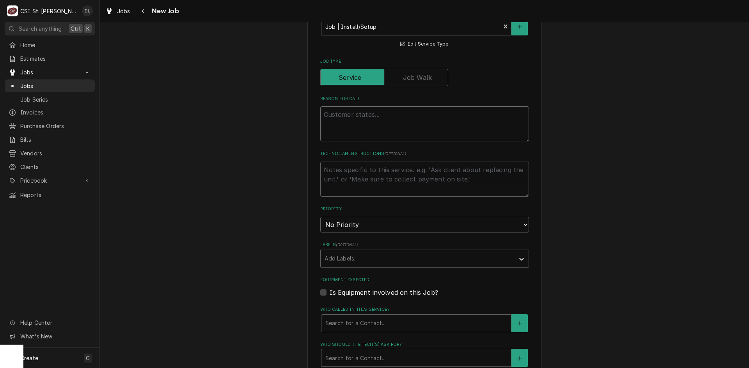
click at [364, 116] on textarea "Reason For Call" at bounding box center [424, 123] width 209 height 35
type textarea "x"
type textarea "I"
type textarea "x"
type textarea "In"
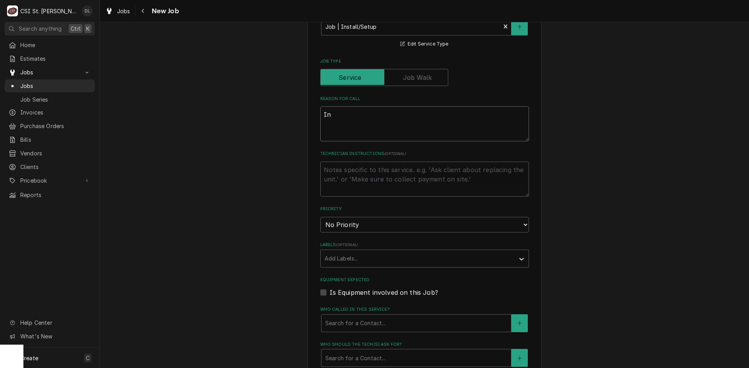
type textarea "x"
type textarea "Ins"
type textarea "x"
type textarea "Inst"
type textarea "x"
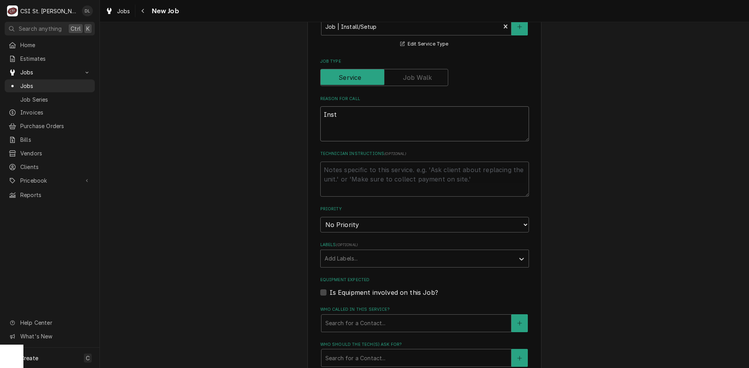
type textarea "Insta"
type textarea "x"
type textarea "Instal"
type textarea "x"
type textarea "Installa"
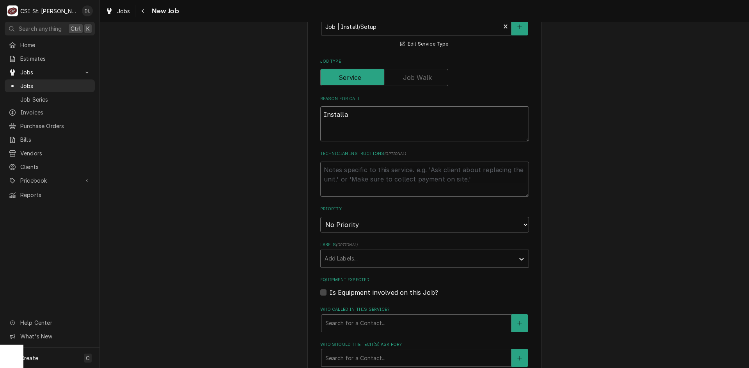
type textarea "x"
type textarea "Installat"
type textarea "x"
type textarea "Installati"
type textarea "x"
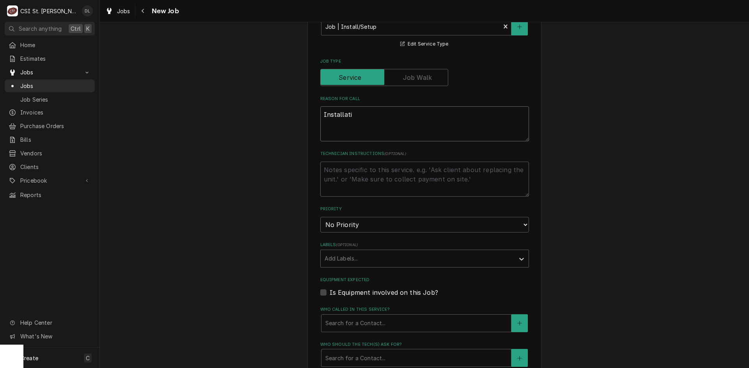
type textarea "Installatio"
type textarea "x"
type textarea "Installation"
type textarea "x"
type textarea "Installation"
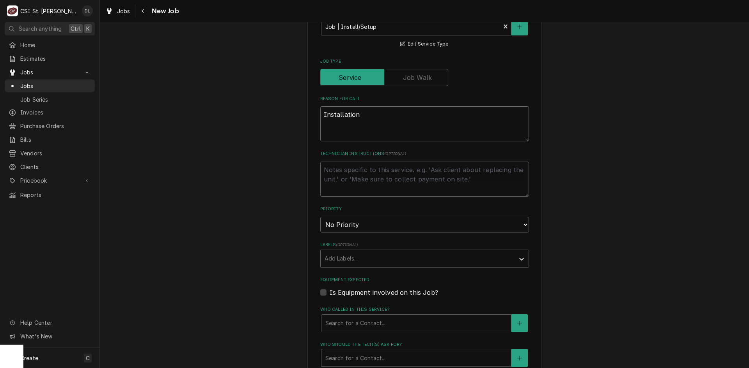
type textarea "x"
type textarea "Installation o"
type textarea "x"
type textarea "Installation of"
type textarea "x"
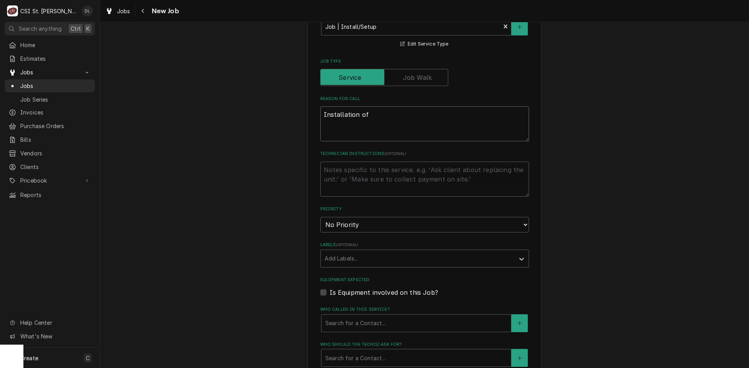
type textarea "Installation of"
type textarea "x"
type textarea "Installation of o"
type textarea "x"
type textarea "Installation of on"
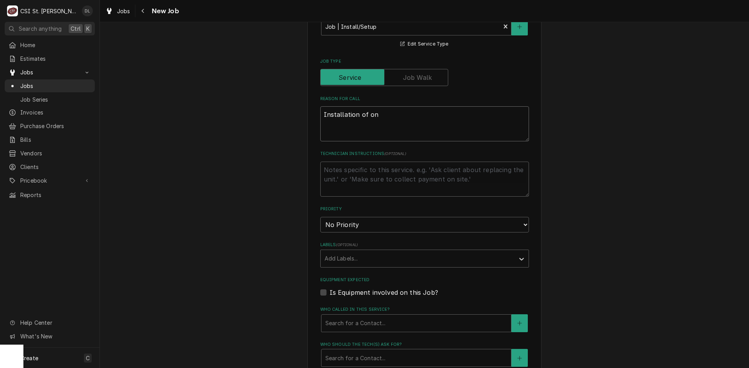
type textarea "x"
type textarea "Installation of one"
type textarea "x"
type textarea "Installation of one"
type textarea "x"
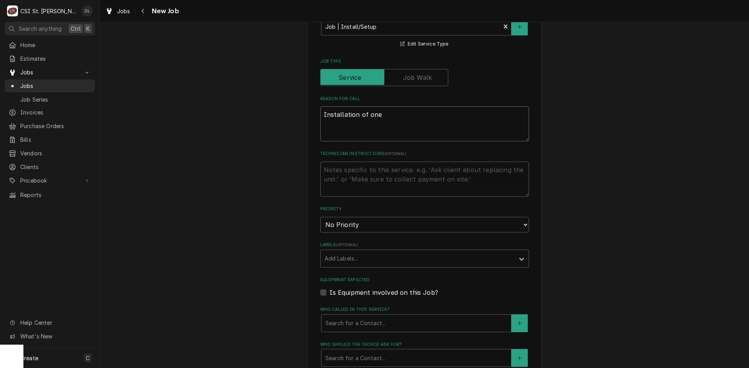
type textarea "Installation of one d"
type textarea "x"
type textarea "Installation of one do"
type textarea "x"
type textarea "Installation of one doub"
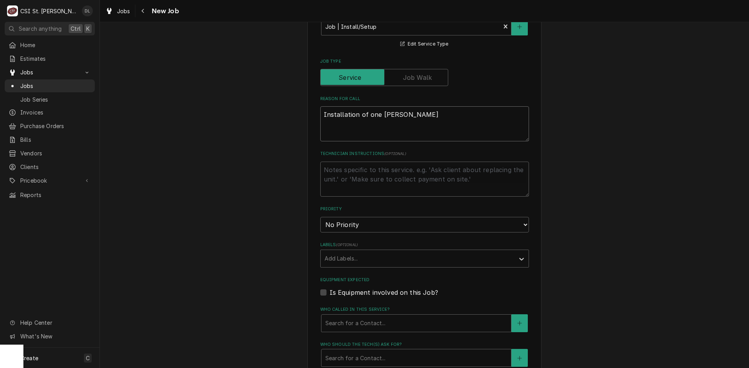
type textarea "x"
type textarea "Installation of one doubl"
type textarea "x"
type textarea "Installation of one double"
type textarea "x"
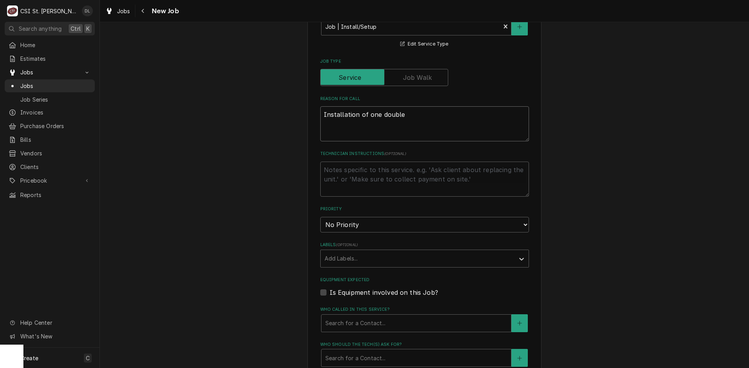
type textarea "Installation of one double"
type textarea "x"
type textarea "Installation of one double s"
type textarea "x"
type textarea "Installation of one double st"
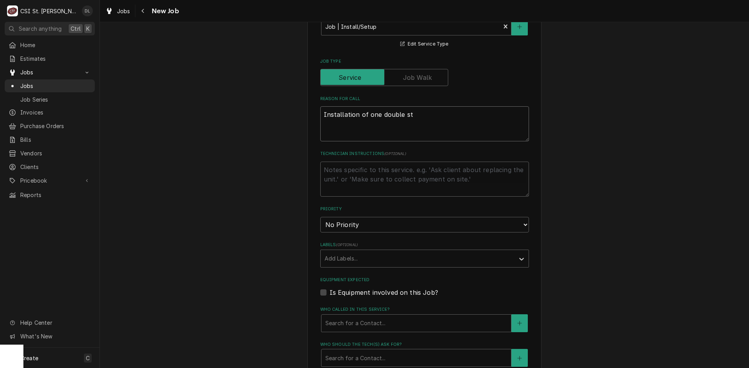
type textarea "x"
type textarea "Installation of one double sta"
type textarea "x"
type textarea "Installation of one double stack"
type textarea "x"
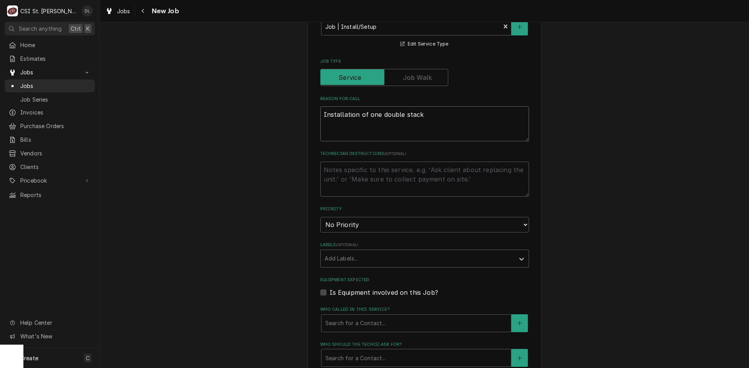
type textarea "Installation of one double stack"
type textarea "x"
type textarea "Installation of one double stack co"
type textarea "x"
type textarea "Installation of one double stack con"
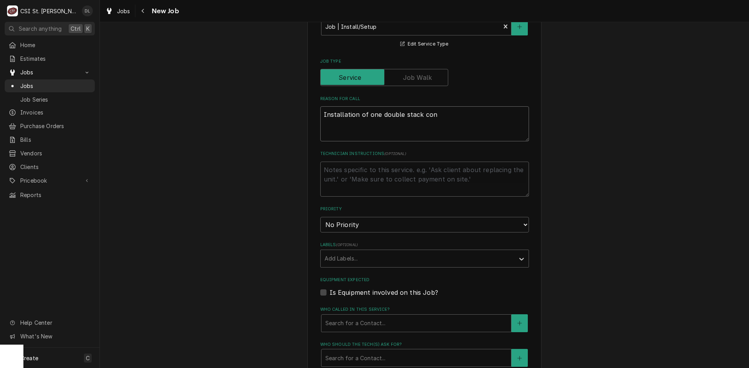
type textarea "x"
type textarea "Installation of one double stack conv"
type textarea "x"
type textarea "Installation of one double stack conve"
type textarea "x"
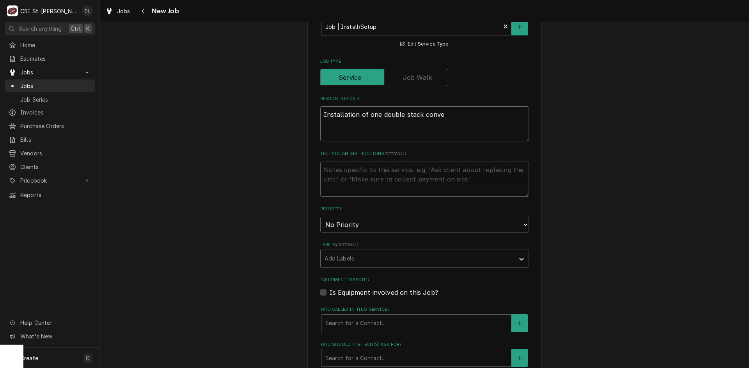
type textarea "Installation of one double stack convec"
type textarea "x"
type textarea "Installation of one double stack convect"
type textarea "x"
type textarea "Installation of one double stack convecti"
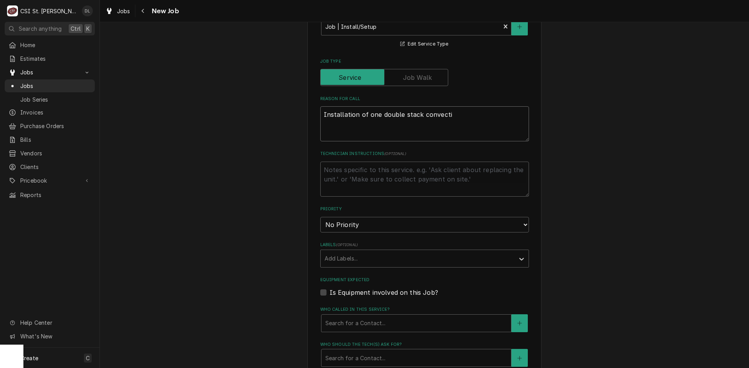
type textarea "x"
type textarea "Installation of one double stack convection"
type textarea "x"
type textarea "Installation of one double stack convection"
type textarea "x"
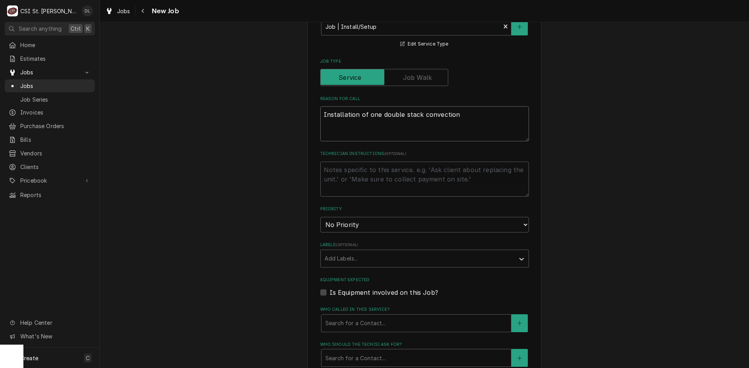
type textarea "Installation of one double stack convection o"
type textarea "x"
type textarea "Installation of one double stack convection ov"
type textarea "x"
type textarea "Installation of one double stack convection oven"
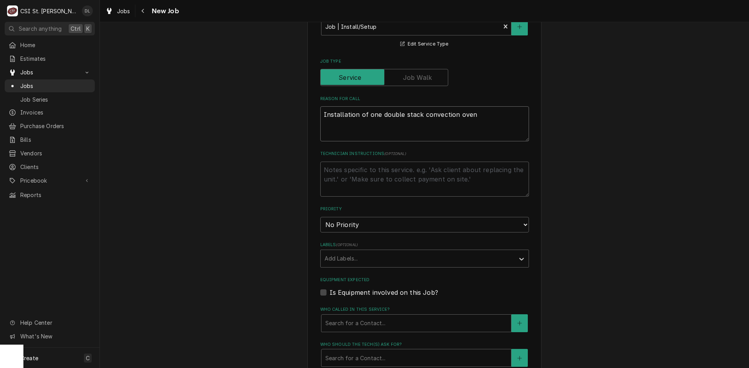
type textarea "x"
type textarea "Installation of one double stack convection oven."
type textarea "x"
type textarea "Installation of one double stack convection oven."
type textarea "x"
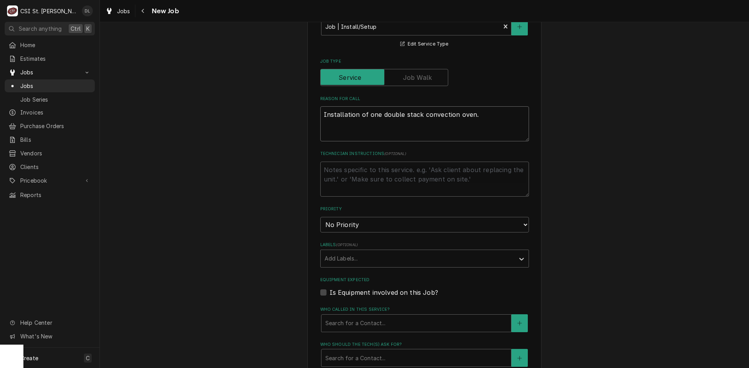
type textarea "Installation of one double stack convection oven."
type textarea "x"
type textarea "Installation of one double stack convection oven. N"
type textarea "x"
type textarea "Installation of one double stack convection oven. Ne"
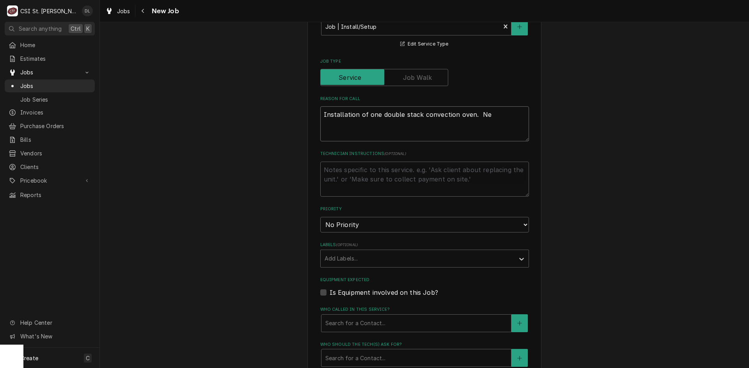
type textarea "x"
type textarea "Installation of one double stack convection oven. Ned"
type textarea "x"
type textarea "Installation of one double stack convection oven. Nee"
type textarea "x"
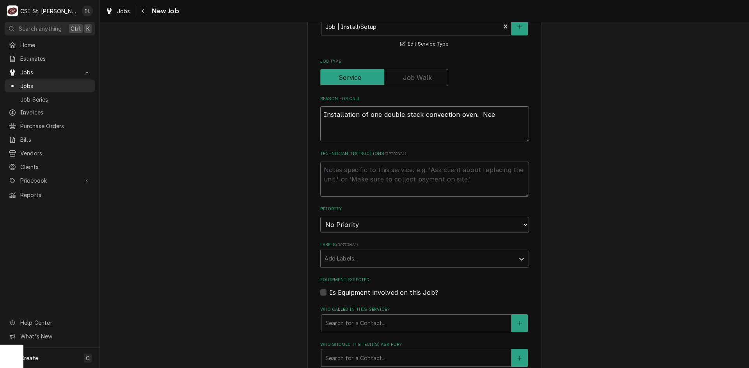
type textarea "Installation of one double stack convection oven. Ne"
type textarea "x"
type textarea "Installation of one double stack convection oven. N"
type textarea "x"
type textarea "Installation of one double stack convection oven."
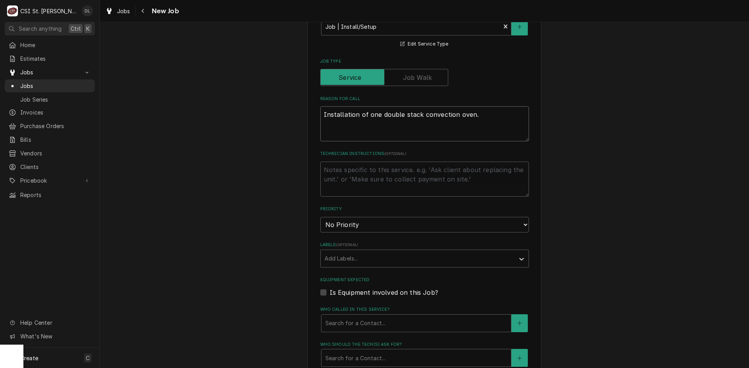
type textarea "x"
type textarea "Installation of one double stack convection oven."
click at [350, 166] on textarea "Technician Instructions ( optional )" at bounding box center [424, 179] width 209 height 35
type textarea "x"
type textarea "N"
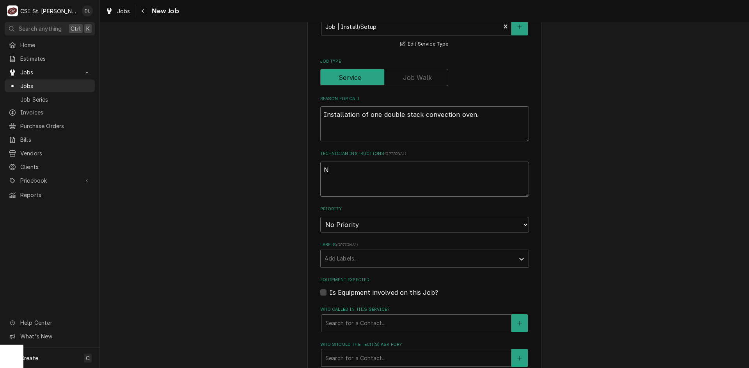
type textarea "x"
type textarea "Ne"
type textarea "x"
type textarea "Nee"
type textarea "x"
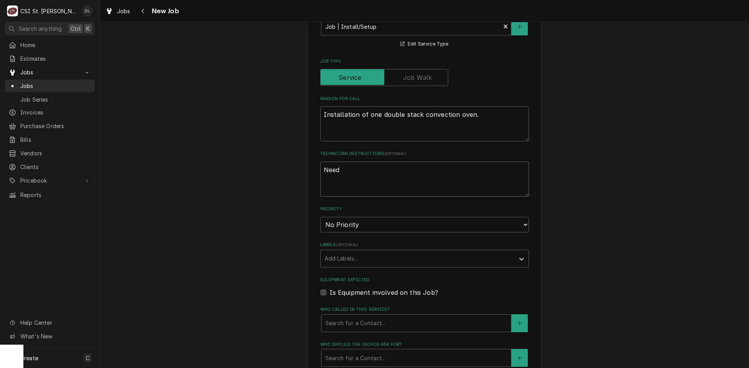
type textarea "Need"
type textarea "x"
type textarea "Need t"
type textarea "x"
type textarea "Need to"
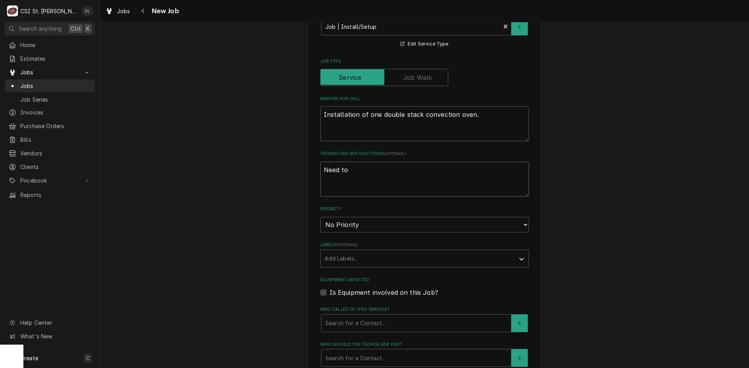
type textarea "x"
type textarea "Need to b"
type textarea "x"
type textarea "Need to br"
type textarea "x"
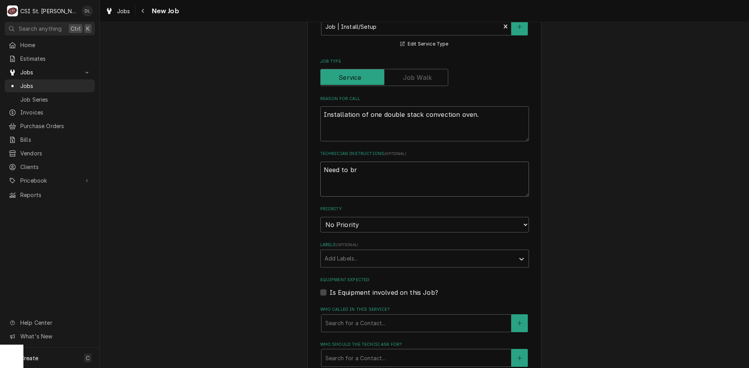
type textarea "Need to bri"
type textarea "x"
type textarea "Need to brin"
type textarea "x"
type textarea "Need to bring"
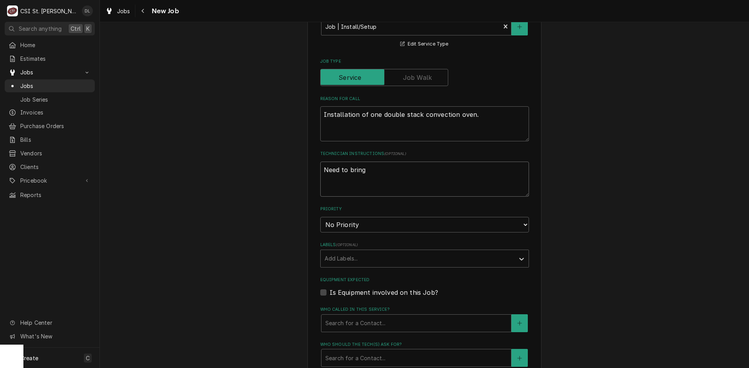
type textarea "x"
type textarea "Need to bring"
type textarea "x"
type textarea "Need to bring g"
type textarea "x"
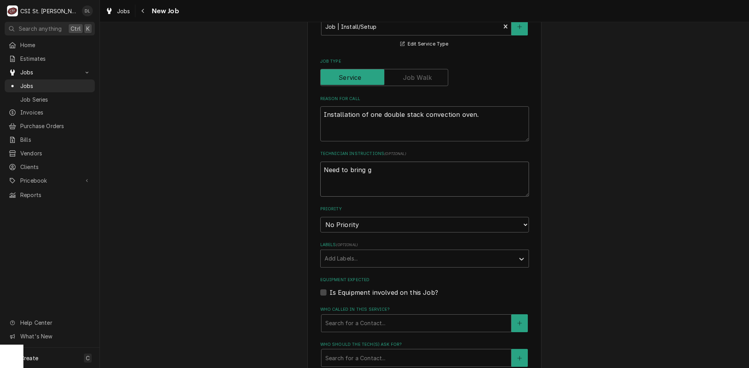
type textarea "Need to bring"
type textarea "x"
type textarea "Need to bring G"
type textarea "x"
type textarea "Need to bring Gr"
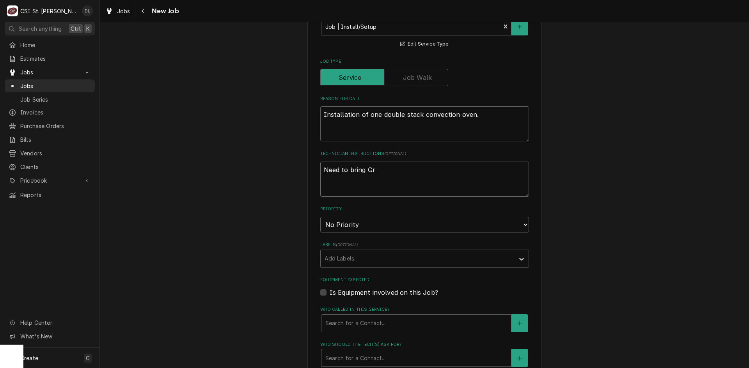
type textarea "x"
type textarea "Need to bring Gray"
type textarea "x"
type textarea "Need to bring Gray"
type textarea "x"
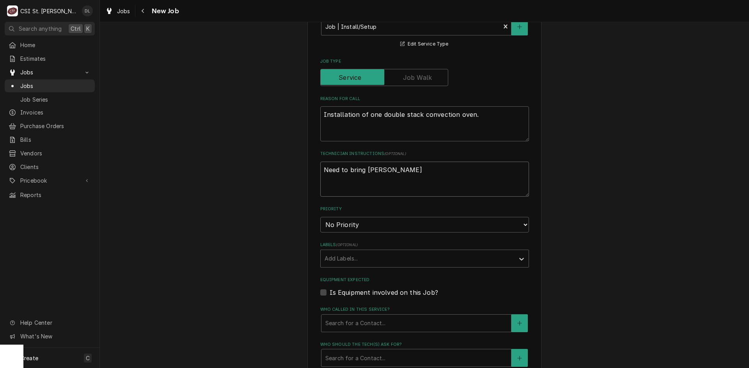
type textarea "Need to bring Gray o"
type textarea "x"
type textarea "Need to bring Gray ov"
type textarea "x"
type textarea "Need to bring Gray oven"
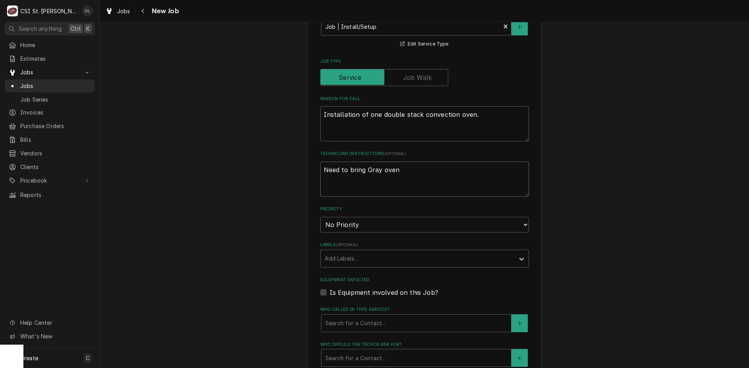
type textarea "x"
type textarea "Need to bring Gray oven"
type textarea "x"
type textarea "Need to bring Gray oven l"
type textarea "x"
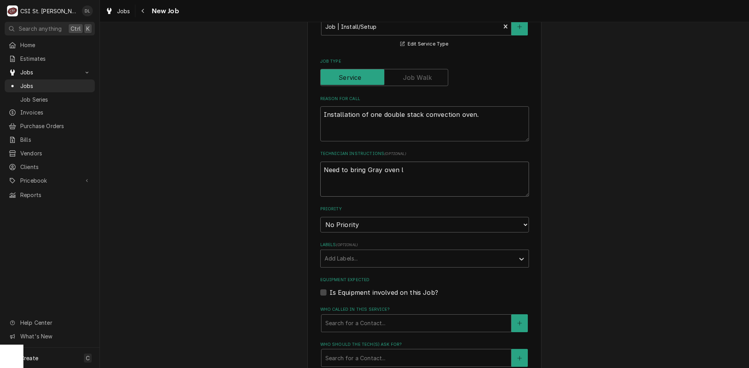
type textarea "Need to bring Gray oven li"
type textarea "x"
type textarea "Need to bring Gray oven lif"
type textarea "x"
type textarea "Need to bring Gray oven lift"
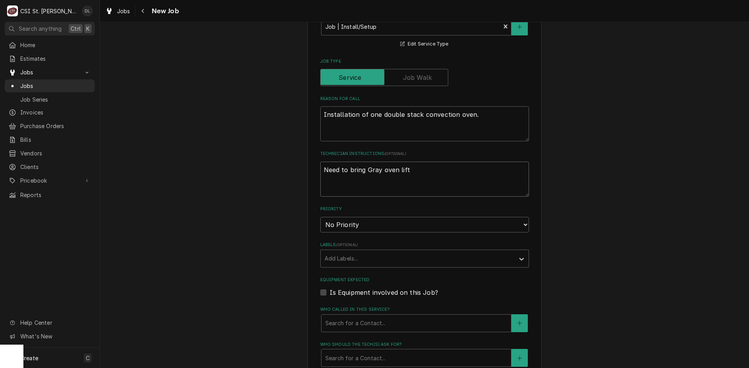
type textarea "x"
type textarea "Need to bring Gray oven lift."
type textarea "x"
type textarea "Need to bring Gray oven lift."
type textarea "x"
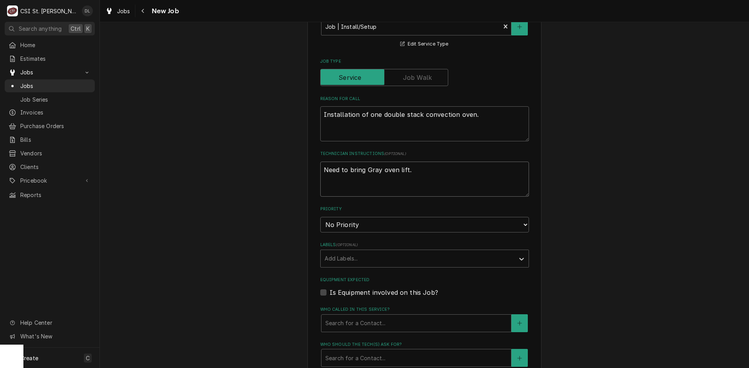
type textarea "Need to bring Gray oven lift."
type textarea "x"
type textarea "Need to bring Gray oven lift. W"
type textarea "x"
type textarea "Need to bring Gray oven lift. Wi"
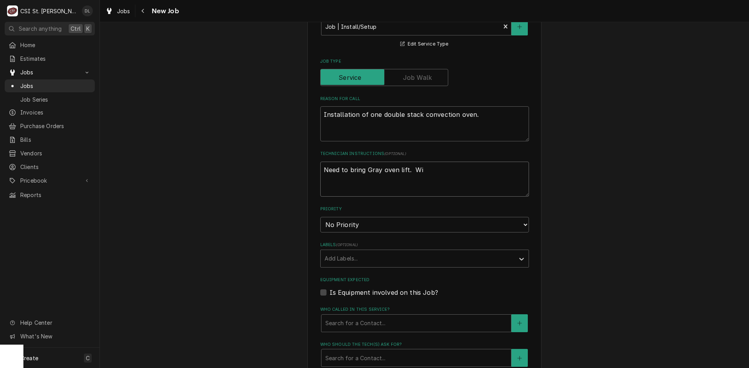
type textarea "x"
type textarea "Need to bring Gray oven lift. Wil"
type textarea "x"
type textarea "Need to bring Gray oven lift. Will"
type textarea "x"
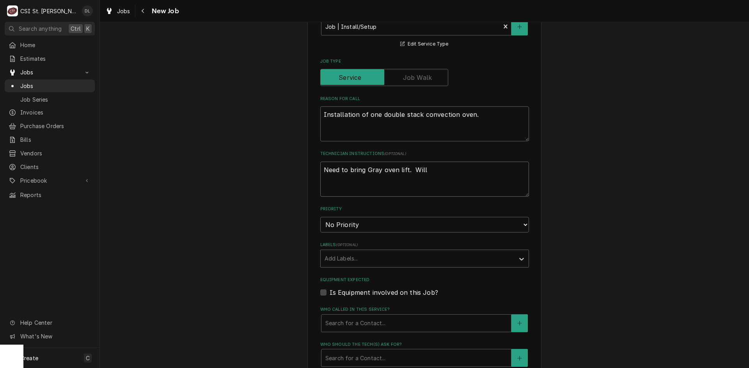
type textarea "Need to bring Gray oven lift. Will"
type textarea "x"
type textarea "Need to bring Gray oven lift. Will n"
type textarea "x"
type textarea "Need to bring Gray oven lift. Will"
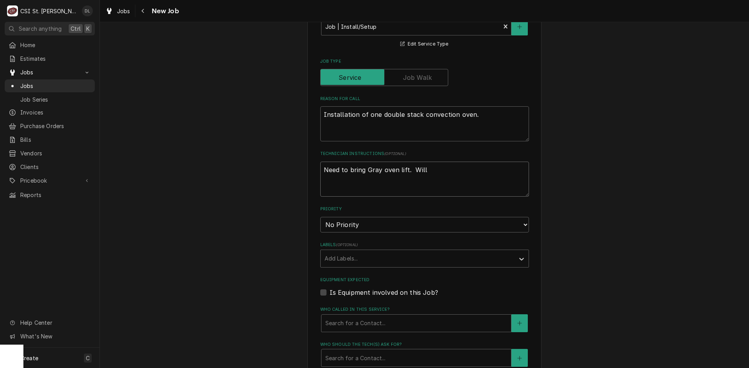
type textarea "x"
type textarea "Need to bring Gray oven lift. Will"
type textarea "x"
type textarea "Need to bring Gray oven lift. Wil"
type textarea "x"
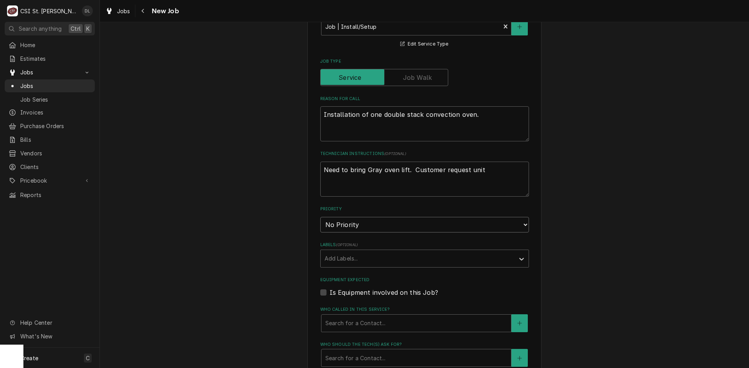
click at [523, 223] on select "No Priority Urgent High Medium Low" at bounding box center [424, 225] width 209 height 16
drag, startPoint x: 523, startPoint y: 223, endPoint x: 574, endPoint y: 230, distance: 50.7
click at [523, 223] on select "No Priority Urgent High Medium Low" at bounding box center [424, 225] width 209 height 16
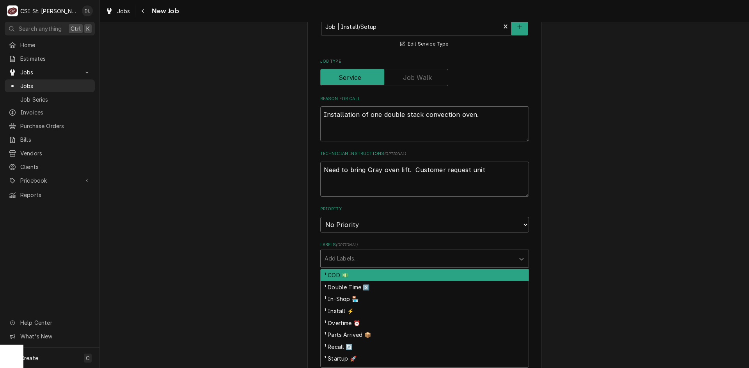
click at [474, 255] on div "Labels" at bounding box center [417, 259] width 186 height 14
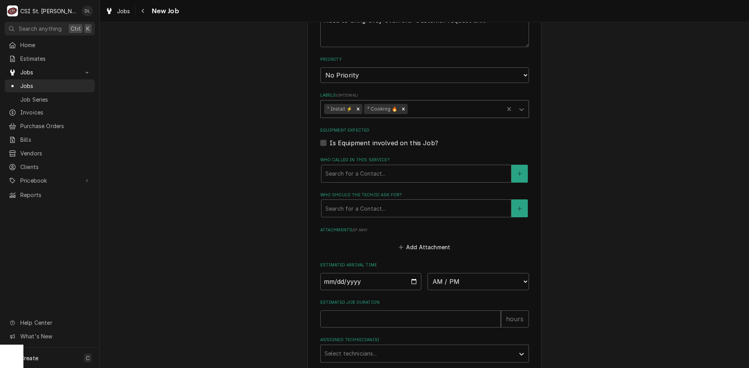
scroll to position [507, 0]
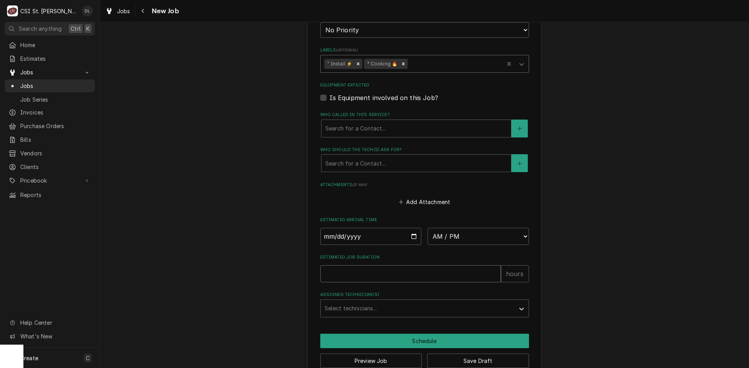
click at [454, 274] on input "Estimated Job Duration" at bounding box center [410, 274] width 181 height 17
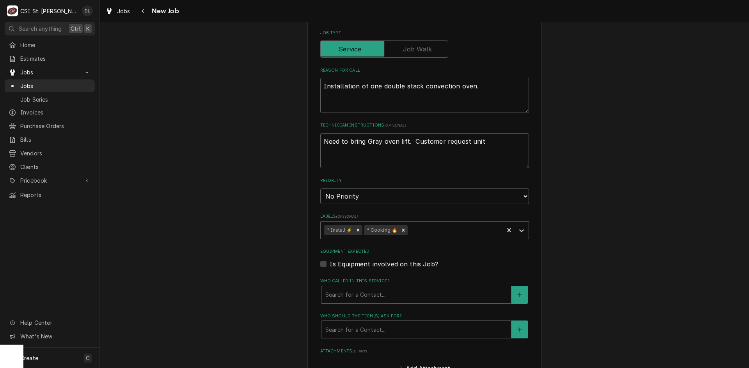
scroll to position [351, 0]
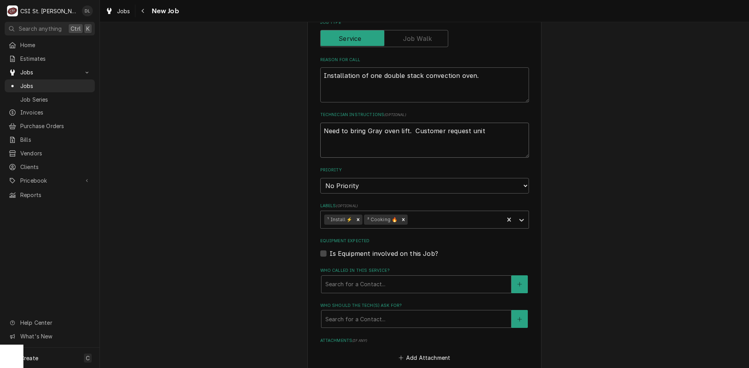
click at [484, 133] on textarea "Need to bring Gray oven lift. Customer request unit" at bounding box center [424, 140] width 209 height 35
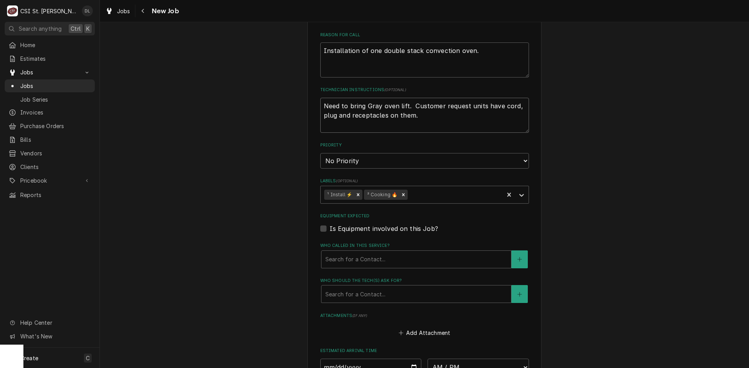
scroll to position [390, 0]
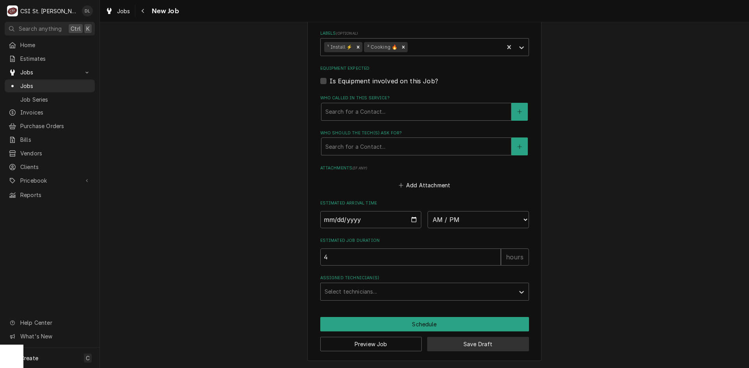
click at [480, 343] on button "Save Draft" at bounding box center [478, 344] width 102 height 14
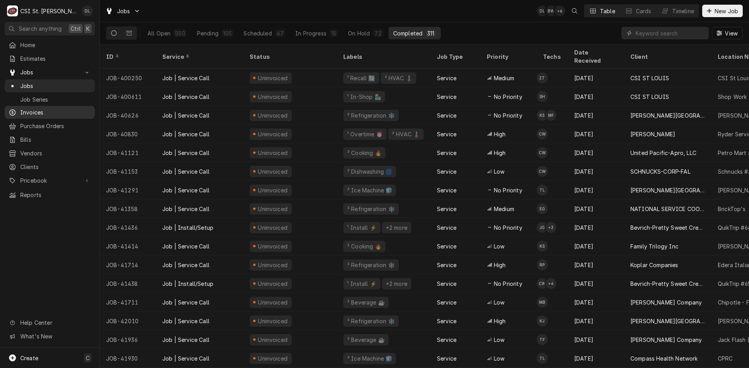
click at [47, 110] on span "Invoices" at bounding box center [55, 112] width 71 height 8
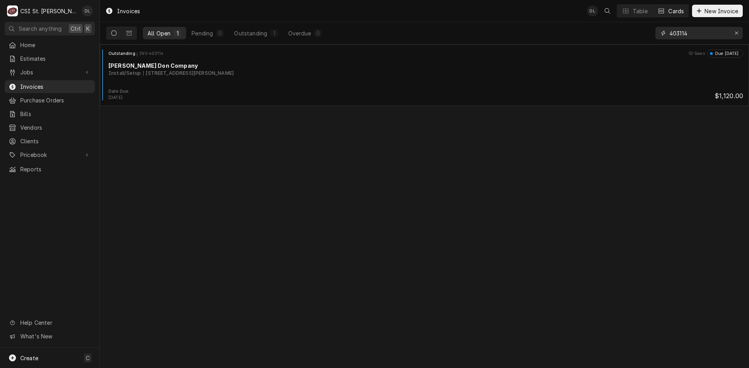
click at [703, 33] on input "403114" at bounding box center [698, 33] width 58 height 12
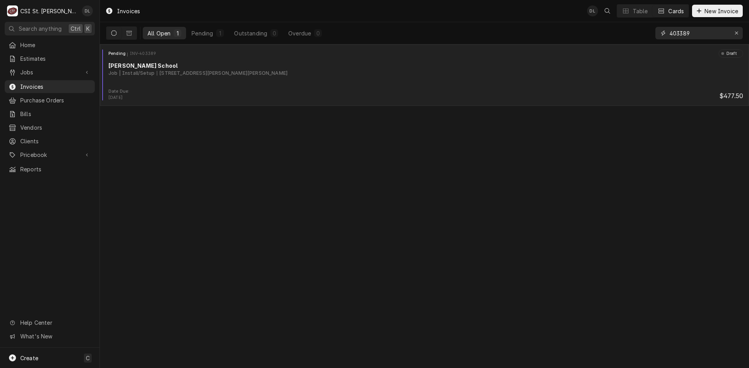
type input "403389"
click at [425, 80] on div "Pending INV-403389 Draft [PERSON_NAME] School Job | Install/Setup [STREET_ADDRE…" at bounding box center [424, 69] width 643 height 39
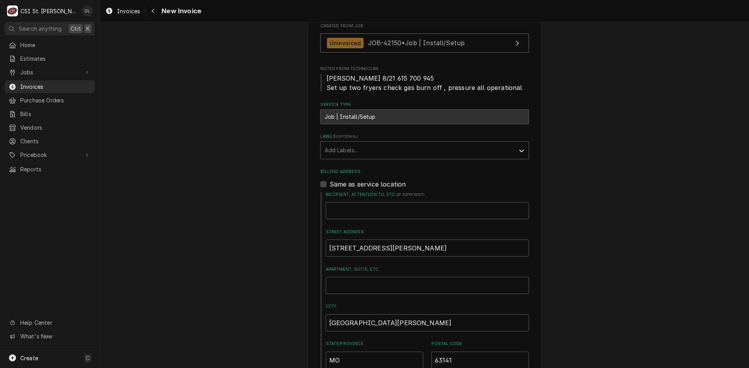
scroll to position [195, 0]
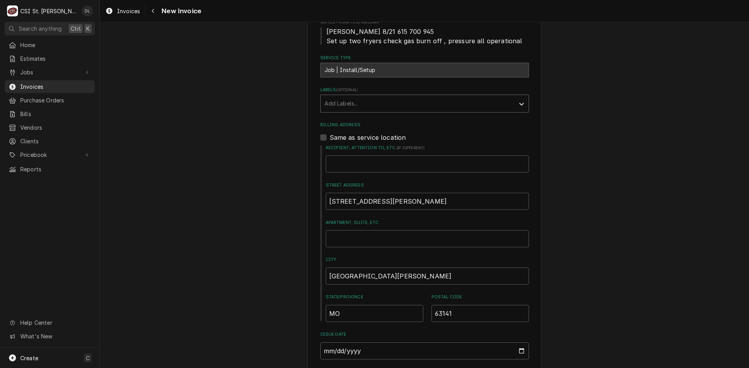
click at [507, 100] on div "Labels" at bounding box center [417, 104] width 186 height 14
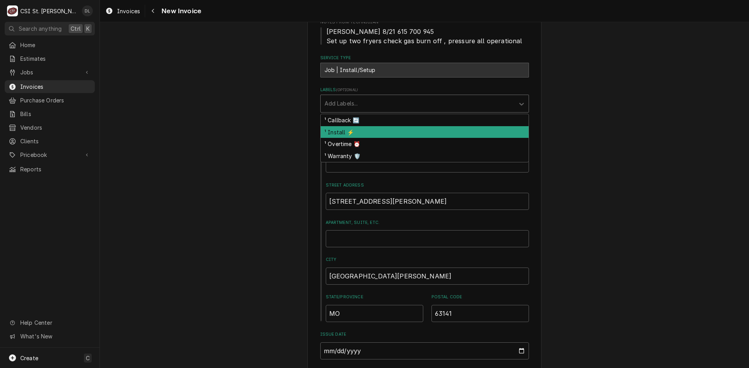
click at [368, 129] on div "¹ Install ⚡️" at bounding box center [424, 132] width 208 height 12
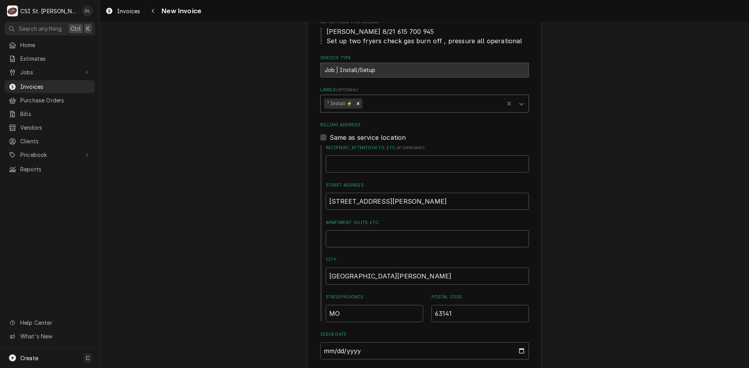
click at [416, 101] on div "Labels" at bounding box center [432, 104] width 136 height 14
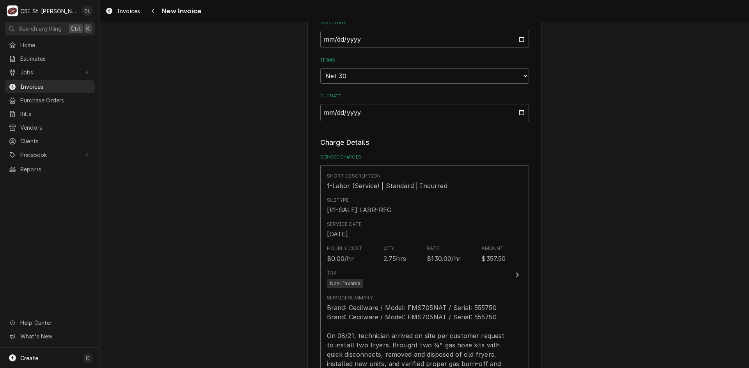
scroll to position [663, 0]
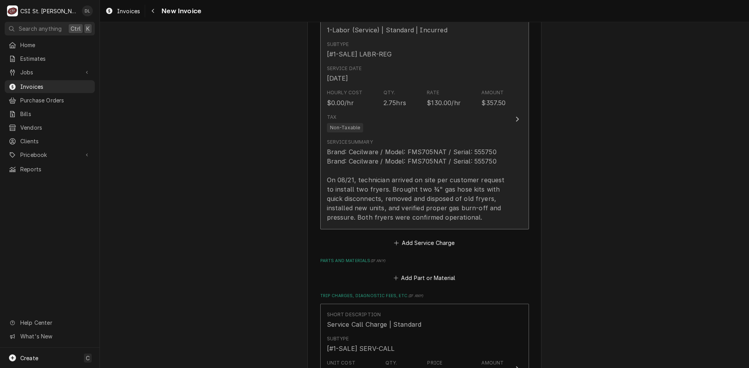
click at [423, 148] on div "Brand: Cecilware / Model: FMS705NAT / Serial: 555750 Brand: Cecilware / Model: …" at bounding box center [416, 184] width 179 height 75
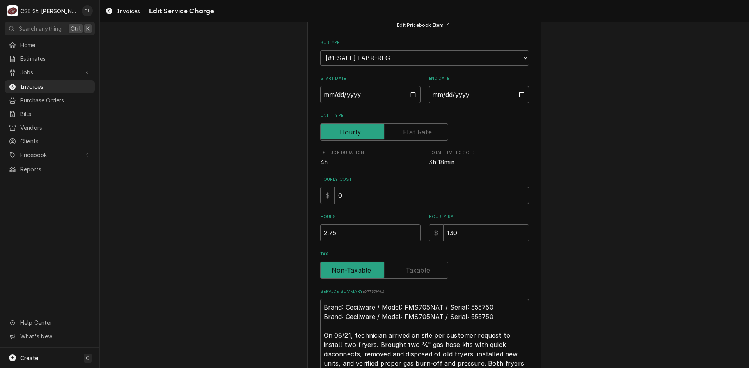
scroll to position [78, 0]
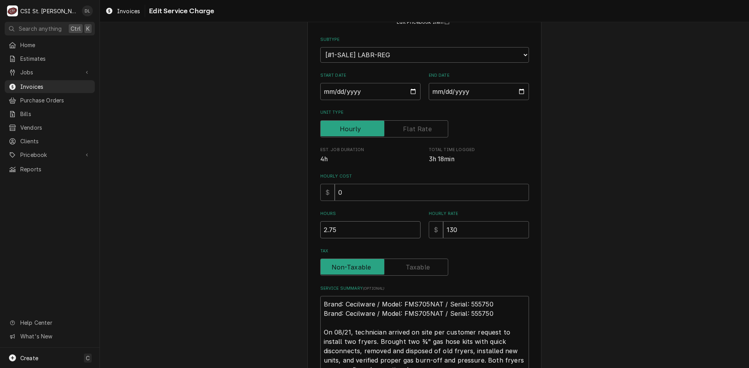
drag, startPoint x: 368, startPoint y: 230, endPoint x: 260, endPoint y: 232, distance: 107.2
click at [260, 232] on div "Use the fields below to edit this service charge Short Description 1-Labor (Ser…" at bounding box center [424, 198] width 649 height 493
type textarea "x"
type input "5"
type textarea "x"
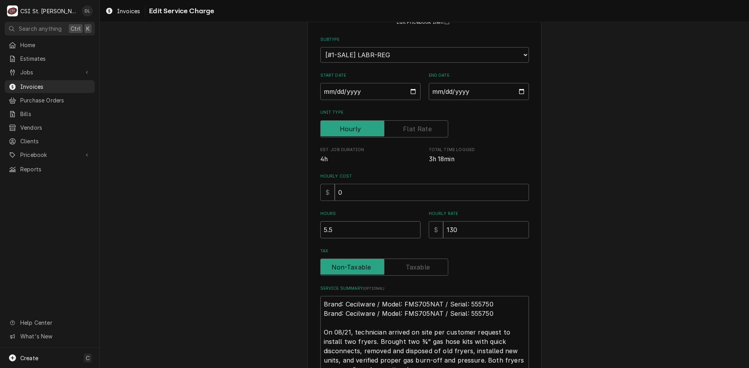
type input "5.5"
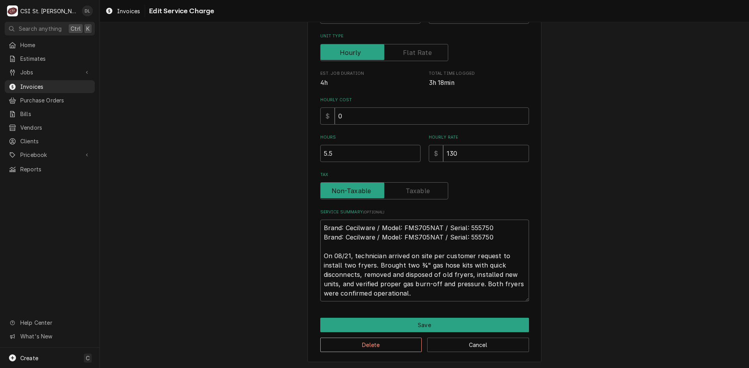
scroll to position [155, 0]
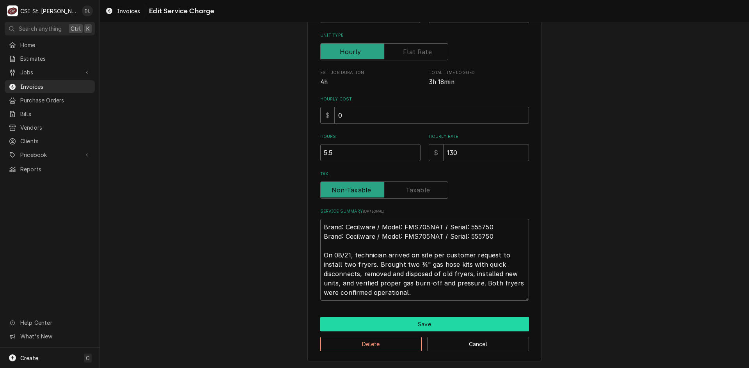
click at [426, 324] on button "Save" at bounding box center [424, 324] width 209 height 14
type textarea "x"
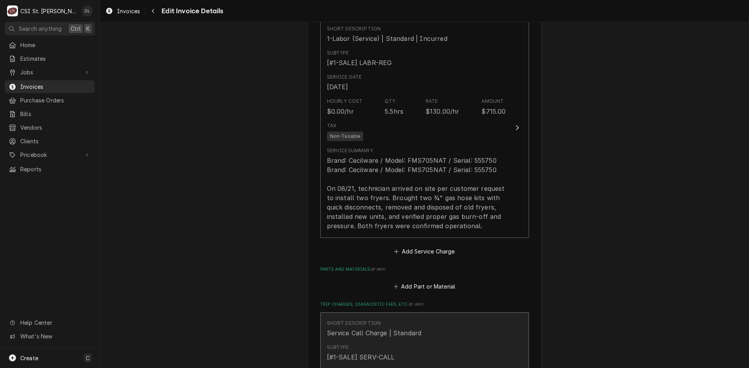
scroll to position [731, 0]
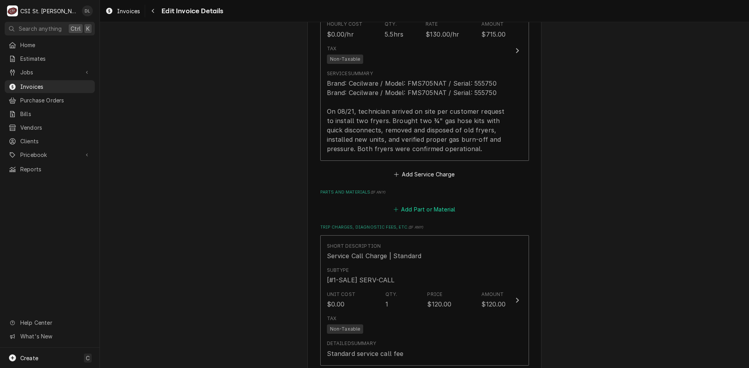
click at [393, 208] on icon "Parts and Materials" at bounding box center [395, 209] width 5 height 5
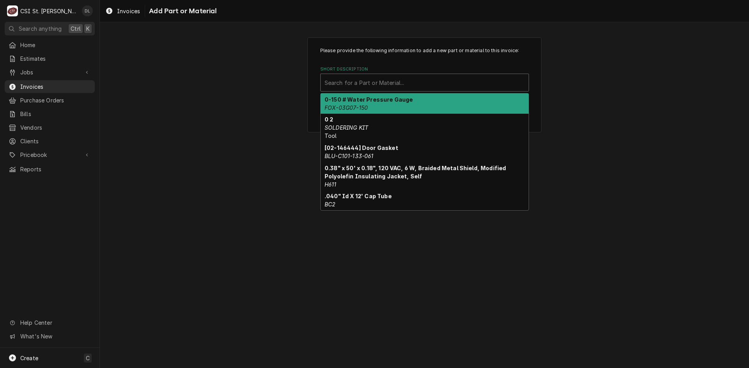
click at [400, 81] on div "Short Description" at bounding box center [424, 83] width 200 height 14
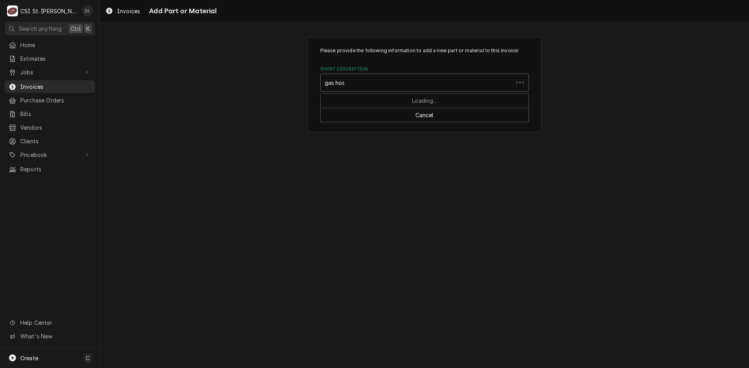
type input "gas hose"
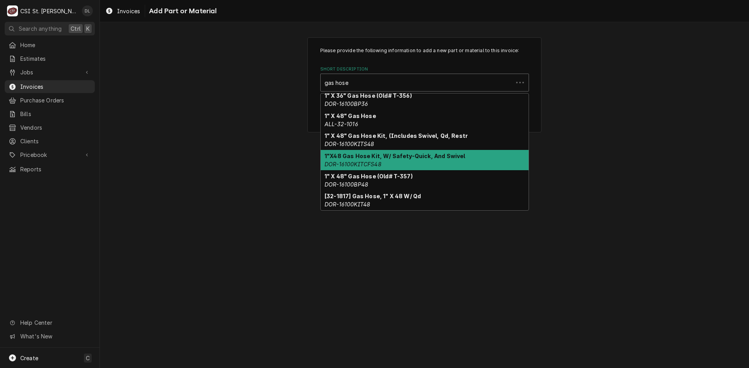
scroll to position [96, 0]
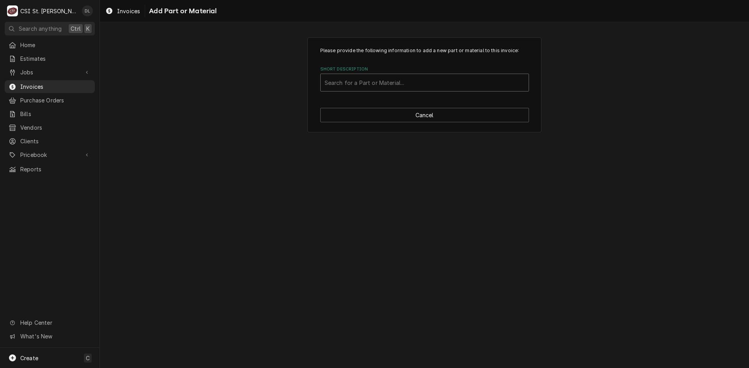
drag, startPoint x: 322, startPoint y: 78, endPoint x: 331, endPoint y: 81, distance: 10.1
click at [324, 79] on div "Search for a Part or Material..." at bounding box center [424, 82] width 208 height 17
click at [329, 81] on div "Short Description" at bounding box center [424, 83] width 200 height 14
type input "3/4 gas hose kit"
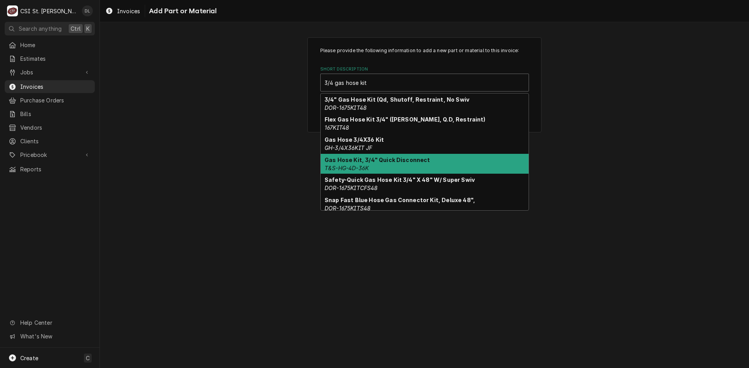
scroll to position [64, 0]
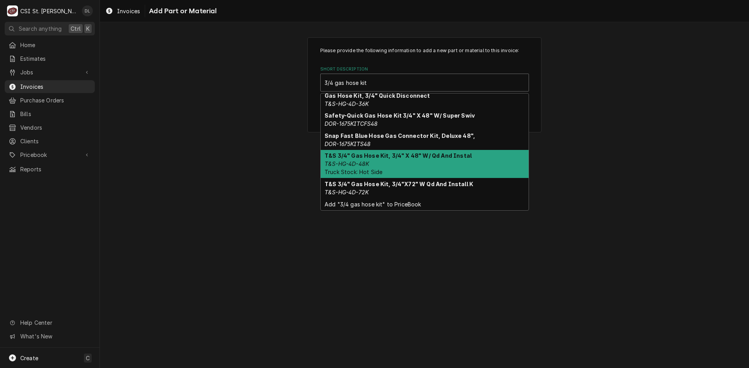
click at [406, 163] on div "T&S 3/4" Gas Hose Kit, 3/4" X 48" W/ Qd And Instal T&S-HG-4D-48K Truck Stock: H…" at bounding box center [424, 164] width 208 height 28
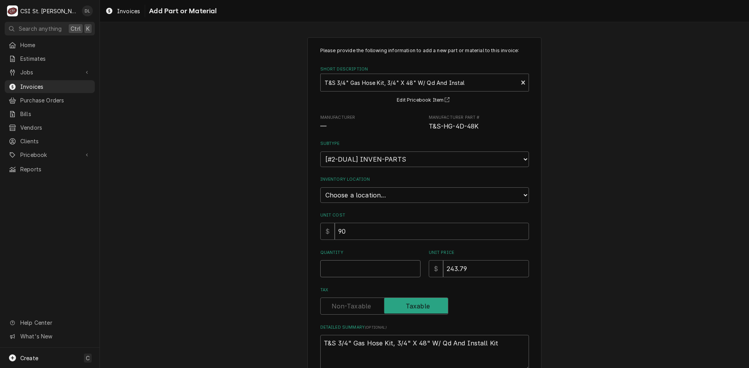
click at [366, 272] on input "Quantity" at bounding box center [370, 268] width 100 height 17
type textarea "x"
type input "2"
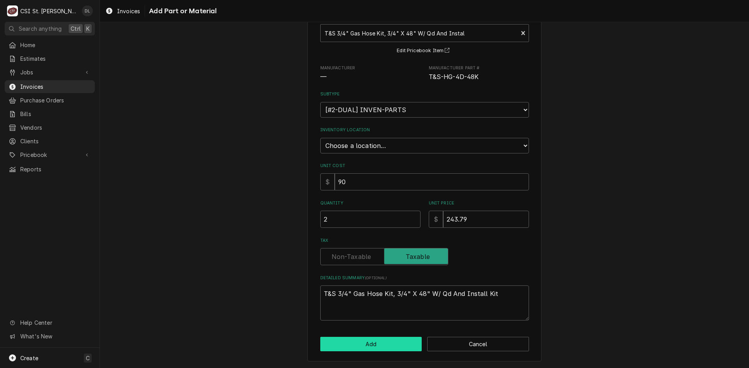
click at [377, 345] on button "Add" at bounding box center [371, 344] width 102 height 14
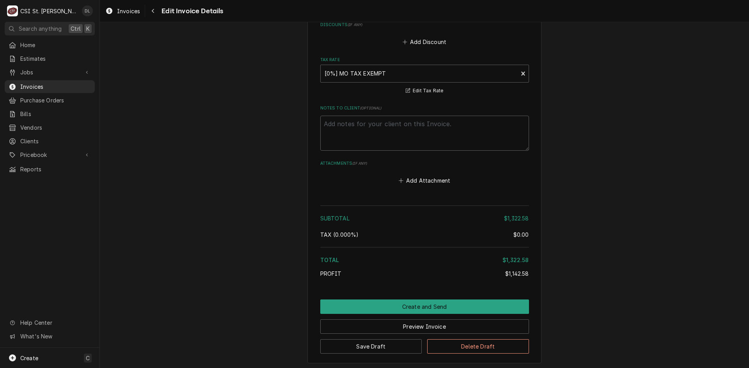
scroll to position [1302, 0]
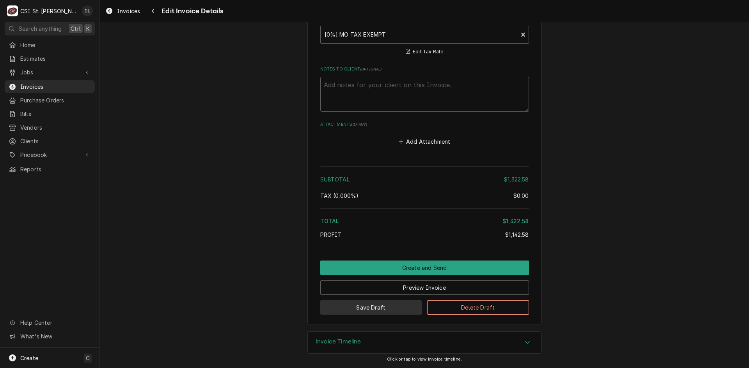
click at [384, 308] on button "Save Draft" at bounding box center [371, 308] width 102 height 14
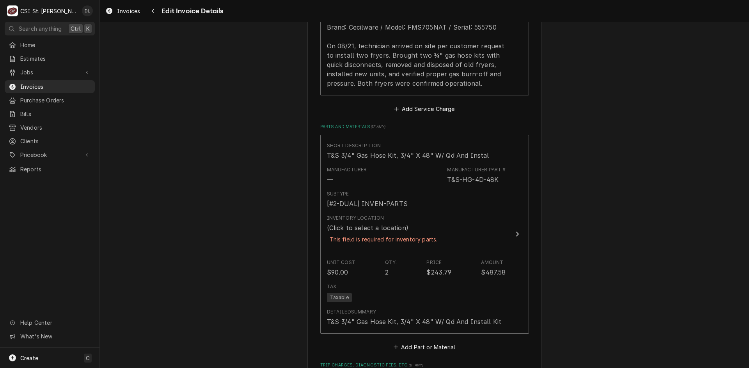
scroll to position [818, 0]
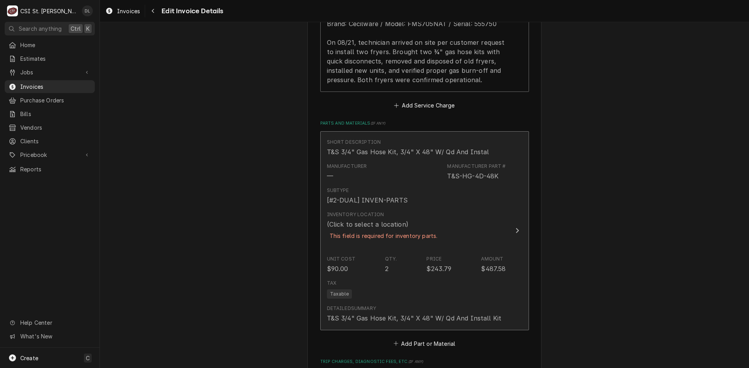
click at [469, 230] on div "Inventory Location (Click to select a location) This field is required for inve…" at bounding box center [416, 230] width 179 height 44
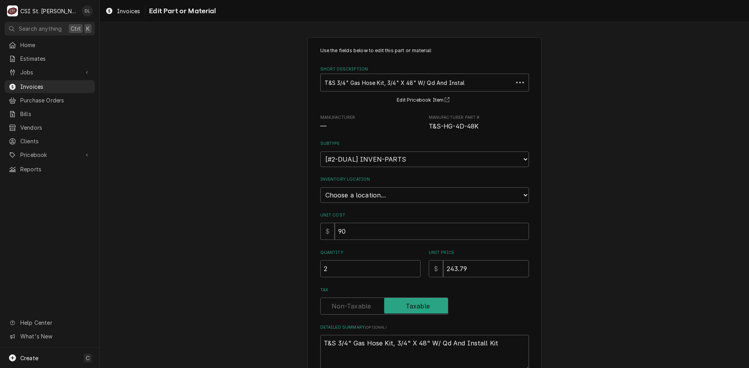
type textarea "x"
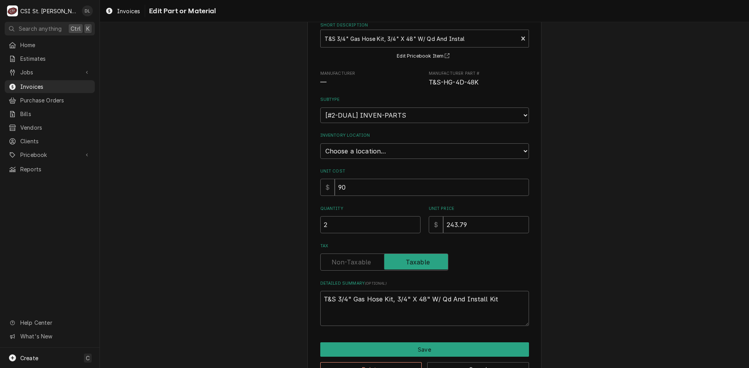
scroll to position [30, 0]
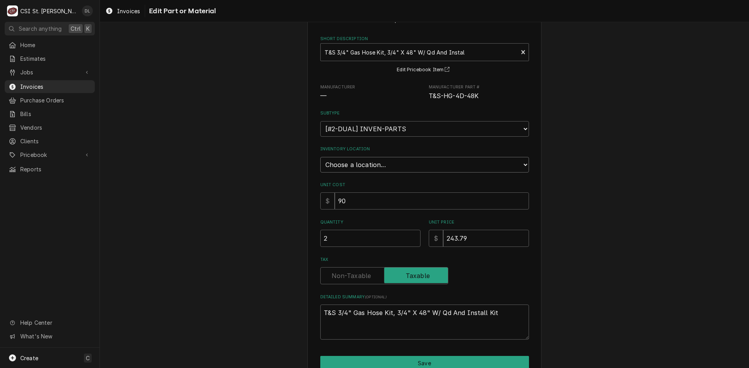
click at [523, 162] on select "Choose a location... 00 | STL WAREHOUSE 01 | CHUCK WAMBOLDT V#93 01 | COURTNEY …" at bounding box center [424, 165] width 209 height 16
select select "2873"
click at [320, 157] on select "Choose a location... 00 | STL WAREHOUSE 01 | CHUCK WAMBOLDT V#93 01 | COURTNEY …" at bounding box center [424, 165] width 209 height 16
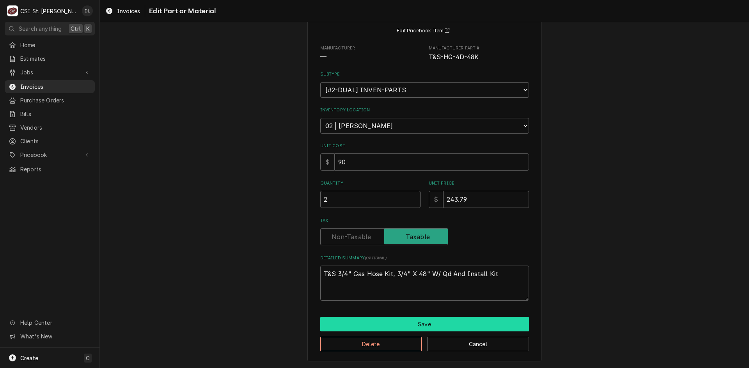
click at [402, 327] on button "Save" at bounding box center [424, 324] width 209 height 14
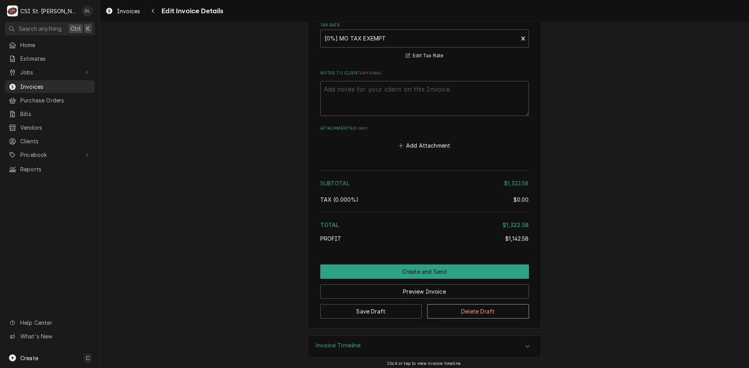
scroll to position [1364, 0]
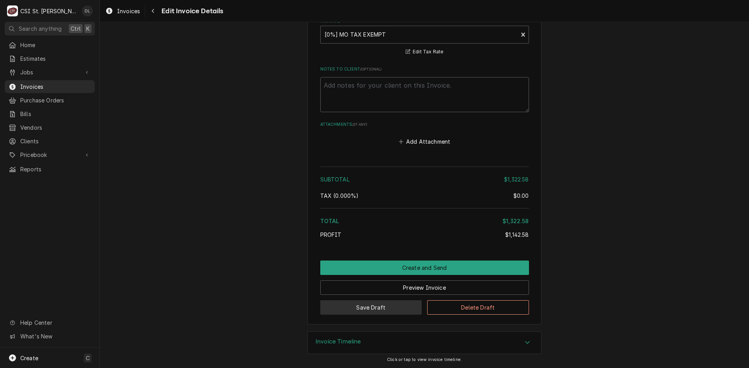
click at [371, 310] on button "Save Draft" at bounding box center [371, 308] width 102 height 14
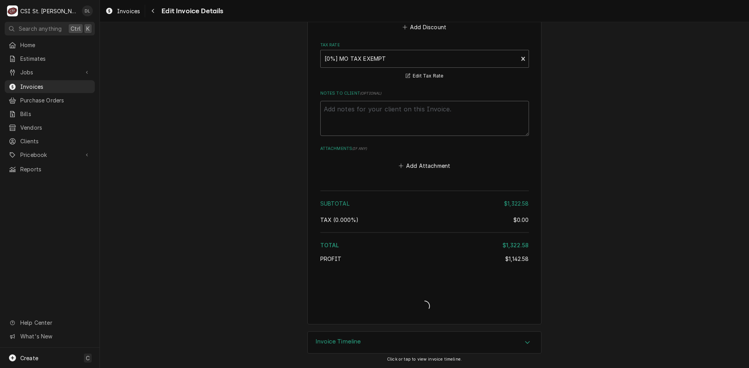
scroll to position [1322, 0]
type textarea "x"
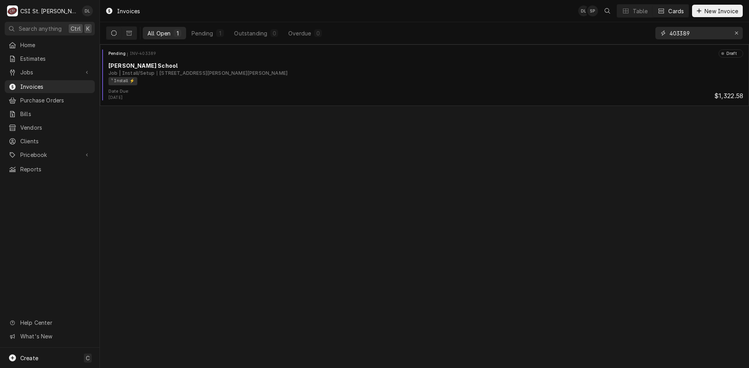
click at [710, 33] on input "403389" at bounding box center [698, 33] width 58 height 12
click at [150, 255] on div "Invoices DL SP Table Cards New Invoice All Open 1 Pending 1 Outstanding 0 Overd…" at bounding box center [424, 184] width 649 height 368
click at [697, 34] on input "403389" at bounding box center [698, 33] width 58 height 12
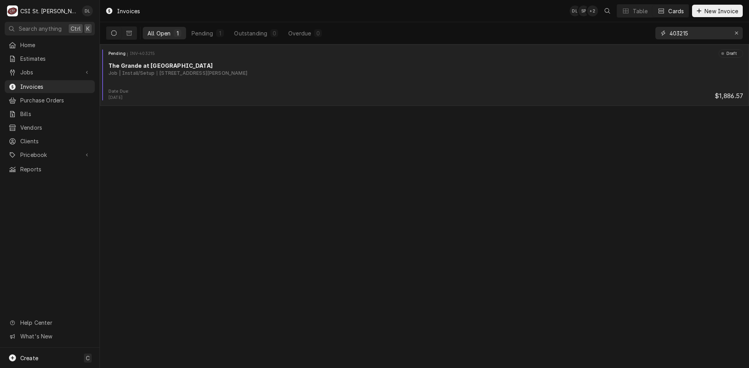
type input "403215"
click at [482, 54] on div "Pending INV-403215 Draft" at bounding box center [424, 54] width 643 height 8
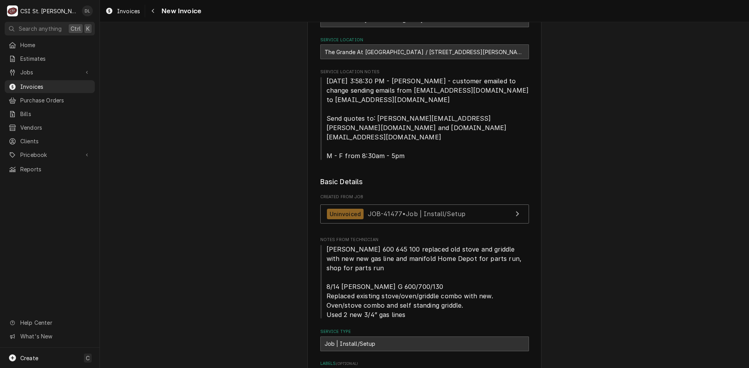
type textarea "x"
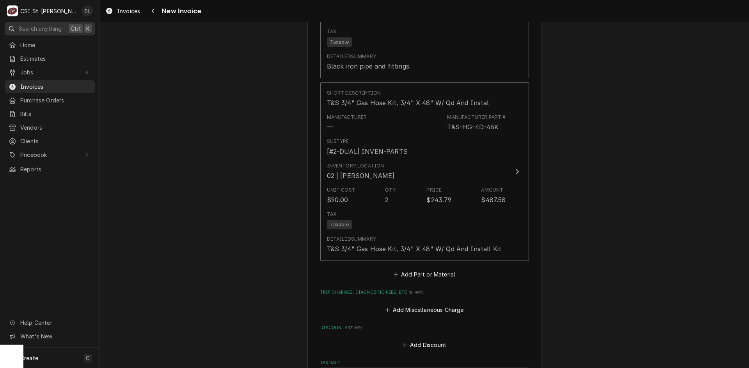
scroll to position [1050, 0]
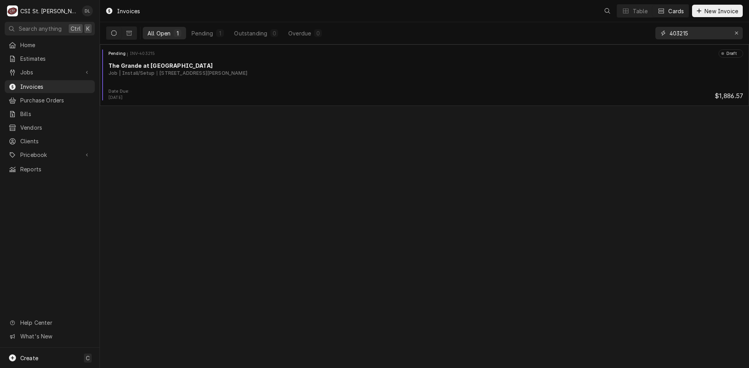
click at [696, 35] on input "403215" at bounding box center [698, 33] width 58 height 12
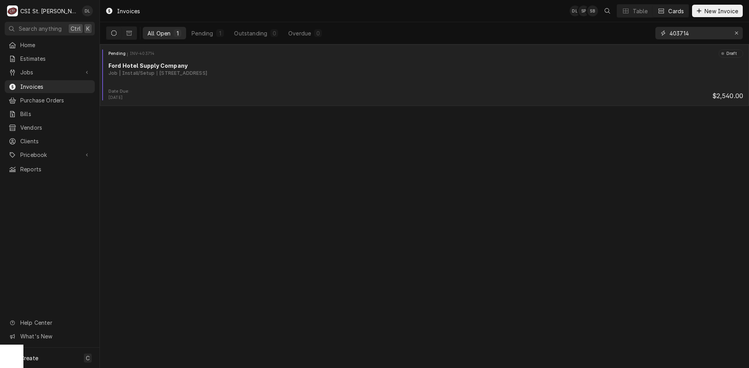
type input "403714"
click at [343, 80] on div "Pending INV-403714 Draft Ford Hotel Supply Company Job | Install/[GEOGRAPHIC_DA…" at bounding box center [424, 69] width 643 height 39
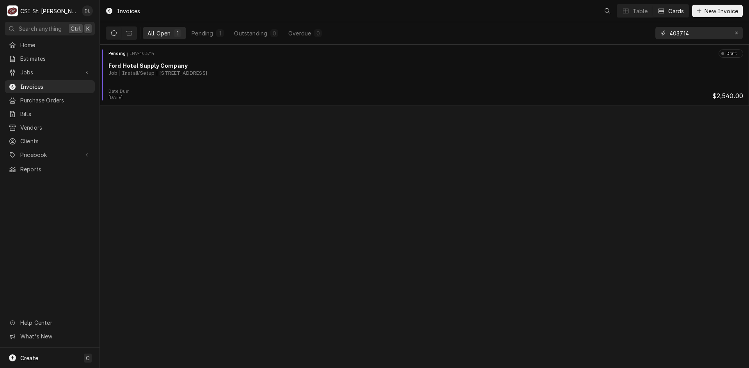
click at [705, 36] on input "403714" at bounding box center [698, 33] width 58 height 12
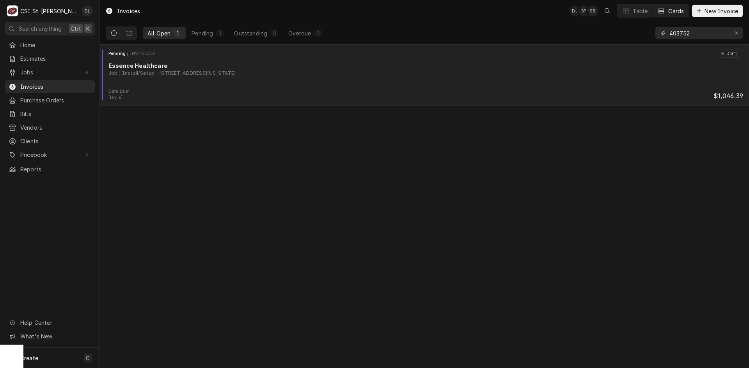
type input "403752"
click at [342, 88] on div "Pending INV-403752 Draft Essence Healthcare Job | Install/Setup 13736 Riverport…" at bounding box center [424, 69] width 643 height 39
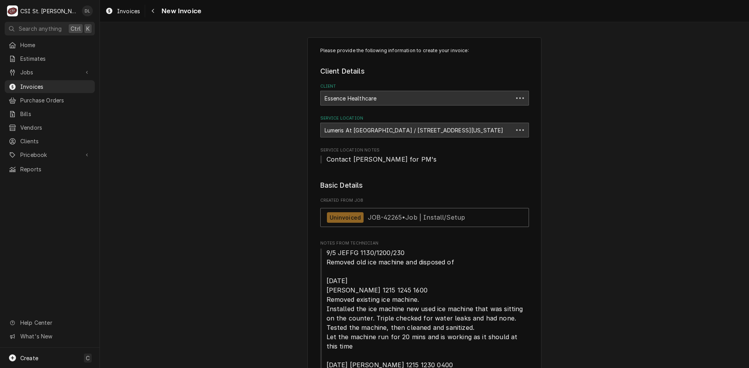
type textarea "x"
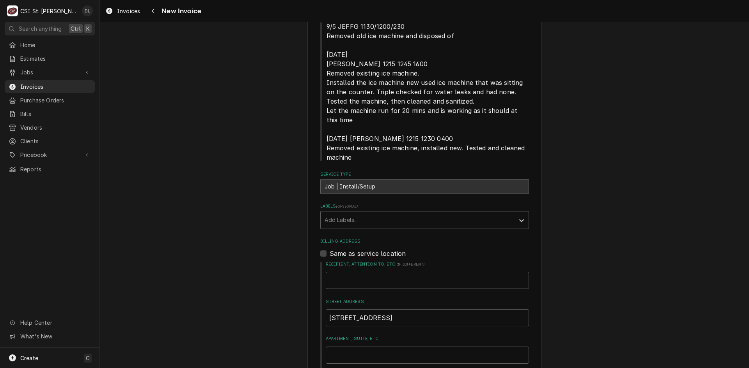
scroll to position [234, 0]
